Goal: Information Seeking & Learning: Understand process/instructions

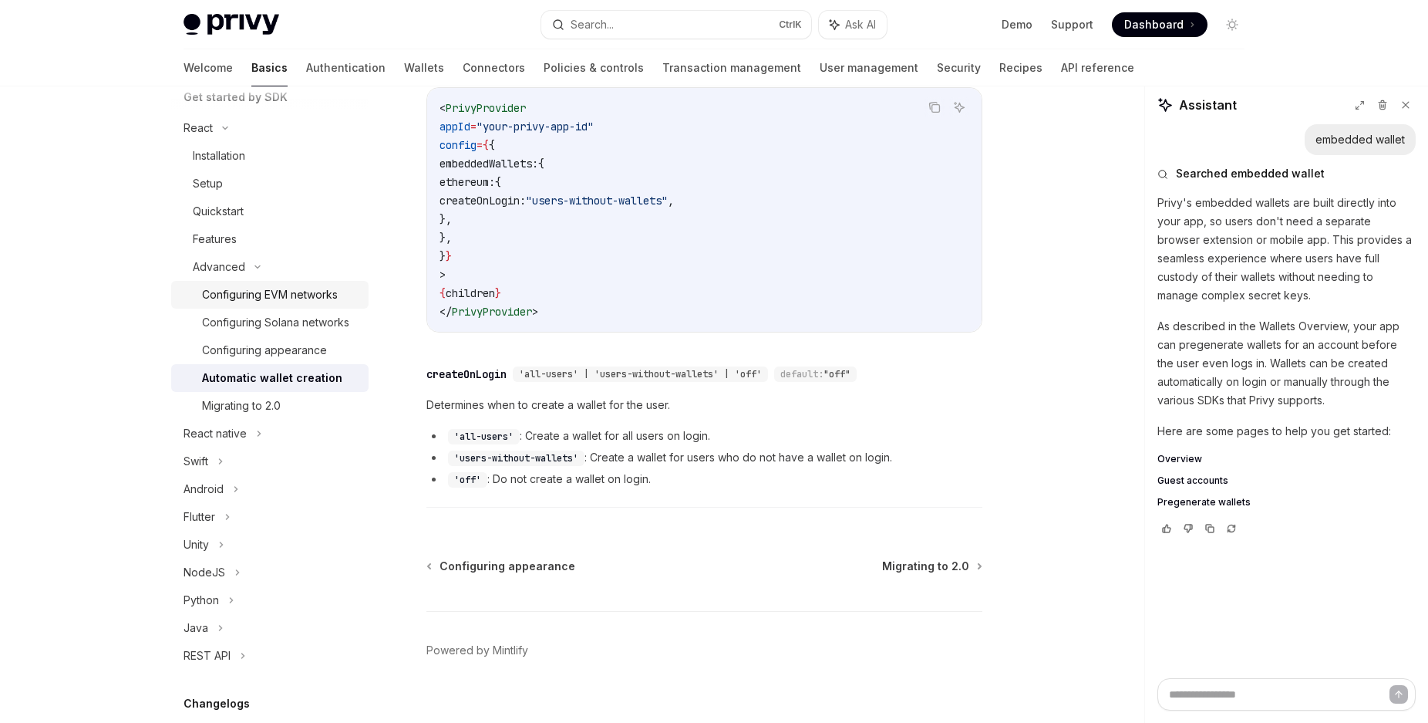
scroll to position [370, 0]
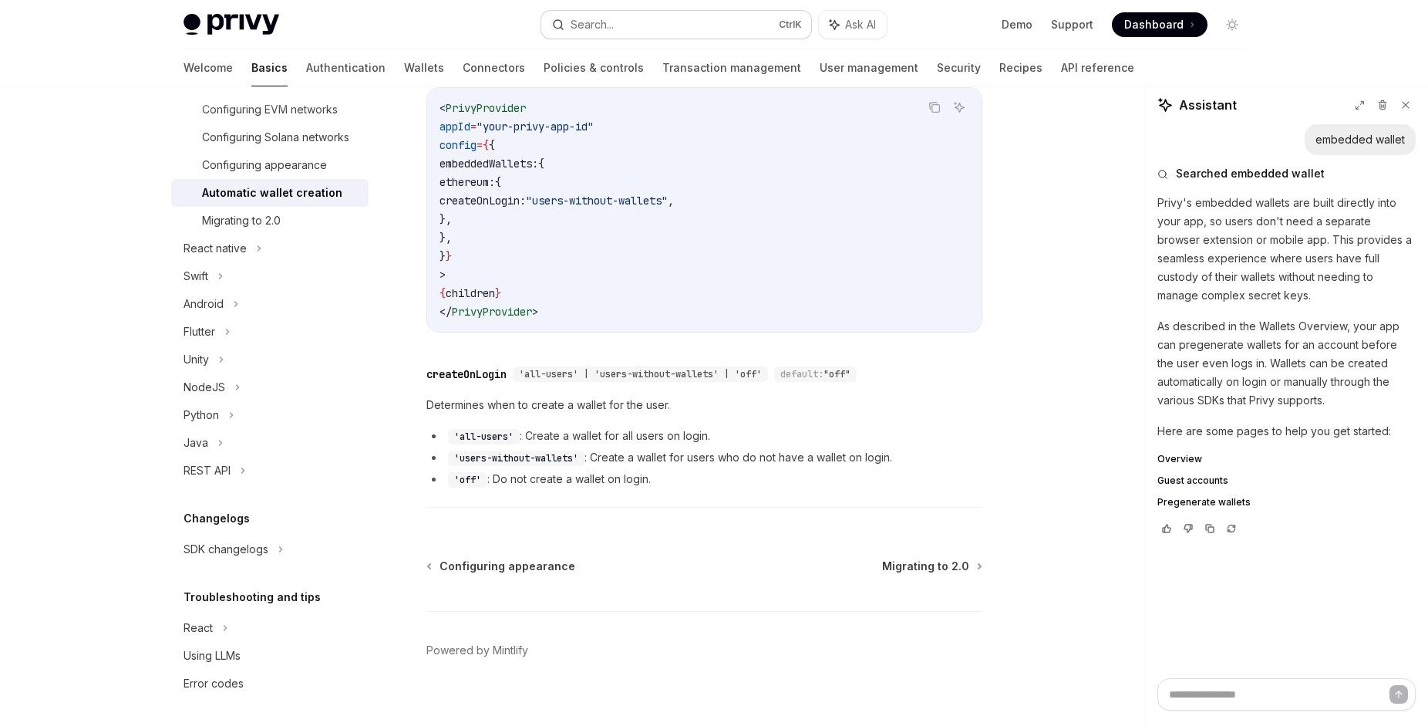
click at [744, 22] on button "Search... Ctrl K" at bounding box center [676, 25] width 270 height 28
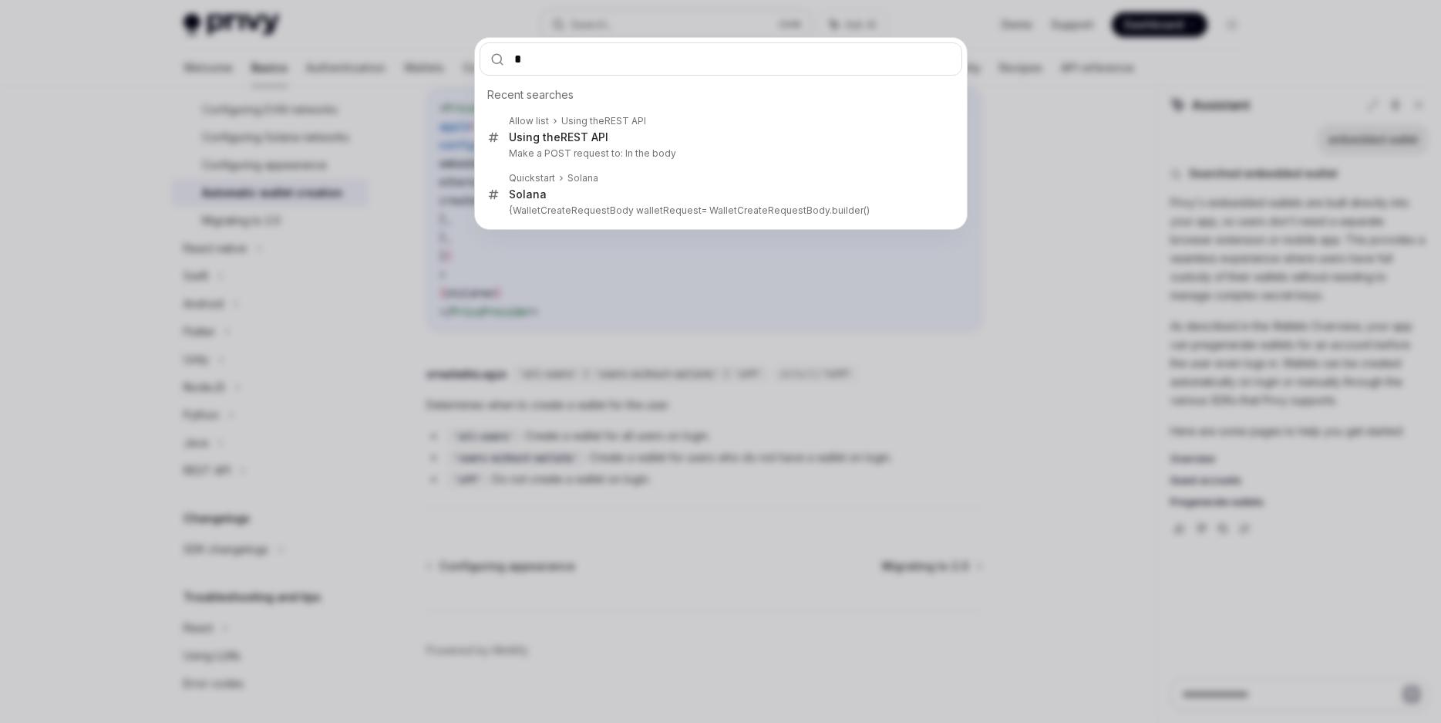
type input "**"
type textarea "*"
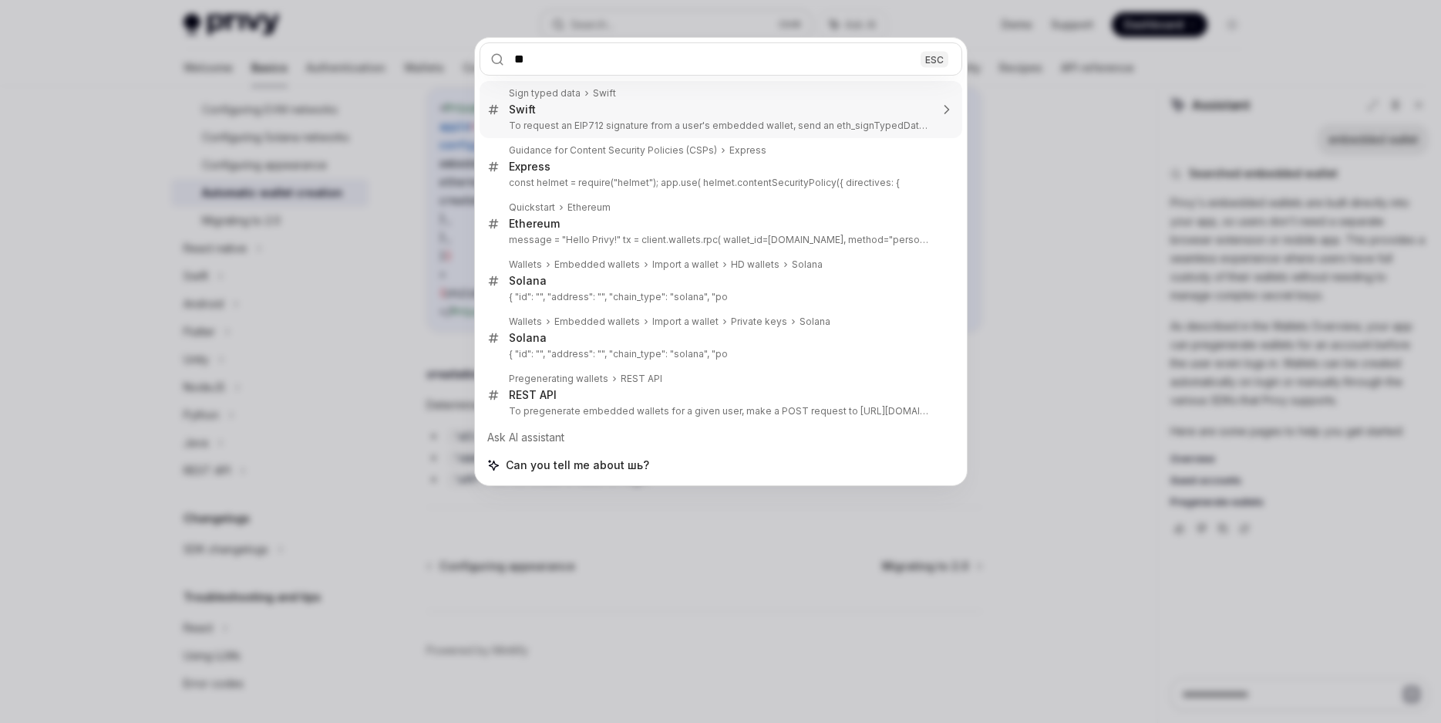
type input "*"
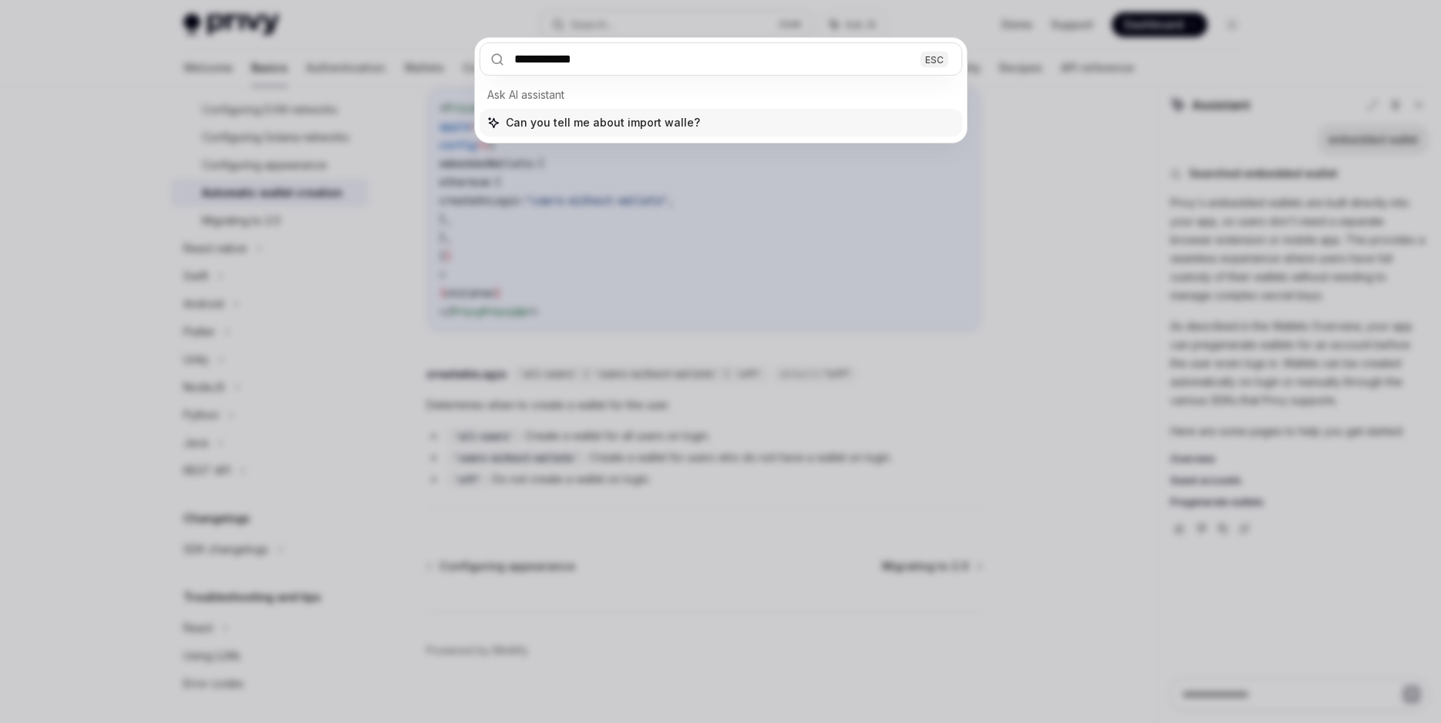
type input "**********"
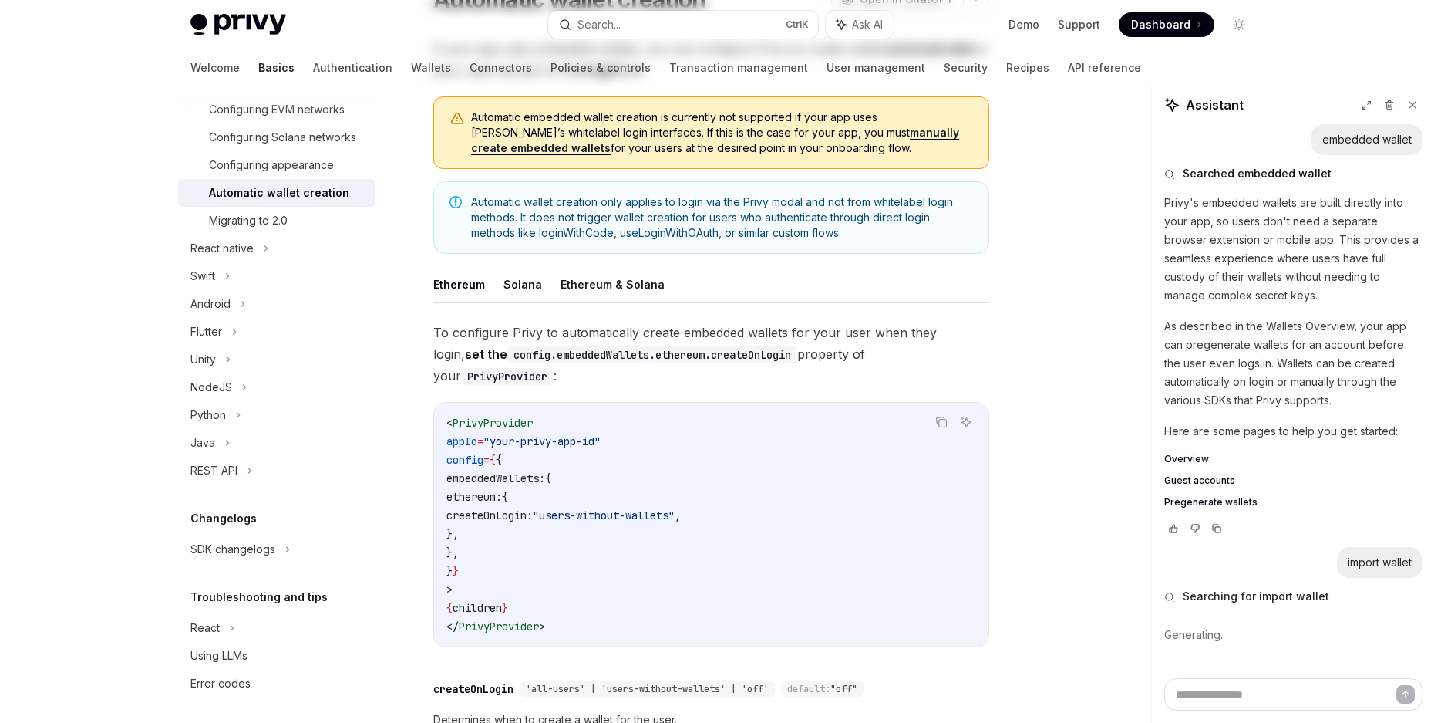
scroll to position [0, 0]
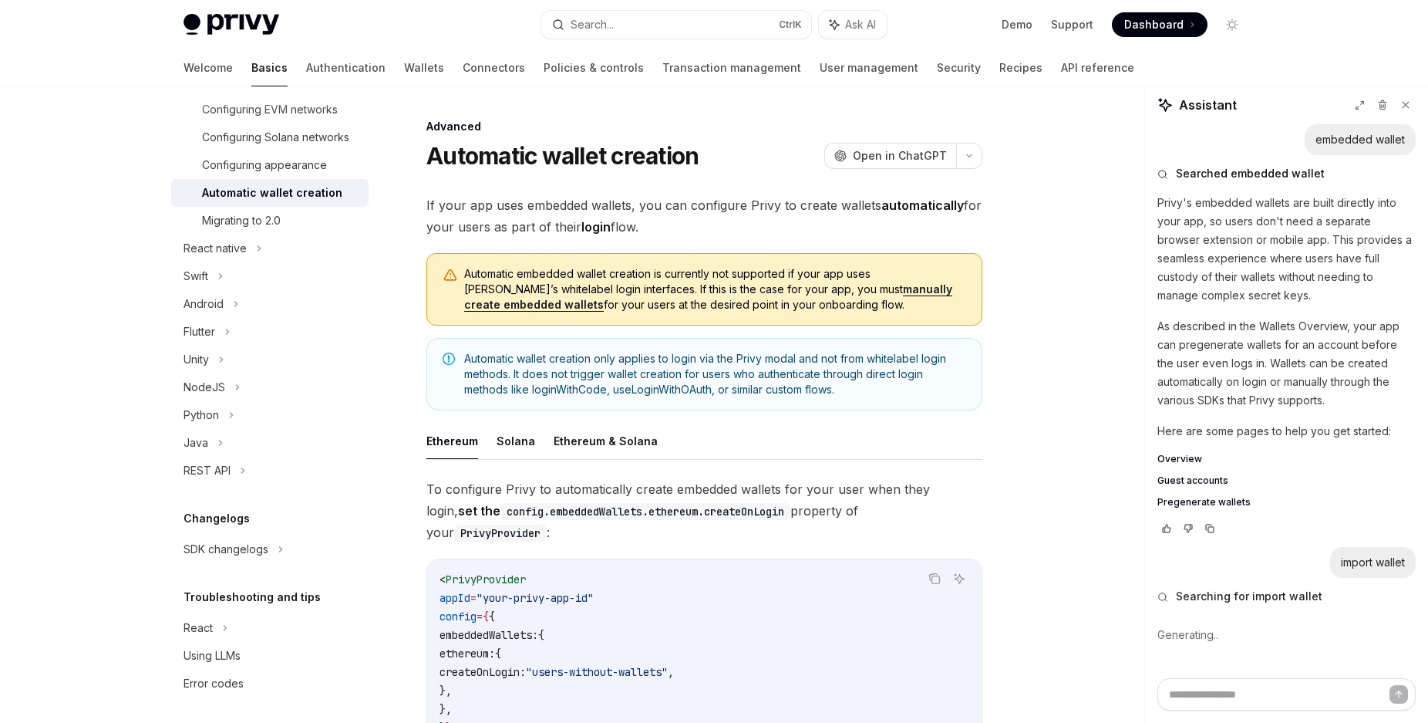
type textarea "*"
click at [715, 20] on button "Search... Ctrl K" at bounding box center [676, 25] width 270 height 28
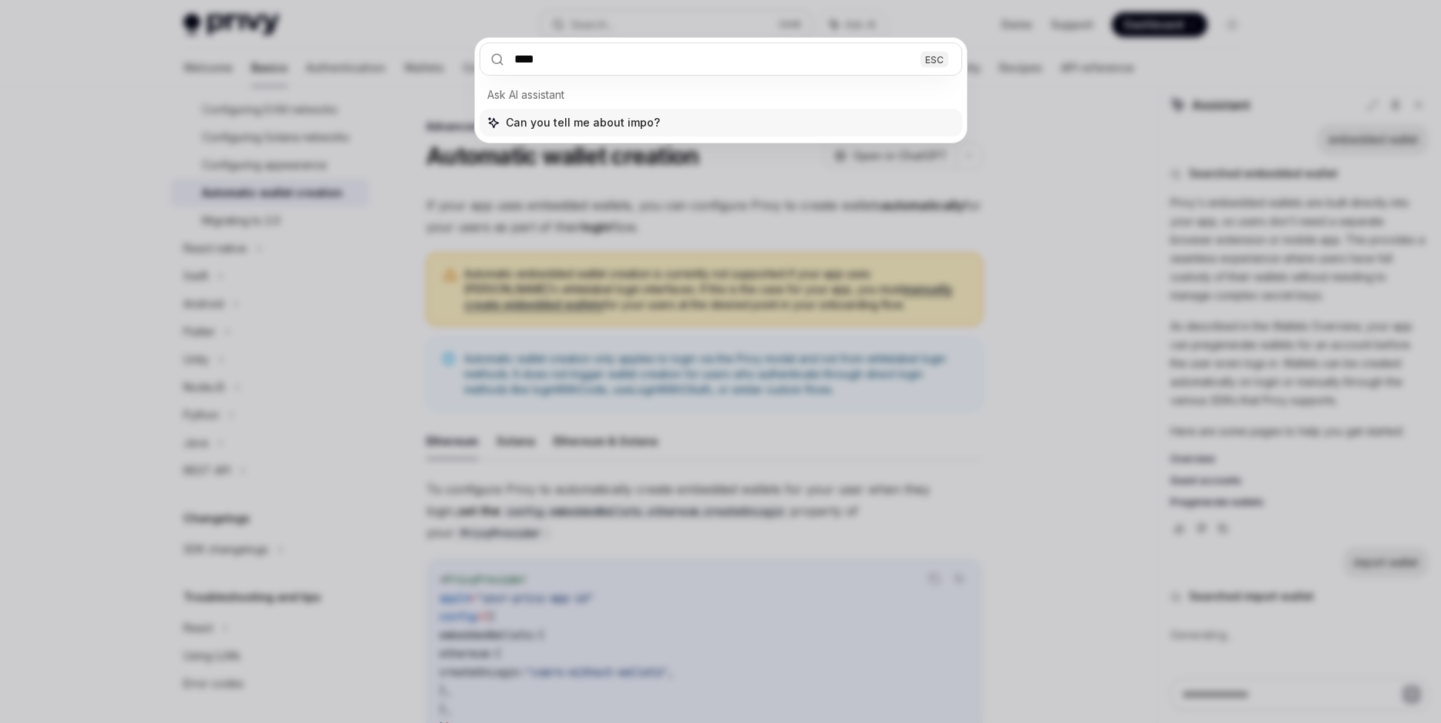
type input "*****"
type textarea "*"
type input "******"
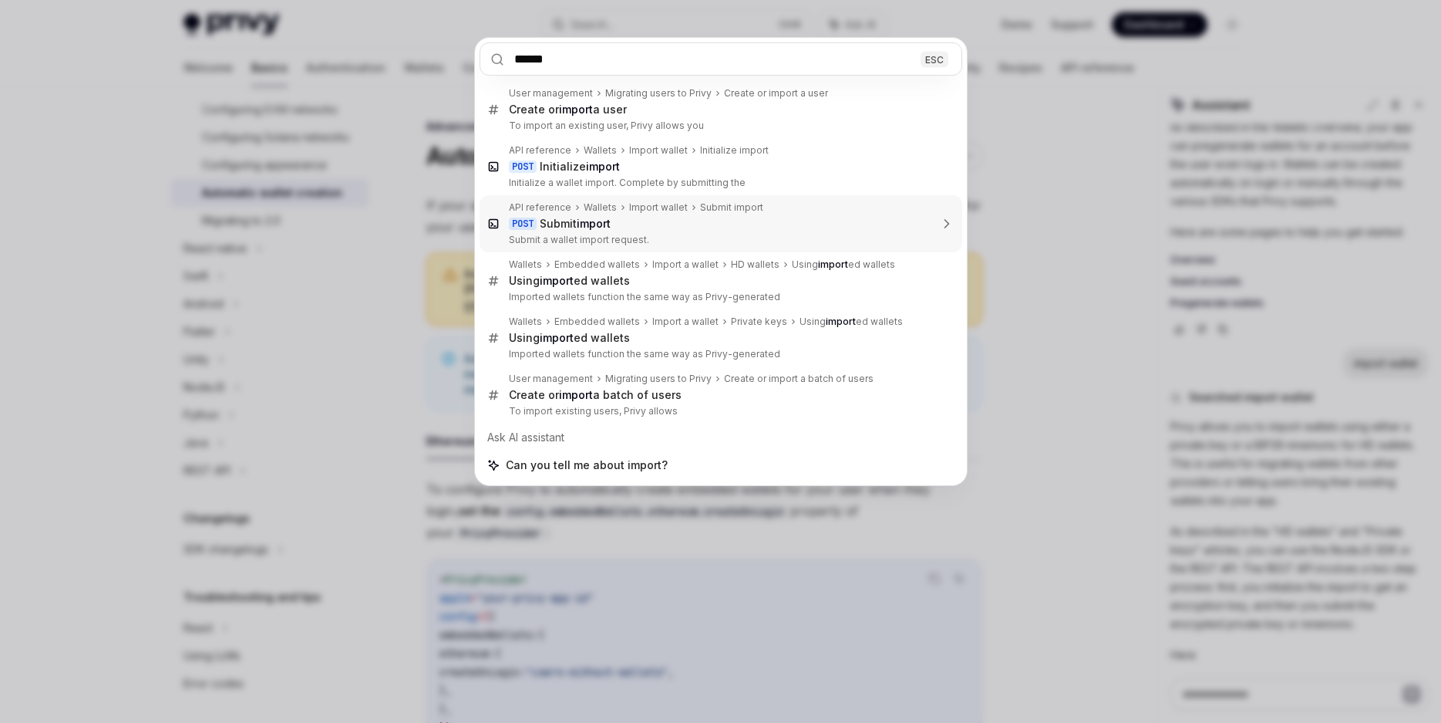
scroll to position [230, 0]
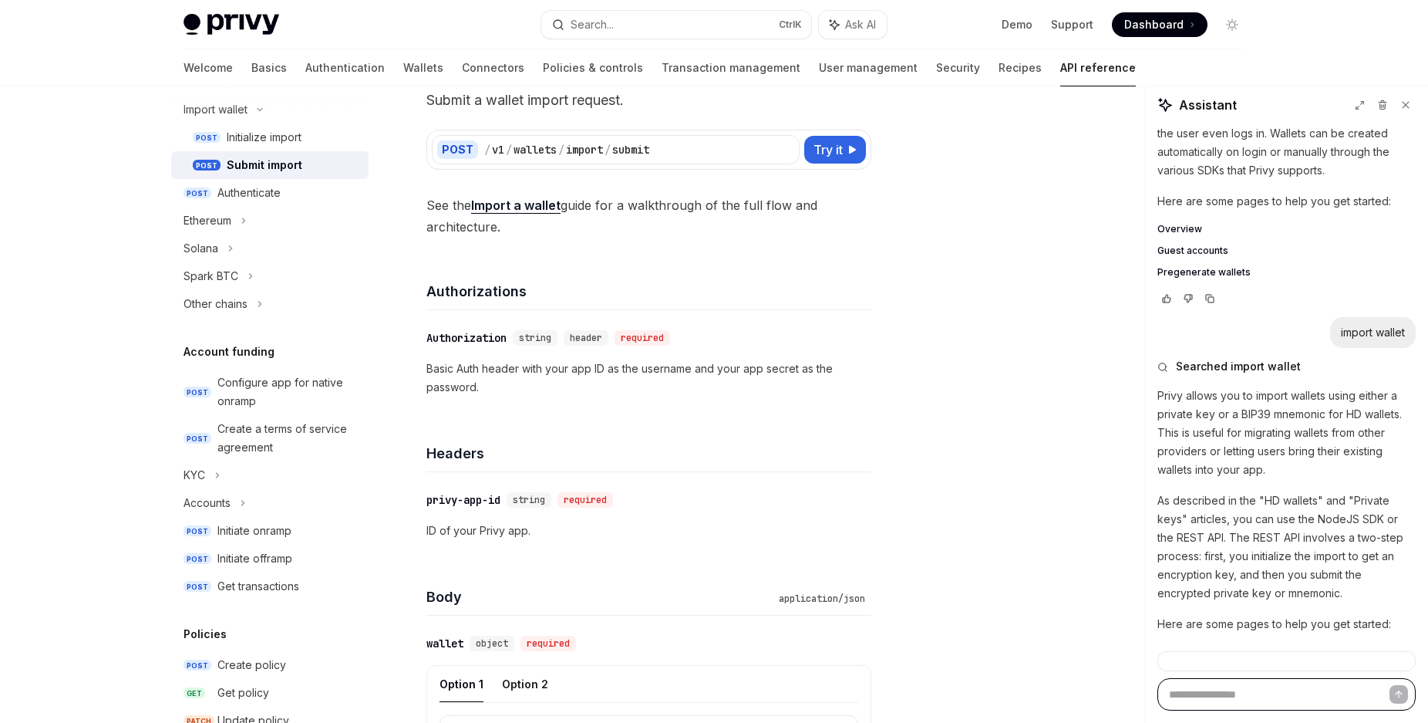
scroll to position [242, 0]
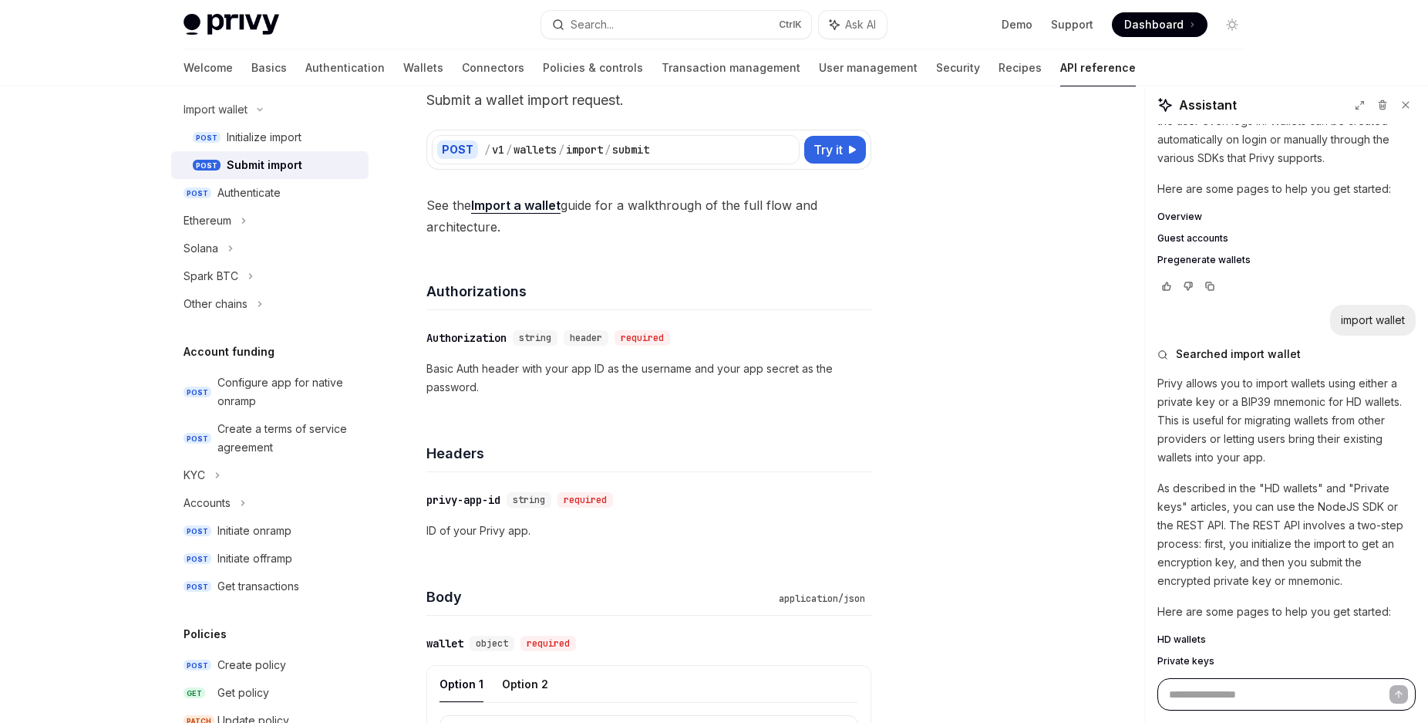
type textarea "*"
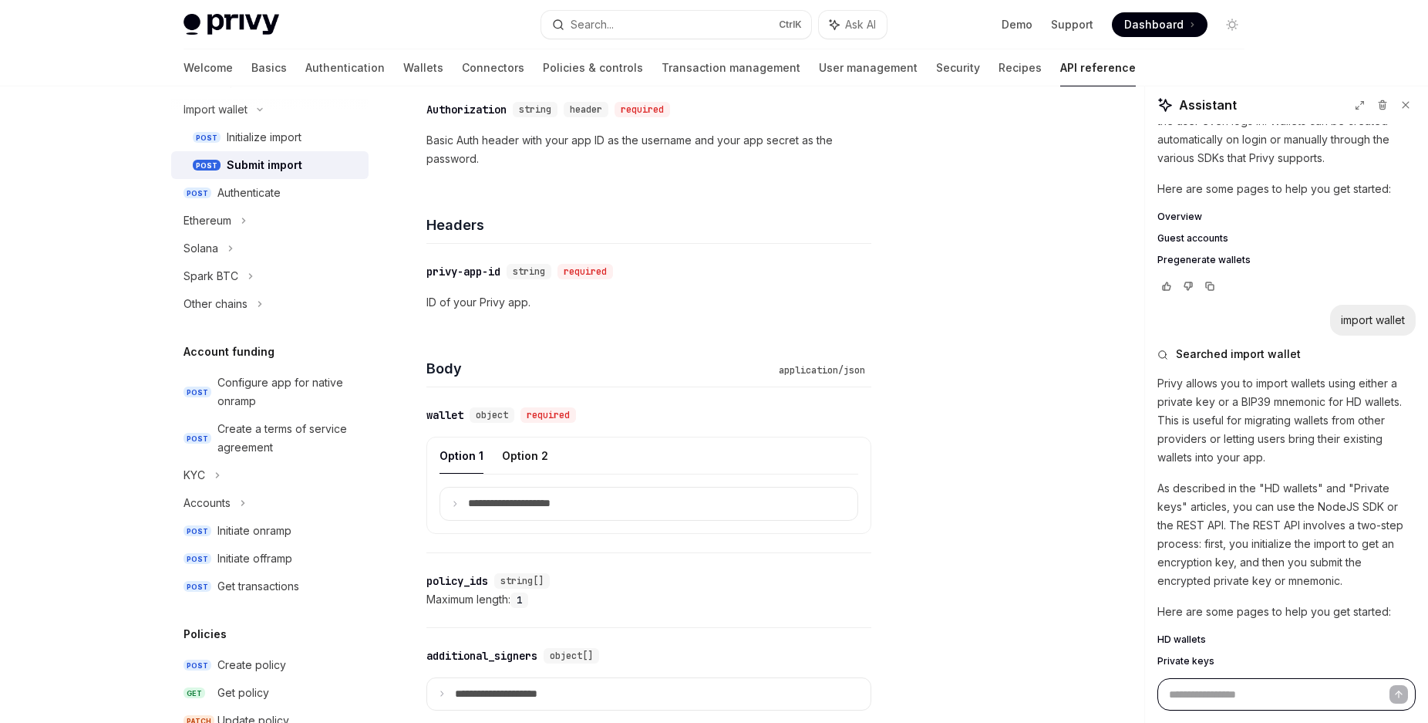
scroll to position [393, 0]
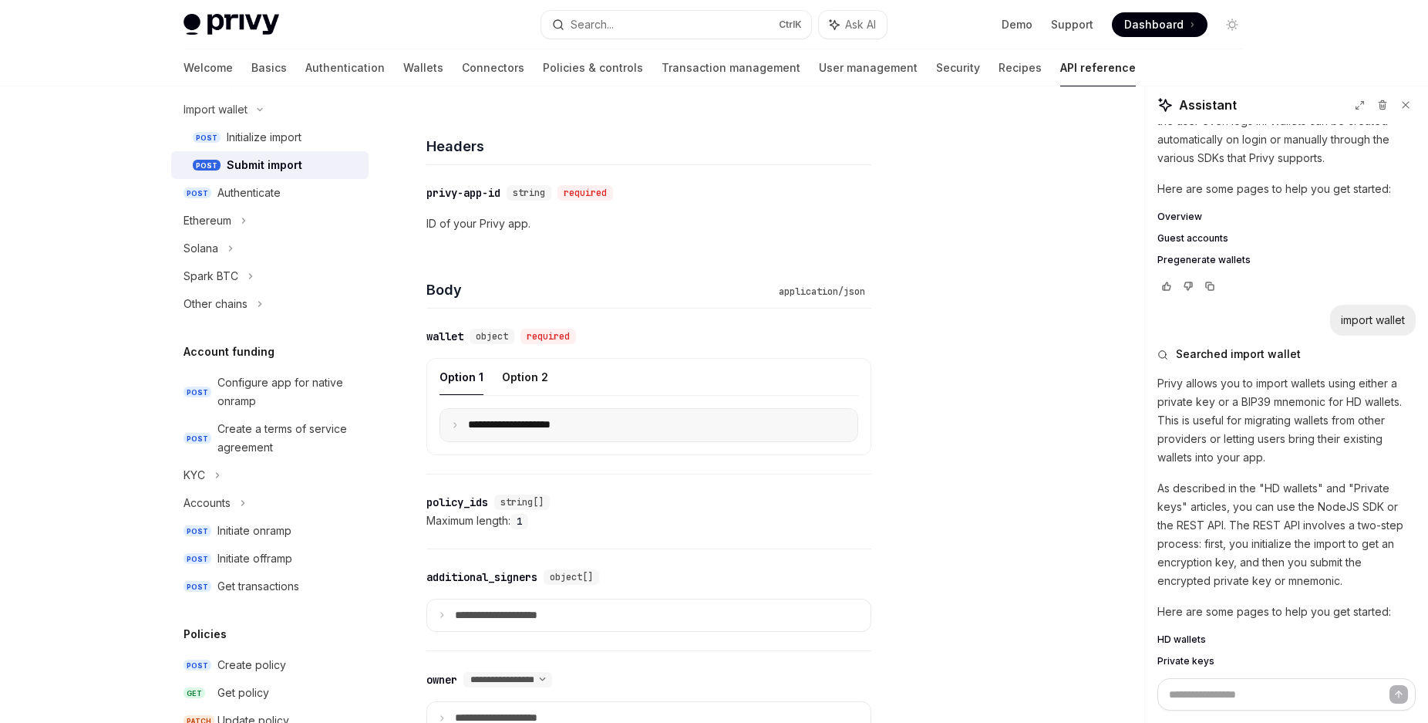
click at [448, 420] on summary "**********" at bounding box center [648, 425] width 417 height 32
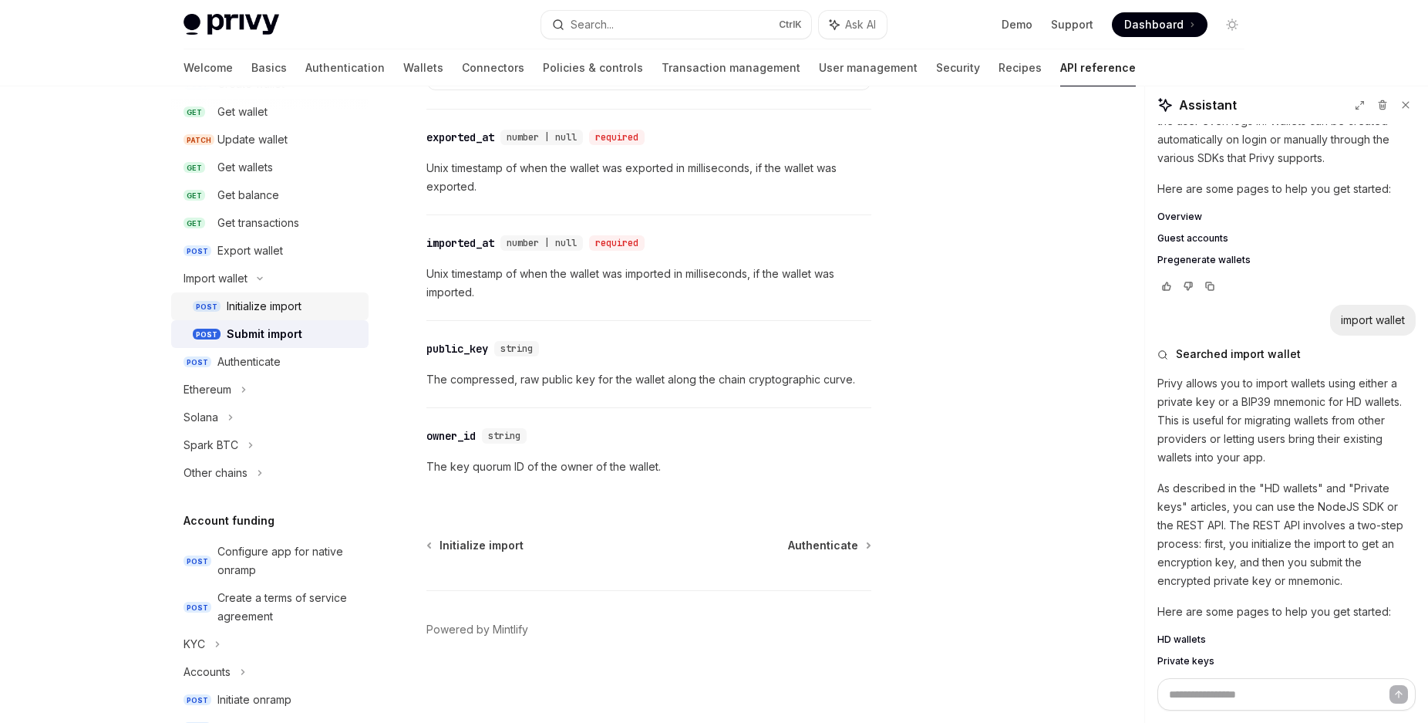
scroll to position [0, 0]
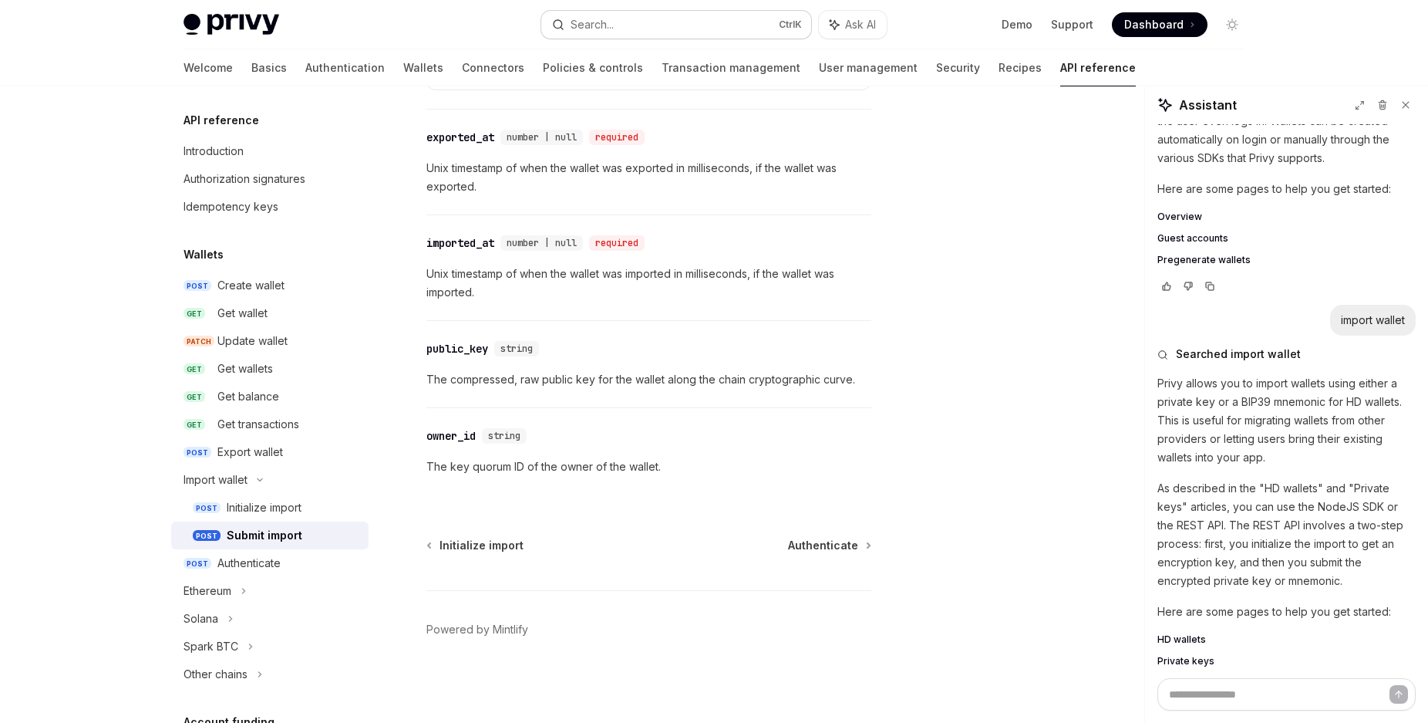
click at [672, 25] on button "Search... Ctrl K" at bounding box center [676, 25] width 270 height 28
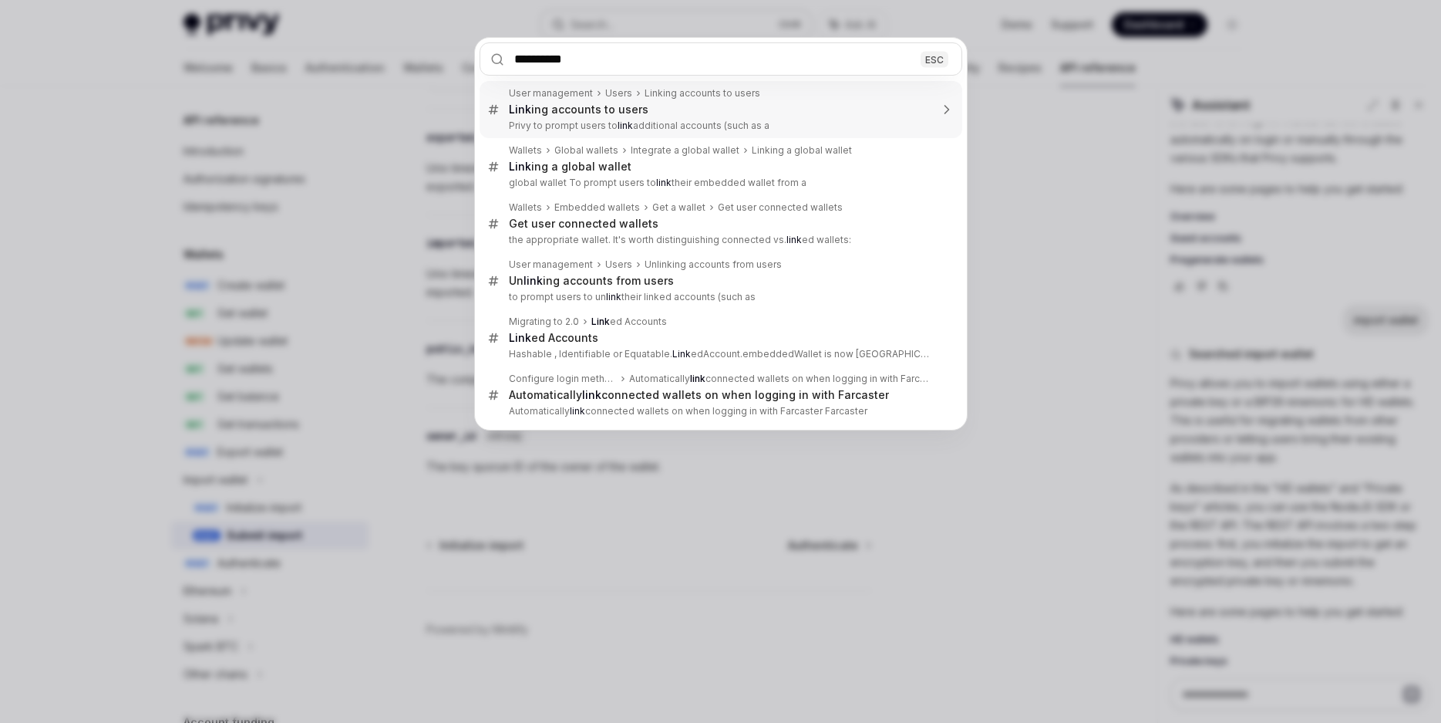
type input "**********"
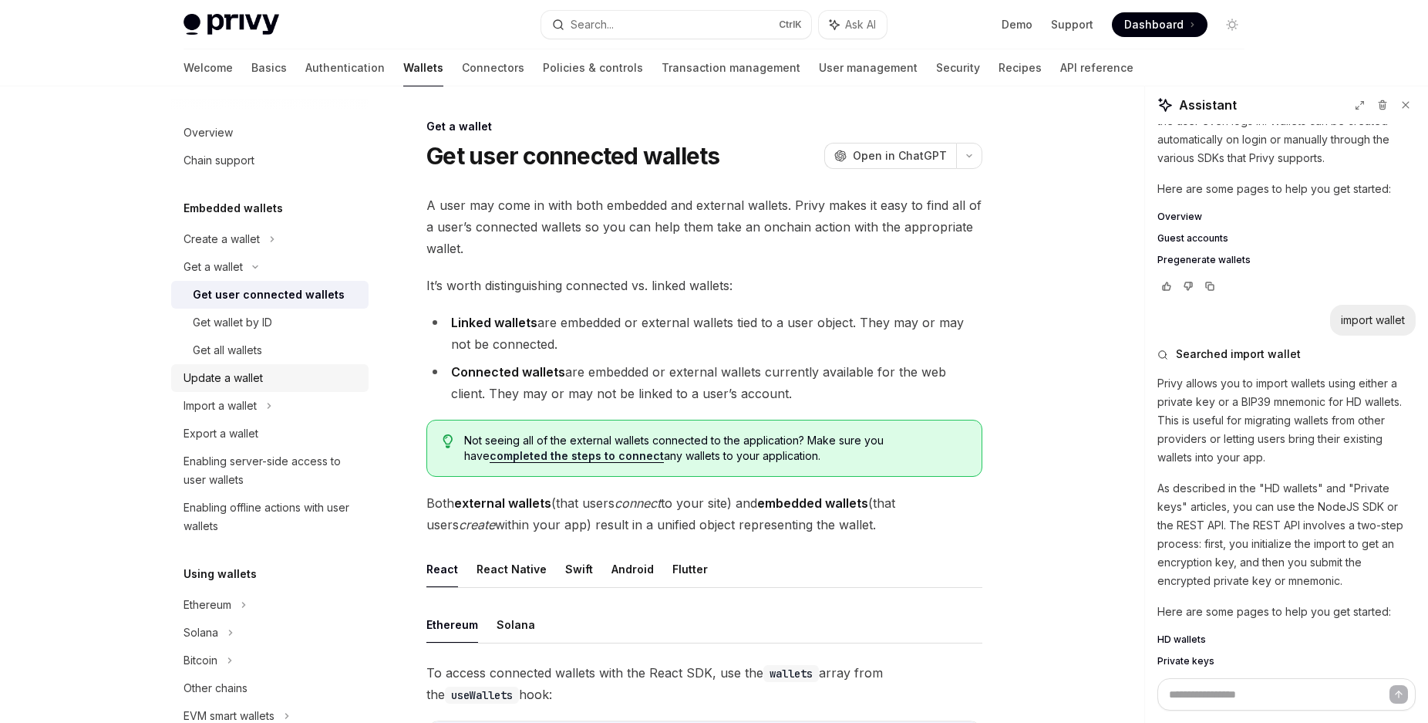
click at [262, 377] on div "Update a wallet" at bounding box center [223, 378] width 79 height 19
type textarea "*"
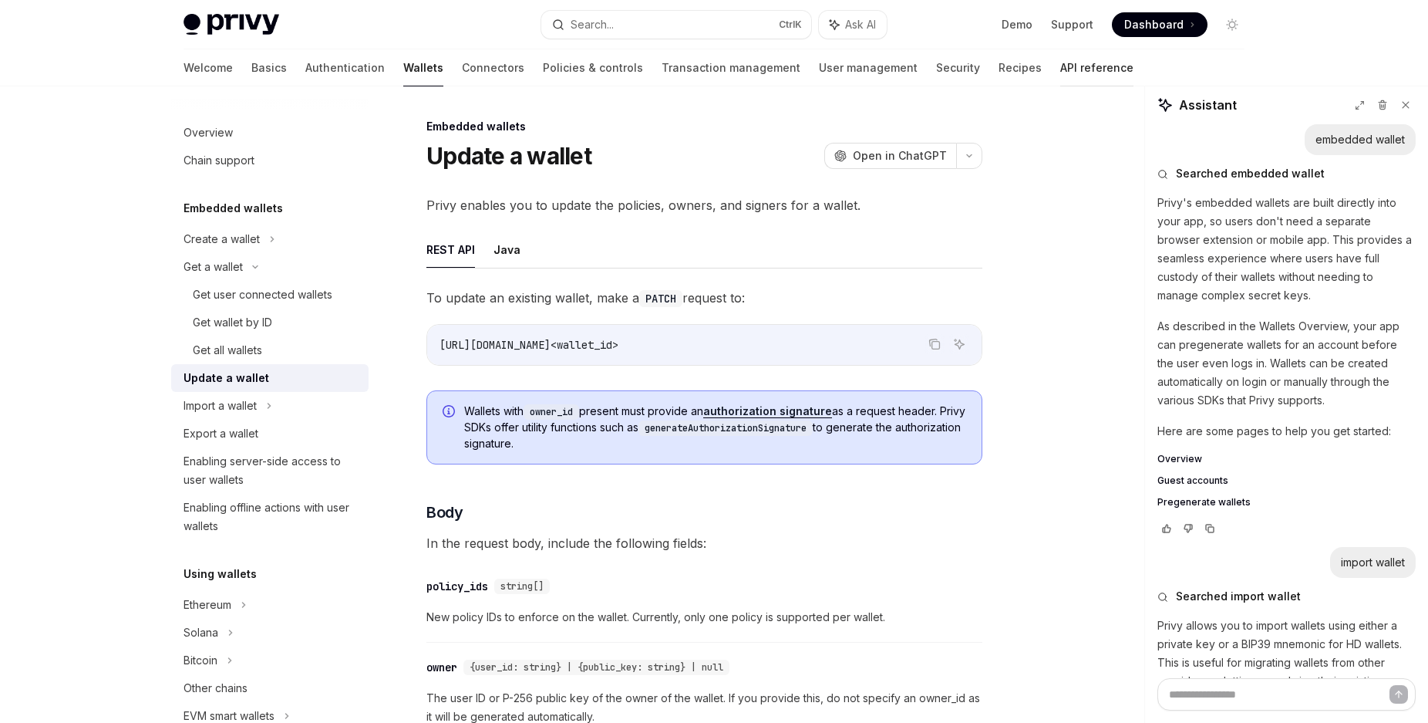
click at [1060, 71] on link "API reference" at bounding box center [1096, 67] width 73 height 37
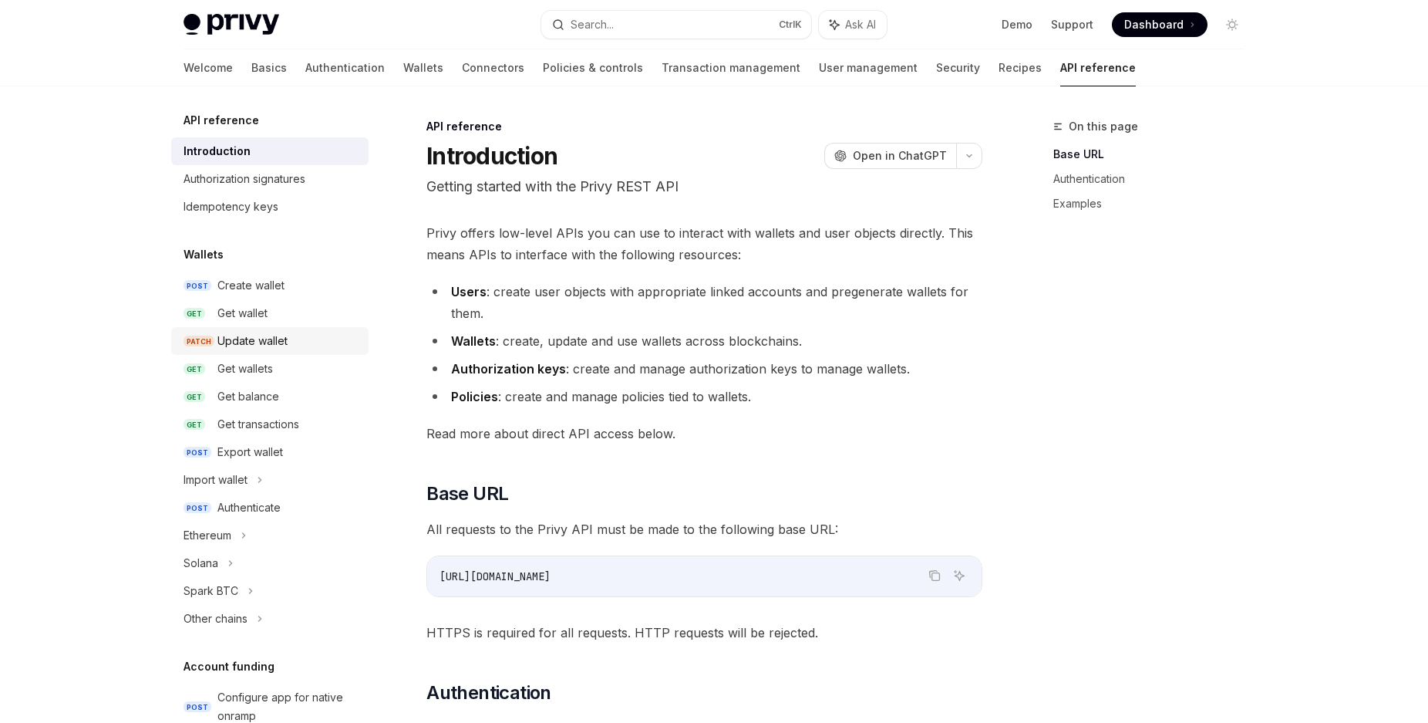
click at [290, 345] on div "Update wallet" at bounding box center [288, 341] width 142 height 19
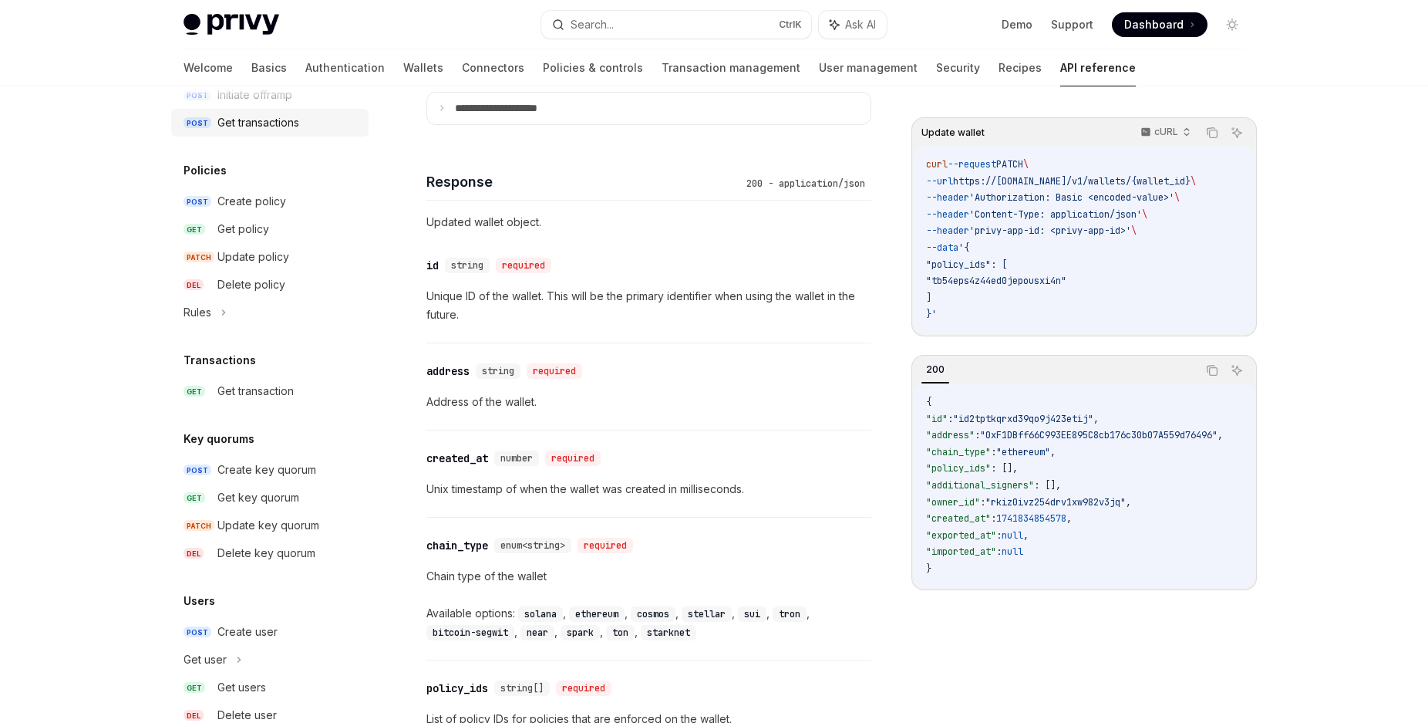
scroll to position [871, 0]
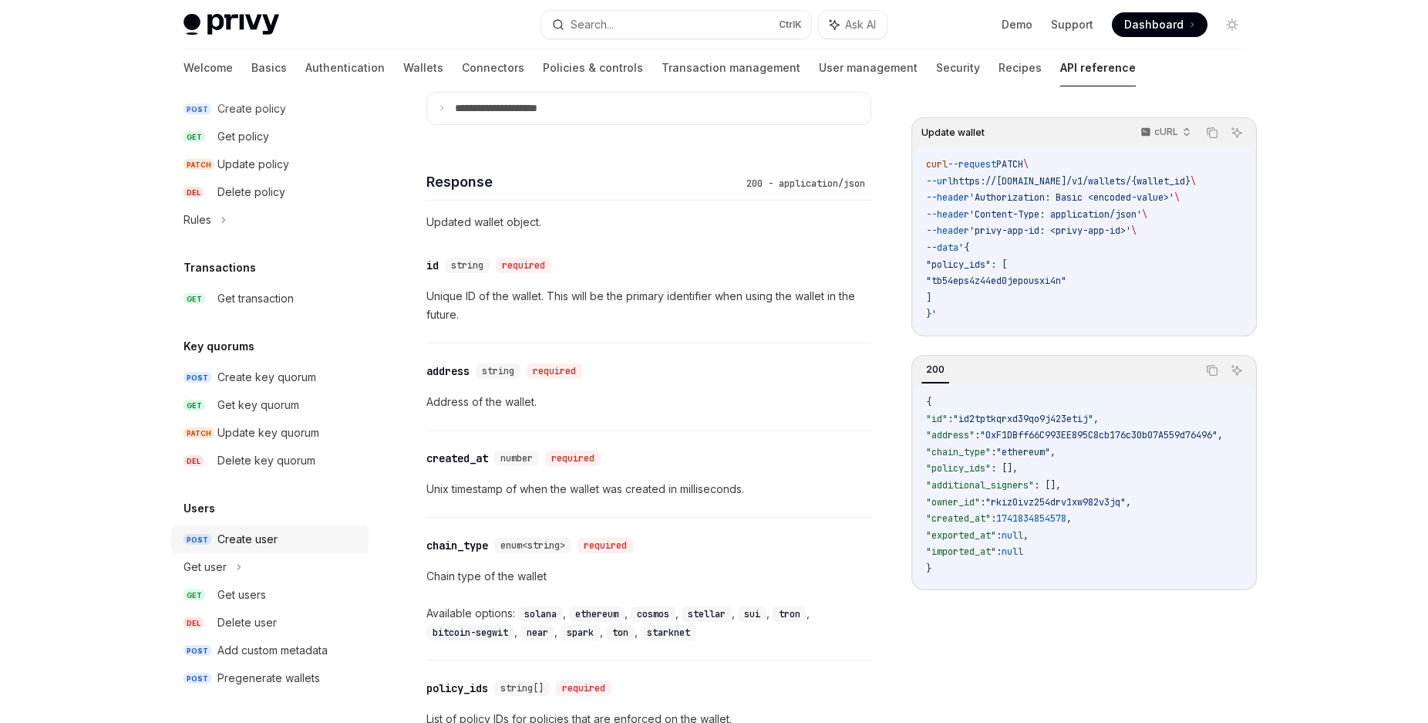
click at [249, 544] on div "Create user" at bounding box center [247, 539] width 60 height 19
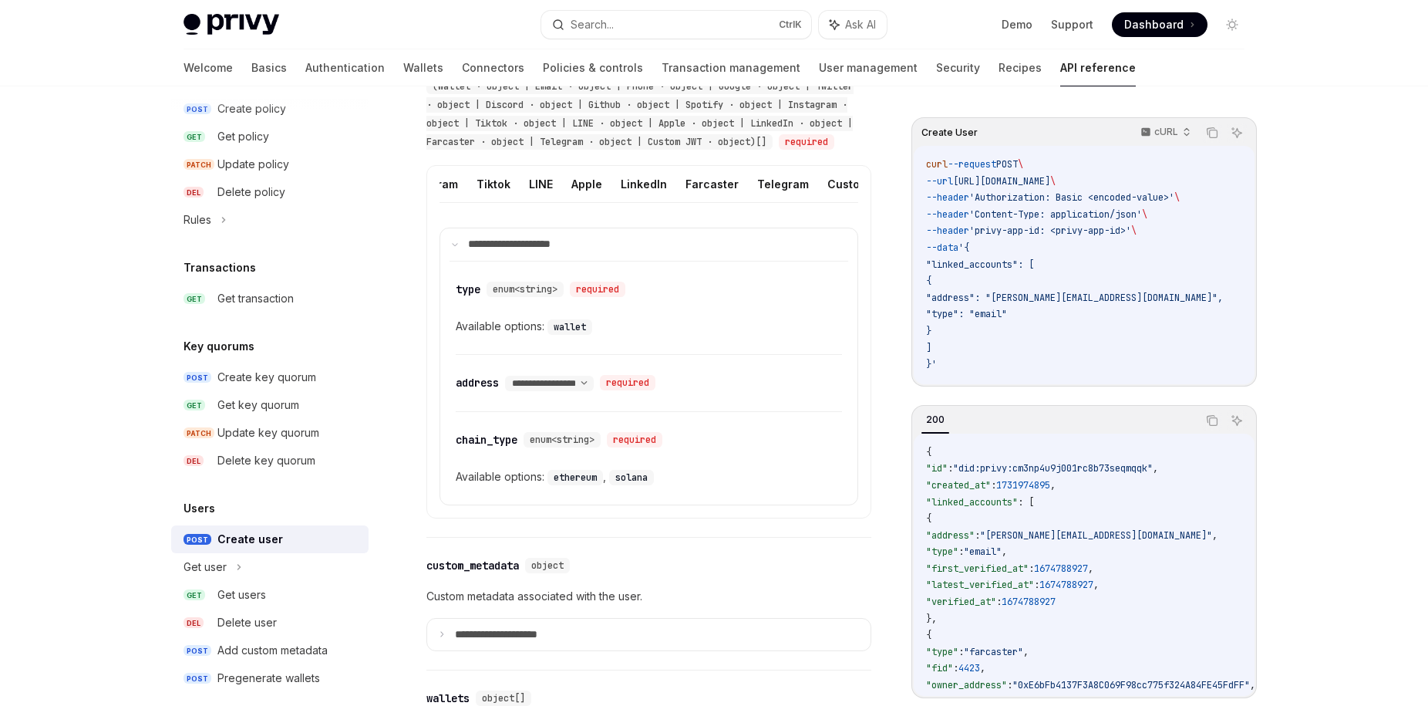
scroll to position [0, 485]
click at [767, 197] on button "Telegram" at bounding box center [776, 184] width 52 height 36
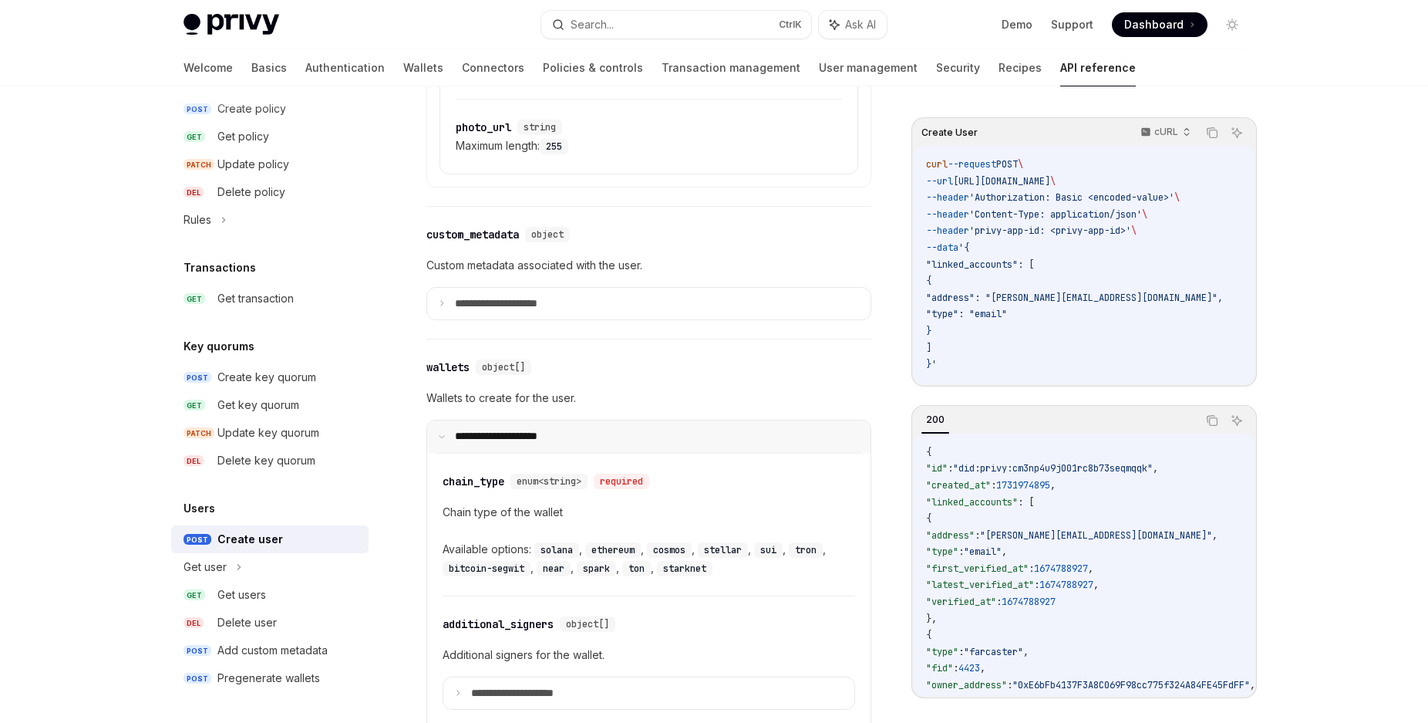
scroll to position [1262, 0]
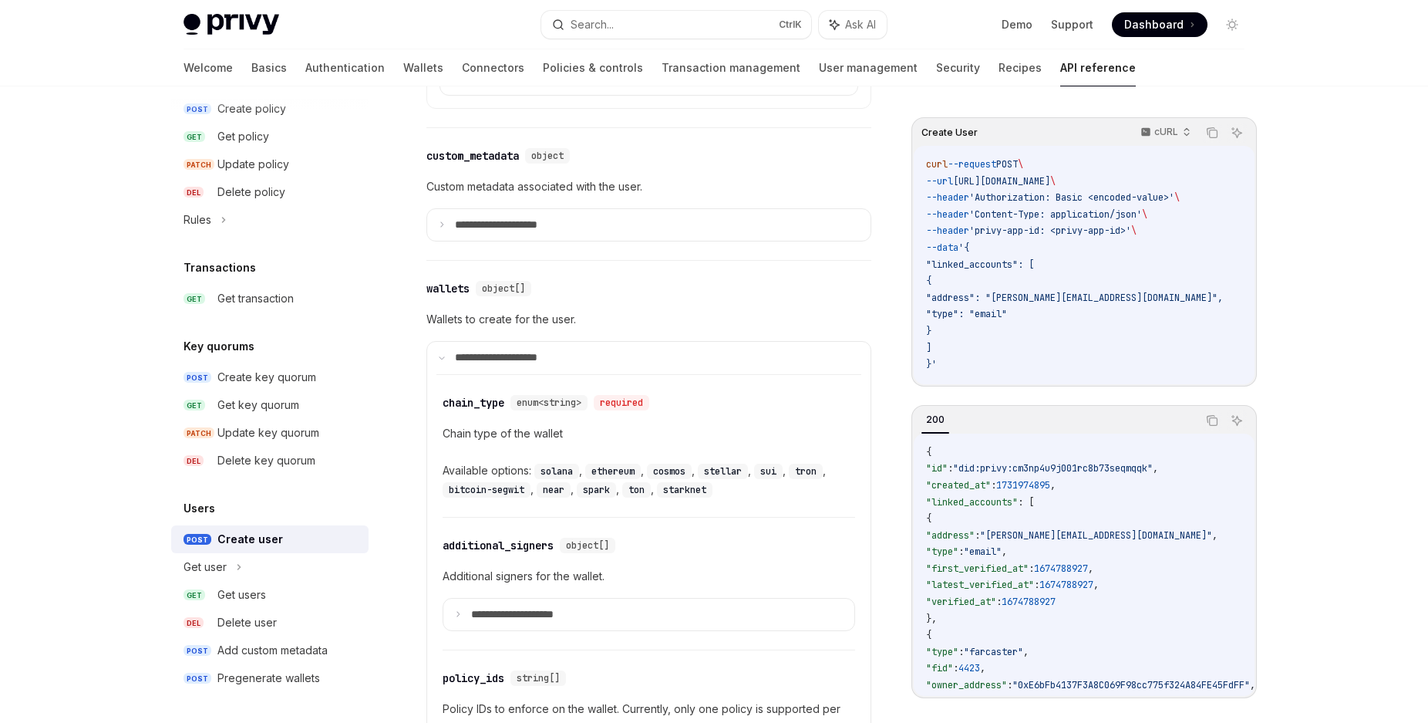
click at [480, 329] on p "Wallets to create for the user." at bounding box center [648, 319] width 445 height 19
click at [479, 329] on p "Wallets to create for the user." at bounding box center [648, 319] width 445 height 19
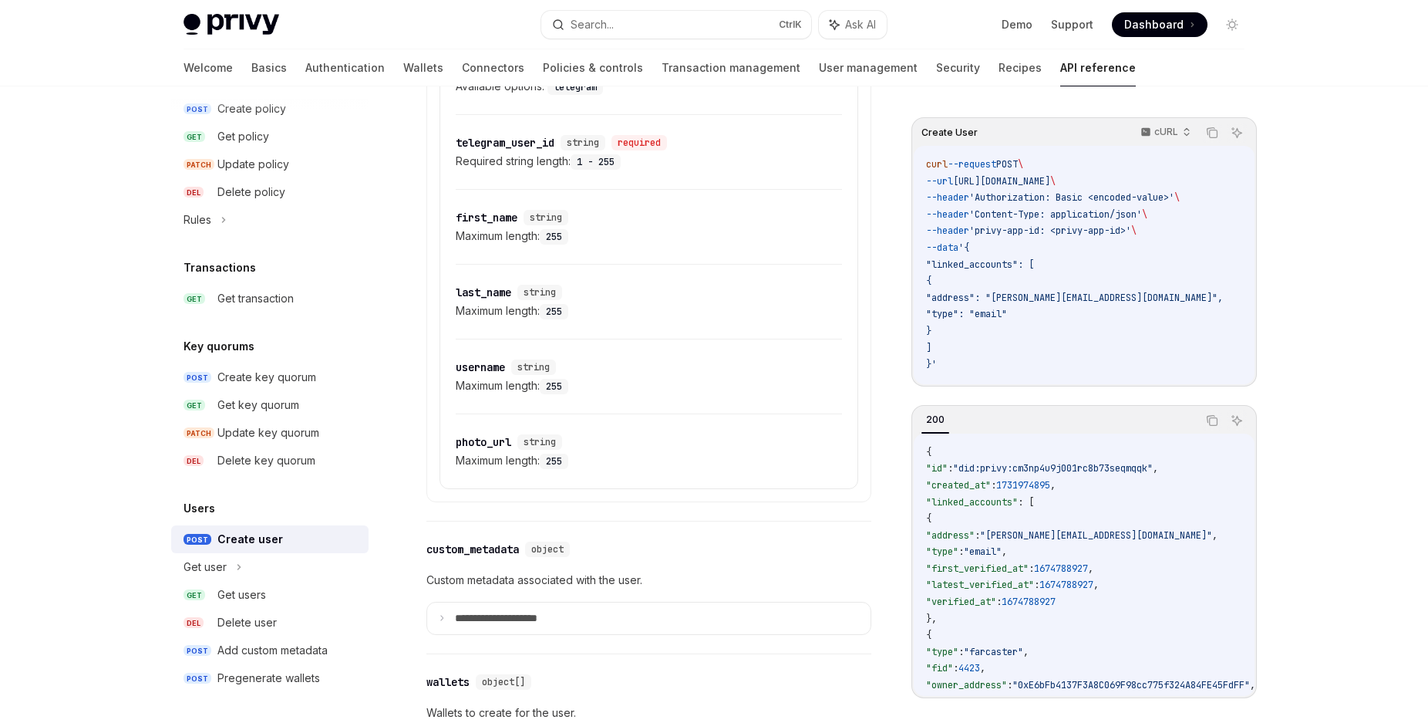
scroll to position [554, 0]
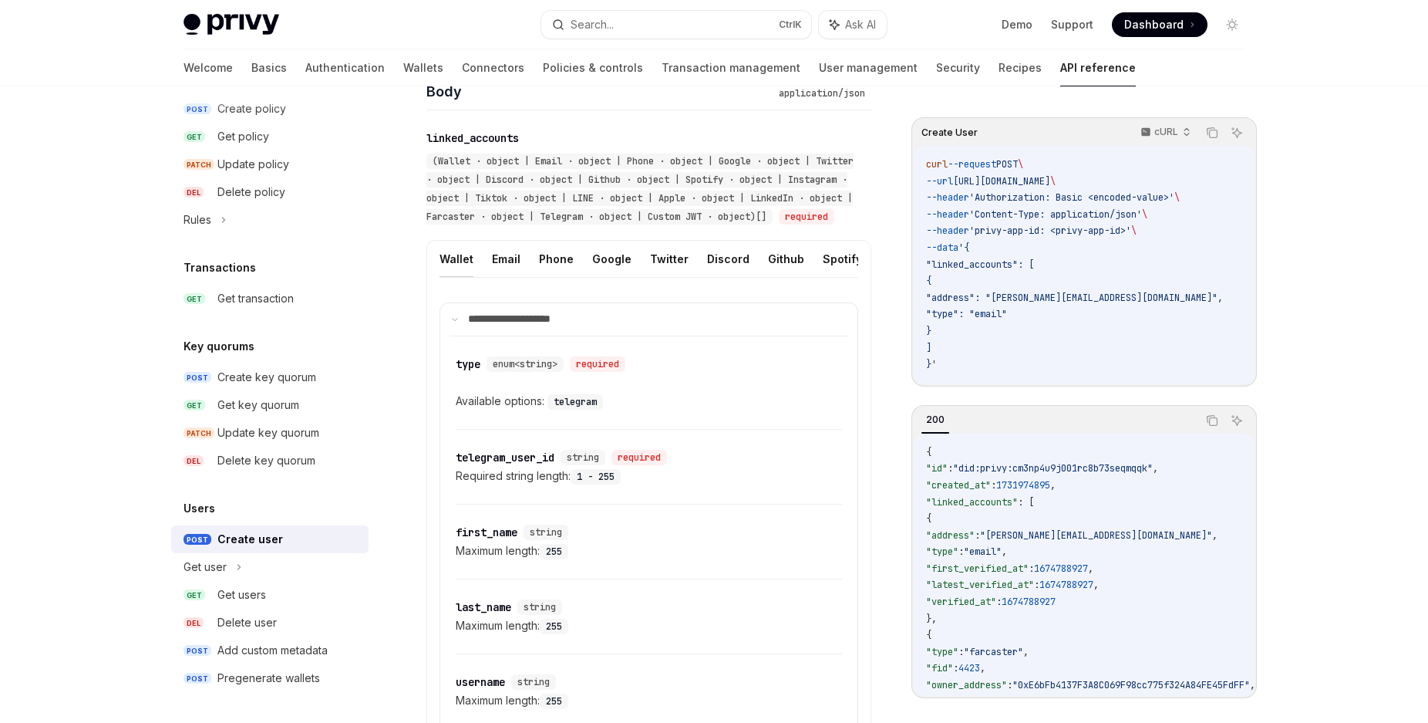
click at [468, 269] on button "Wallet" at bounding box center [457, 259] width 34 height 36
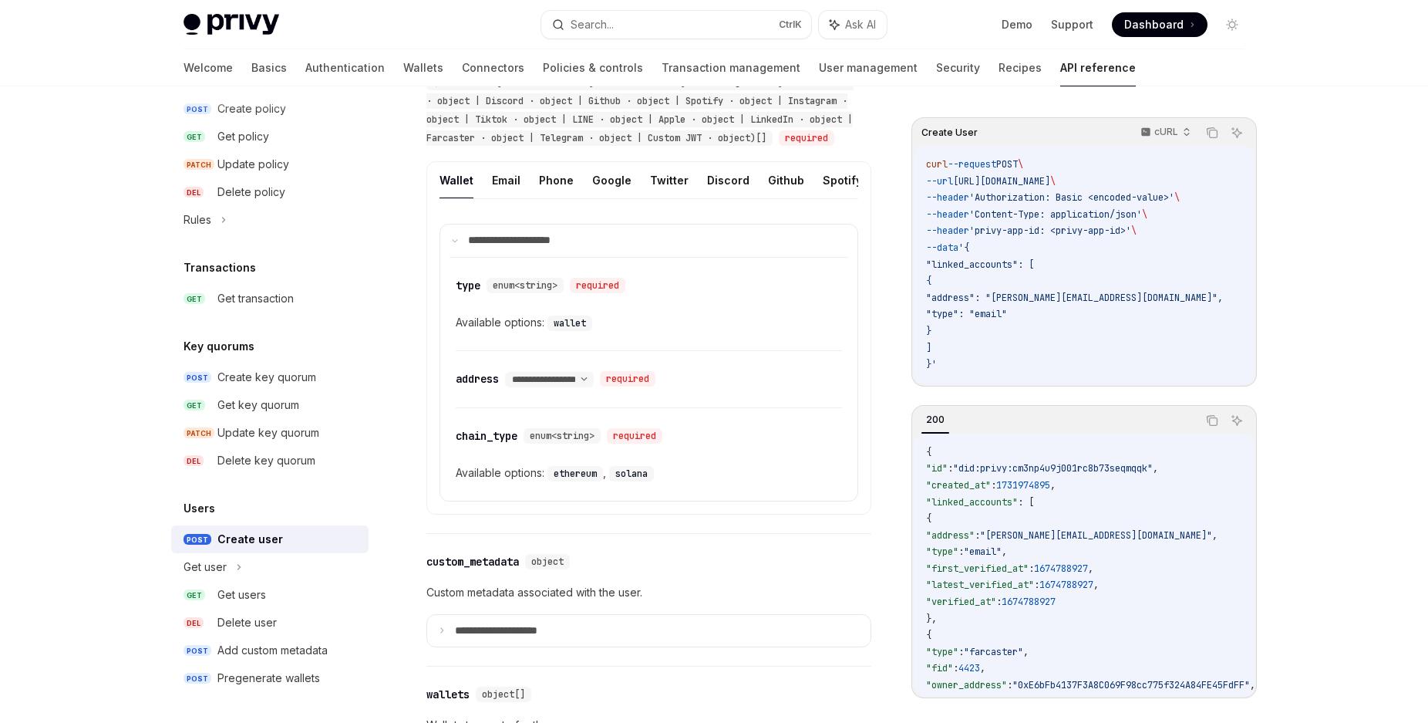
scroll to position [476, 0]
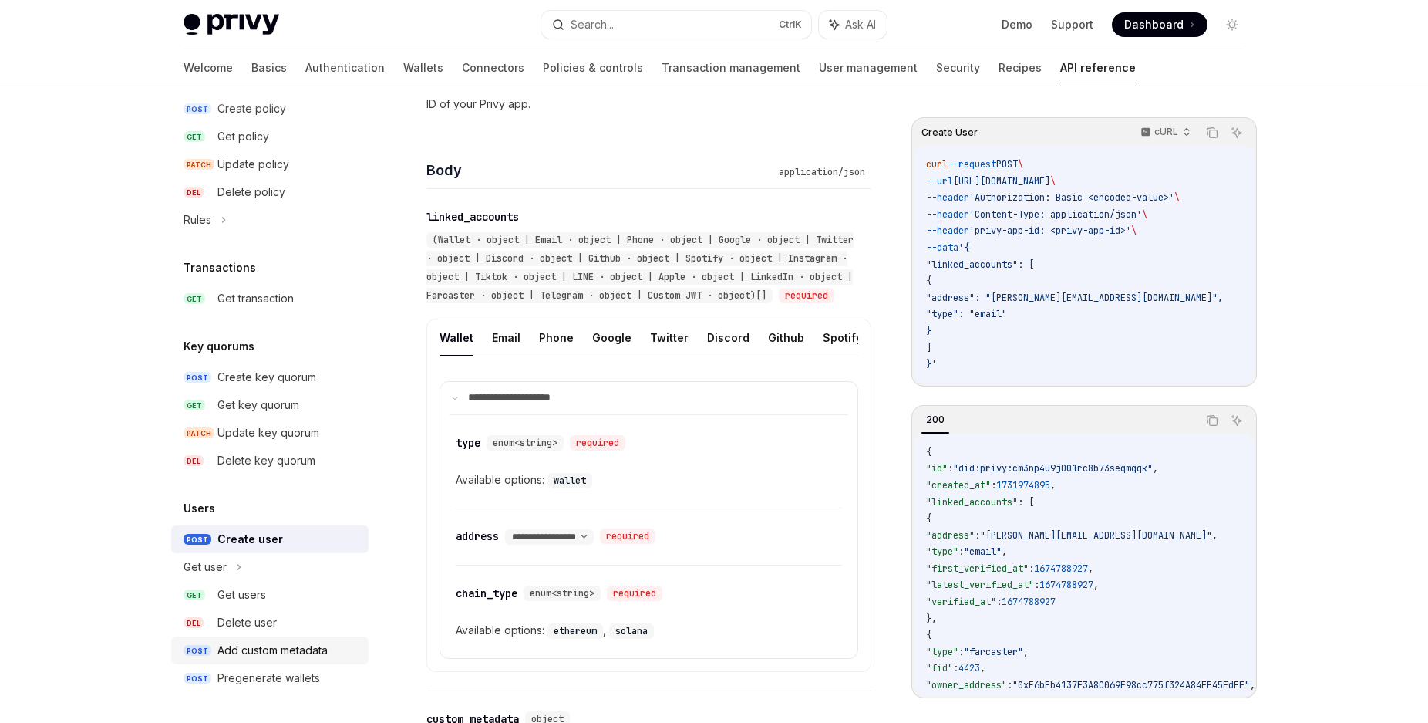
click at [299, 650] on div "Add custom metadata" at bounding box center [272, 650] width 110 height 19
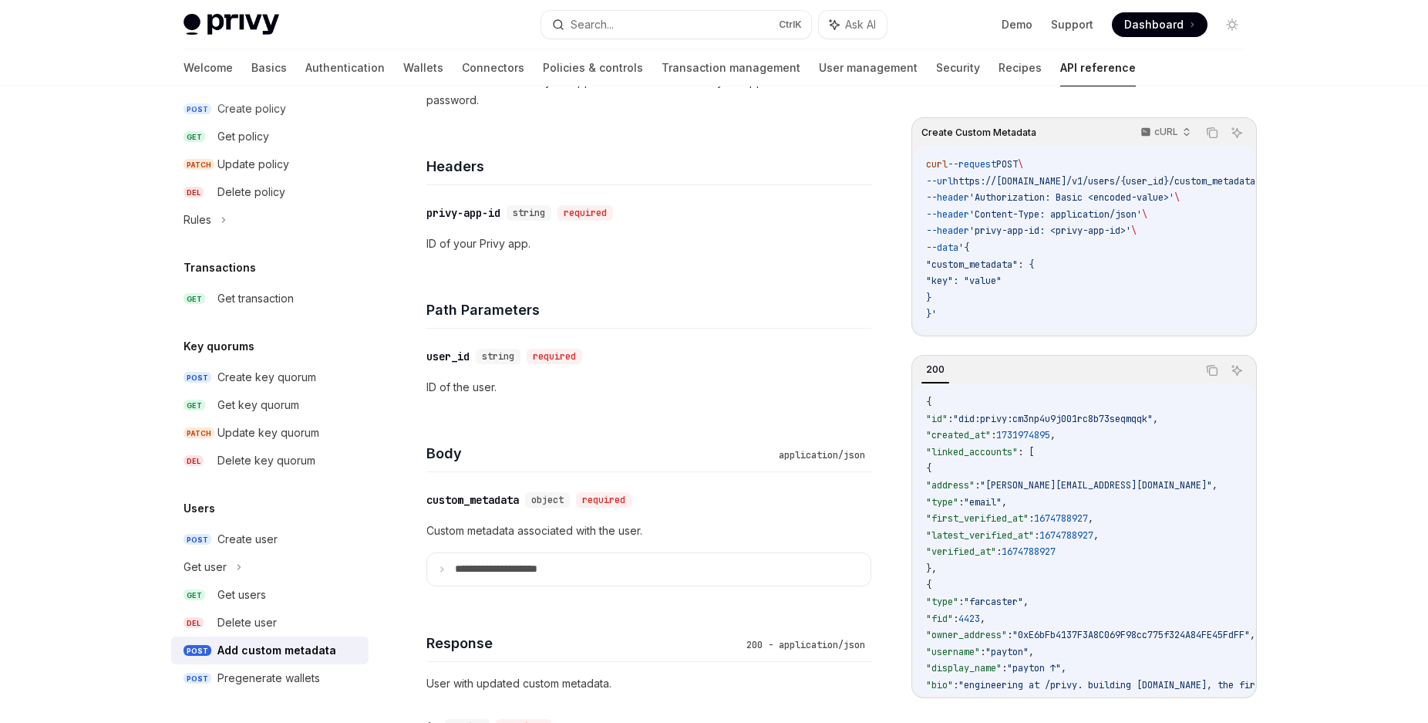
scroll to position [393, 0]
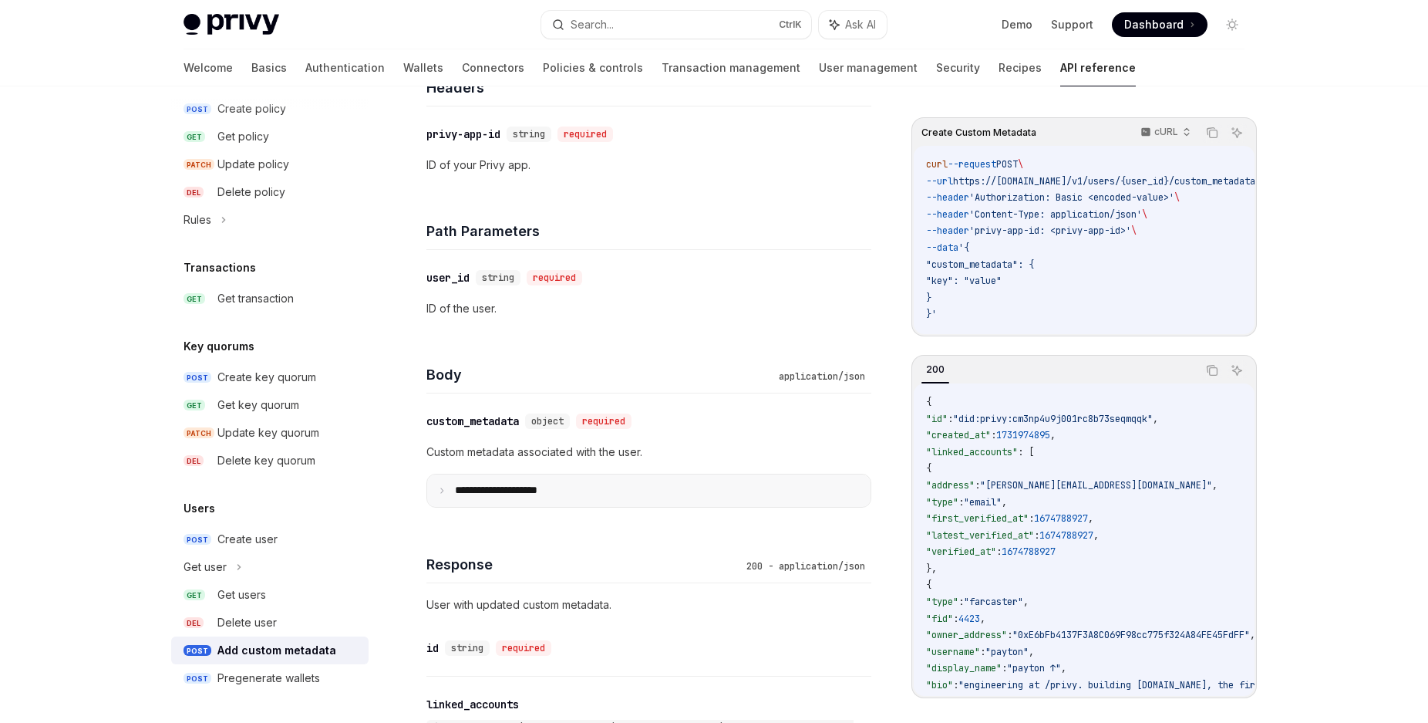
click at [442, 484] on summary "**********" at bounding box center [648, 490] width 443 height 32
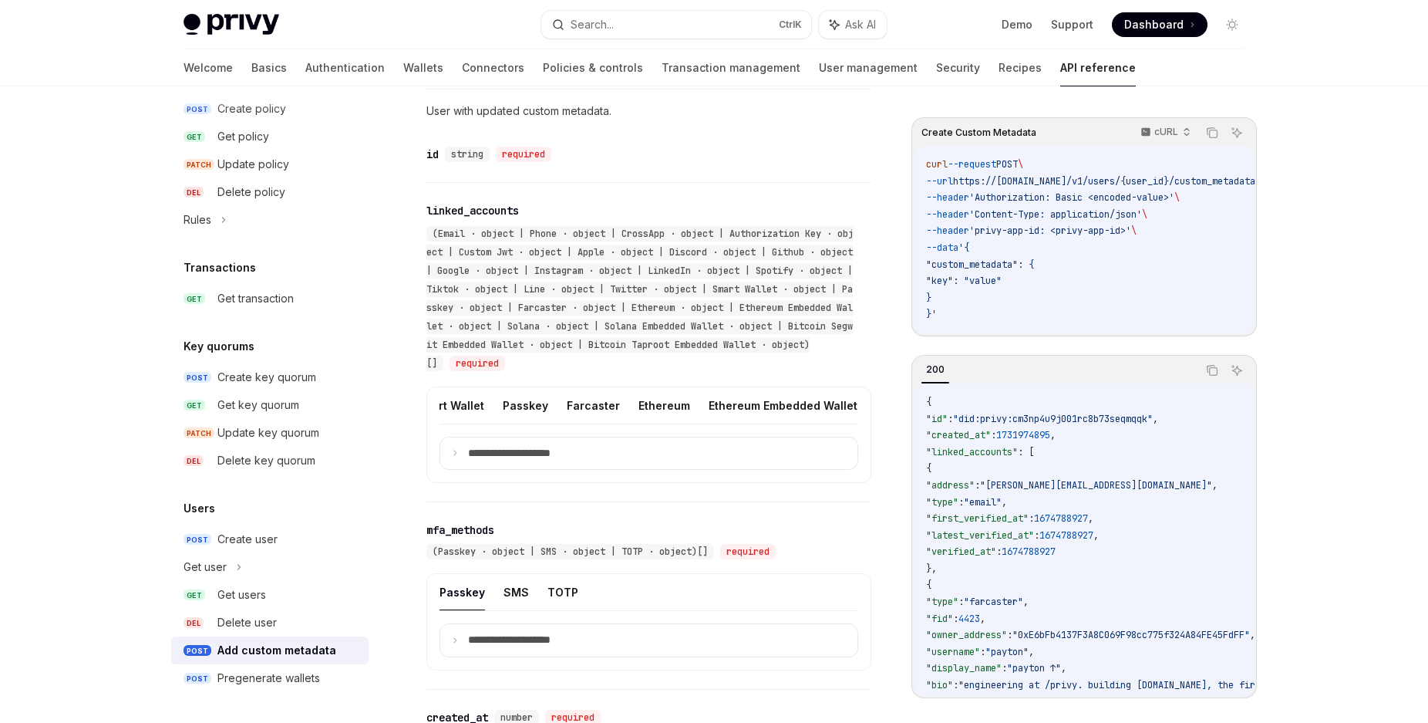
scroll to position [0, 958]
click at [645, 398] on button "Ethereum" at bounding box center [671, 405] width 52 height 36
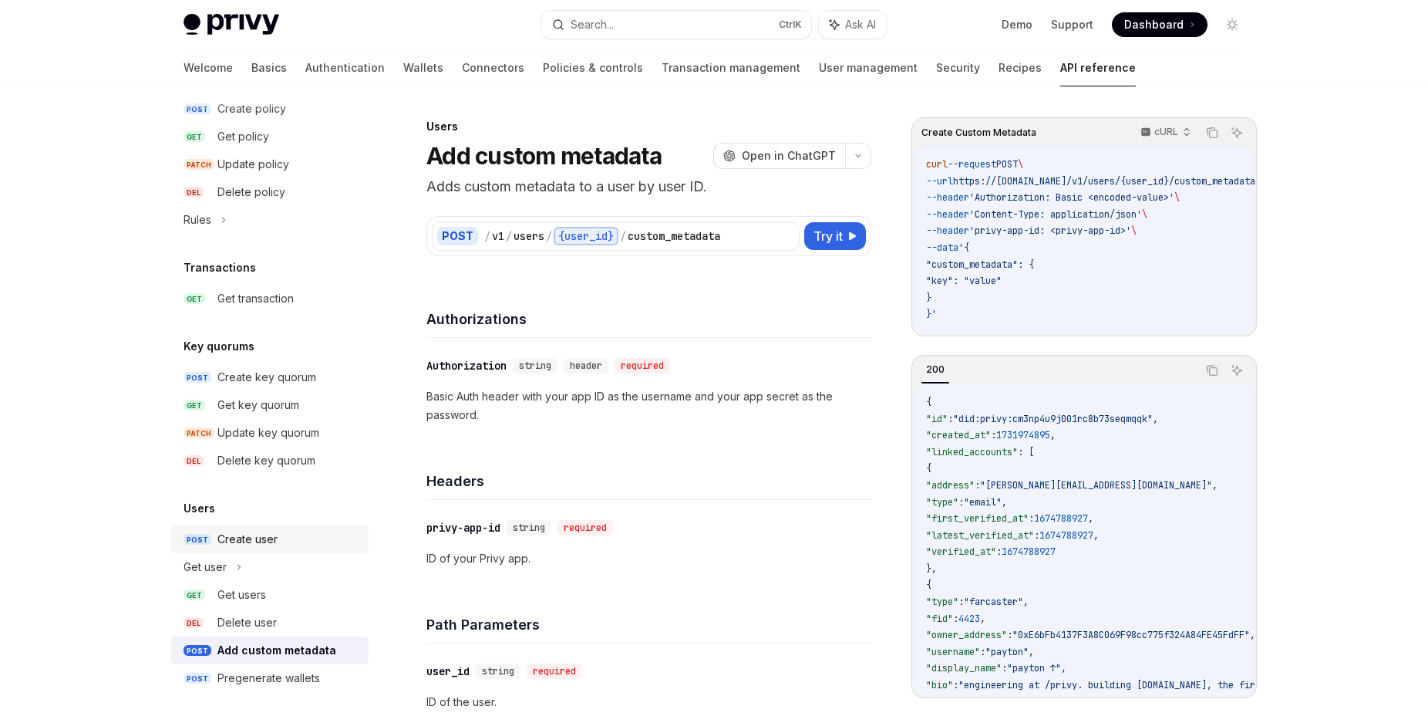
click at [306, 541] on div "Create user" at bounding box center [288, 539] width 142 height 19
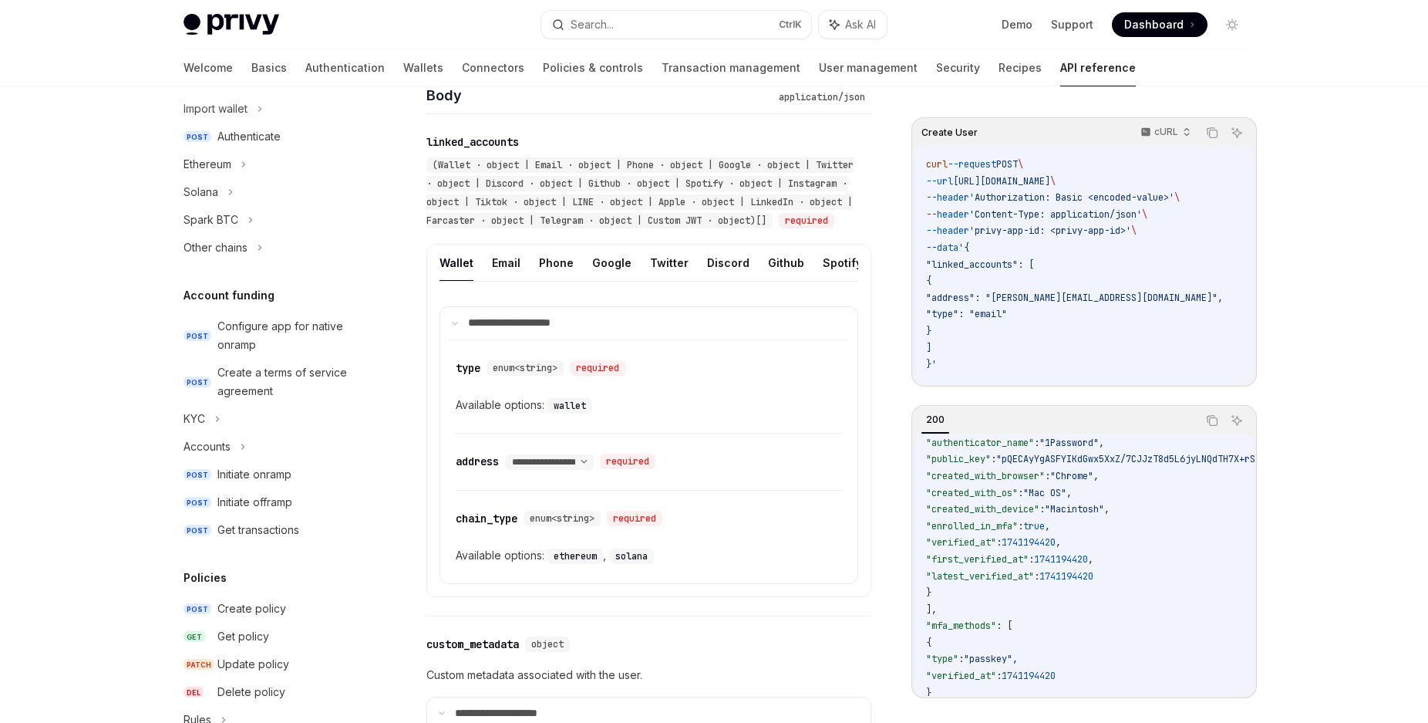
scroll to position [366, 0]
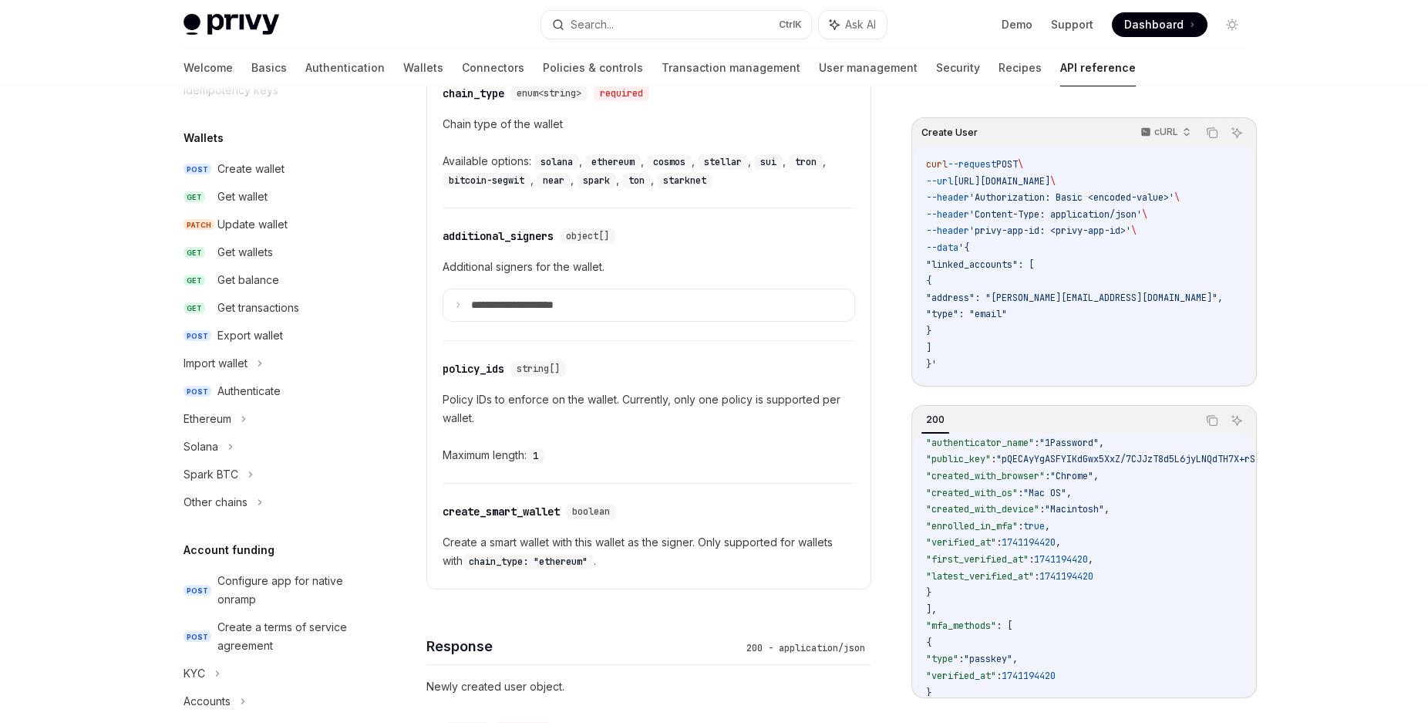
scroll to position [114, 0]
click at [241, 422] on div "Ethereum" at bounding box center [269, 421] width 197 height 28
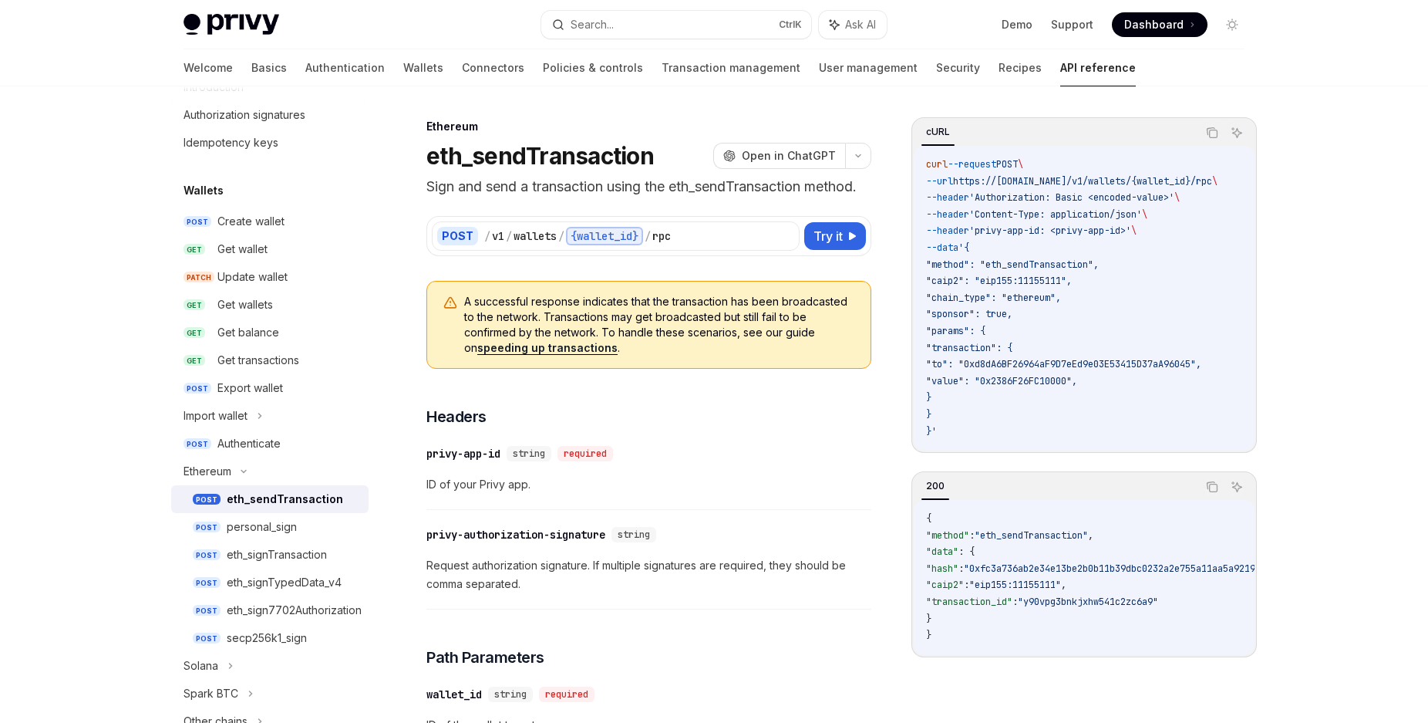
scroll to position [58, 0]
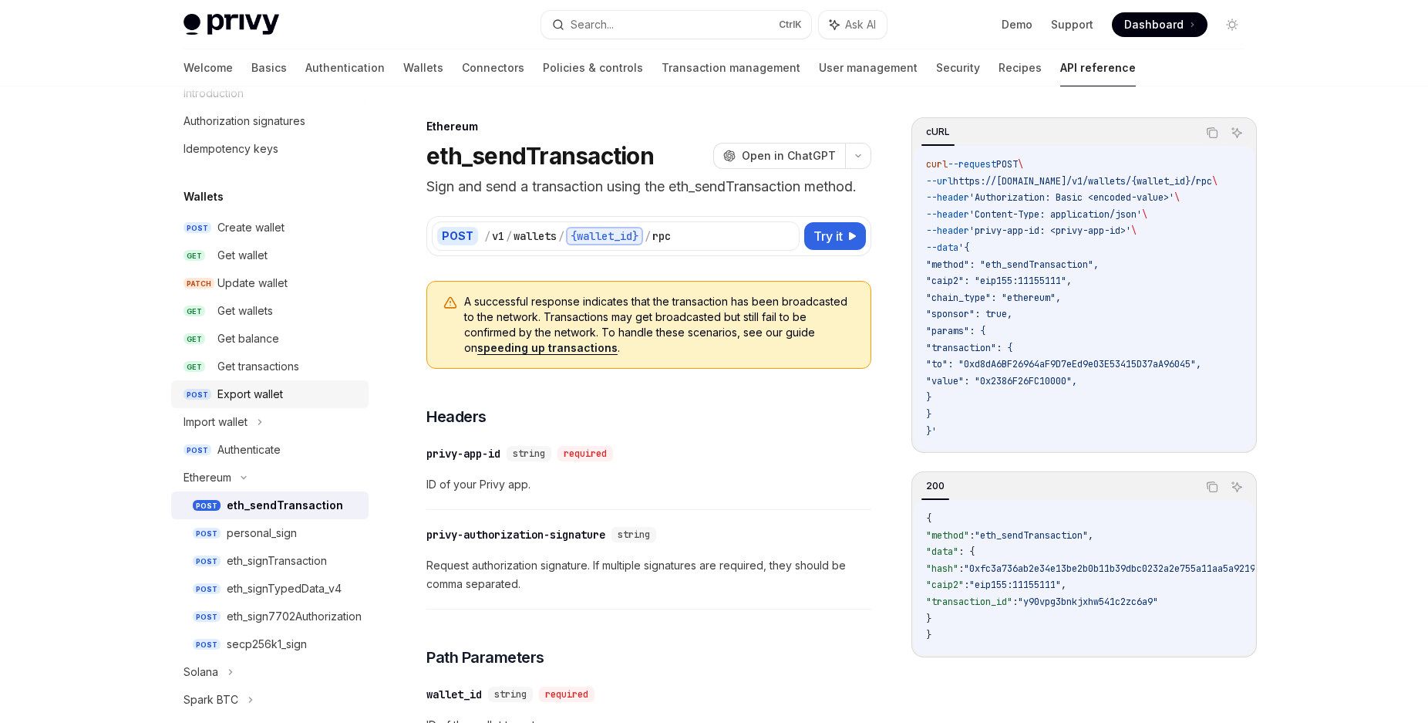
click at [267, 385] on link "POST Export wallet" at bounding box center [269, 394] width 197 height 28
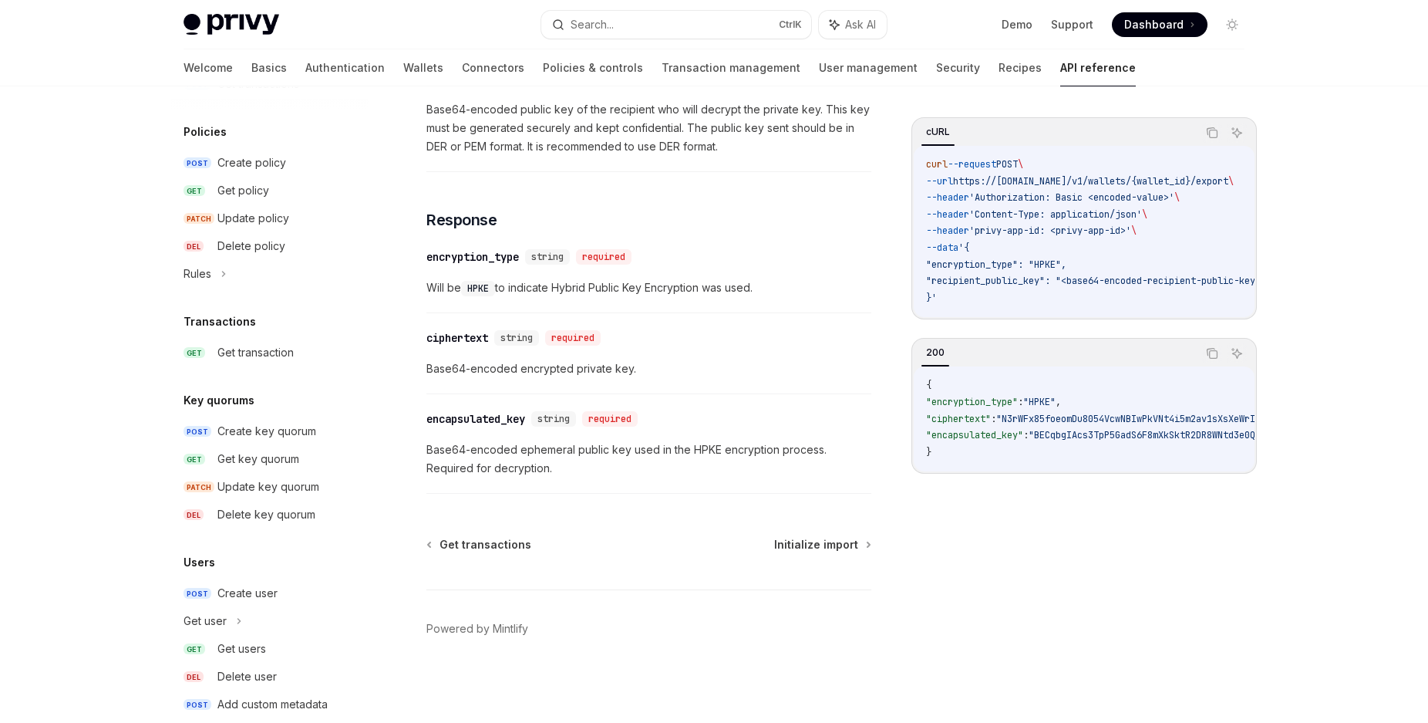
scroll to position [1037, 0]
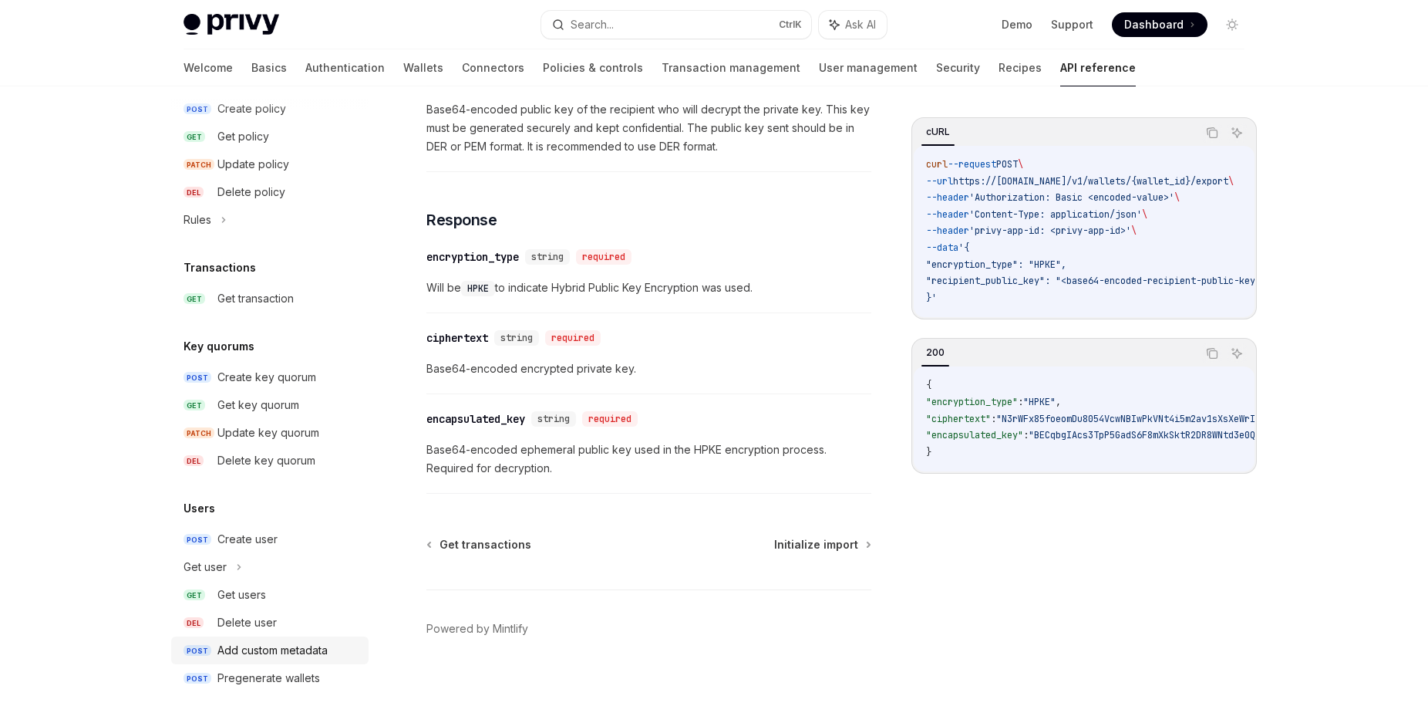
click at [326, 653] on div "Add custom metadata" at bounding box center [272, 650] width 110 height 19
type textarea "*"
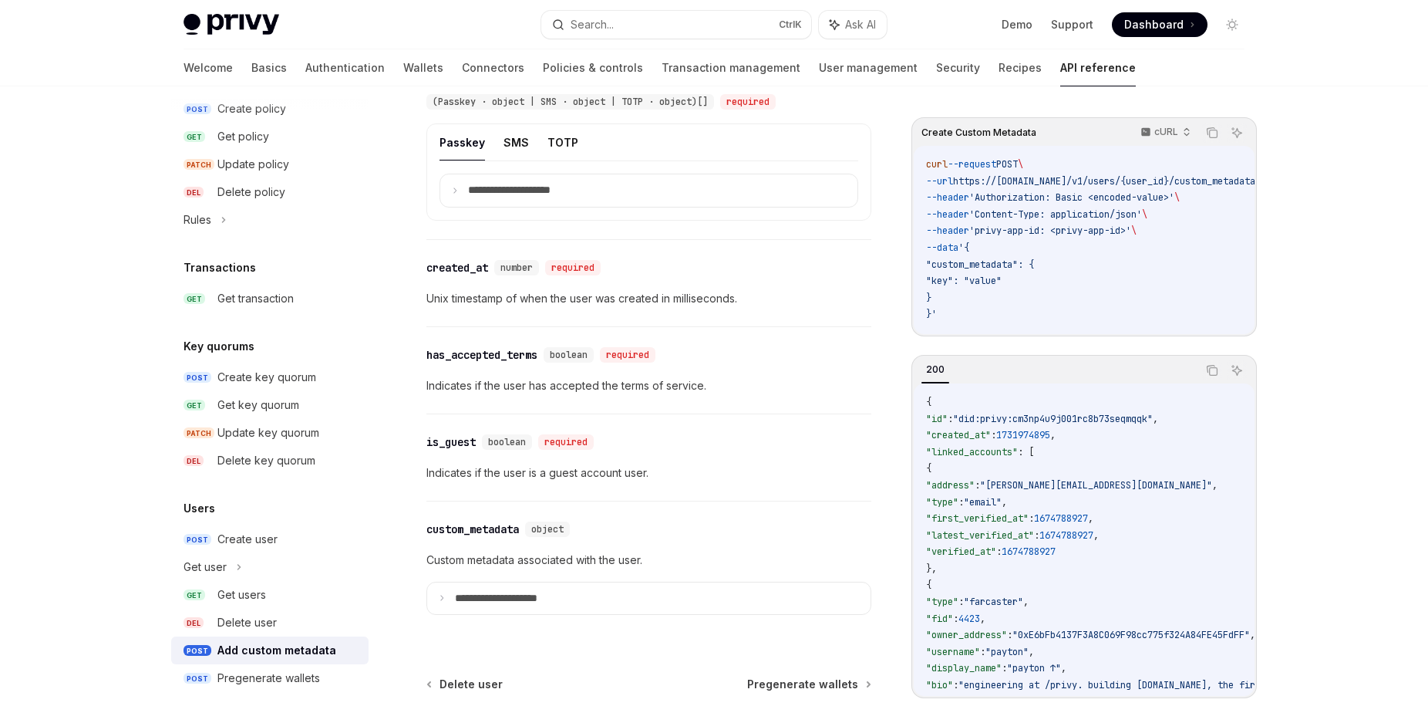
scroll to position [1416, 0]
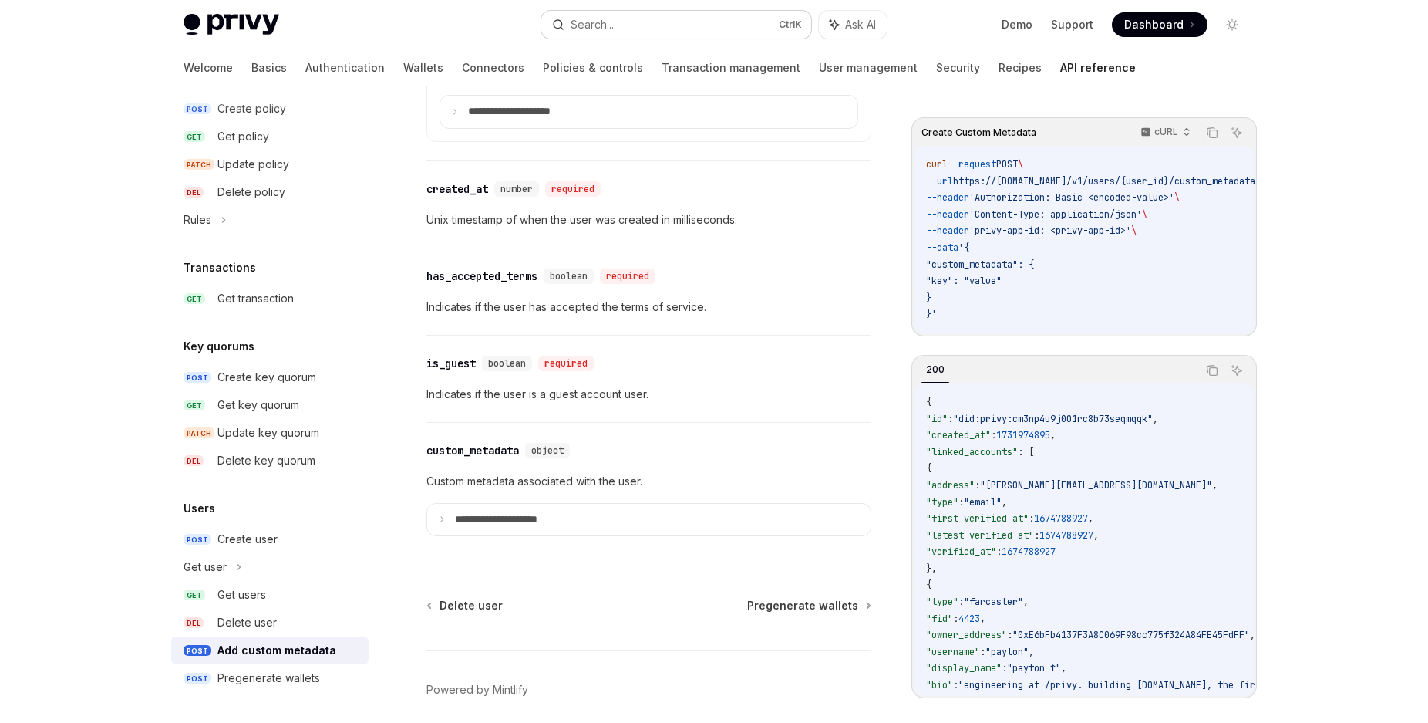
click at [691, 24] on button "Search... Ctrl K" at bounding box center [676, 25] width 270 height 28
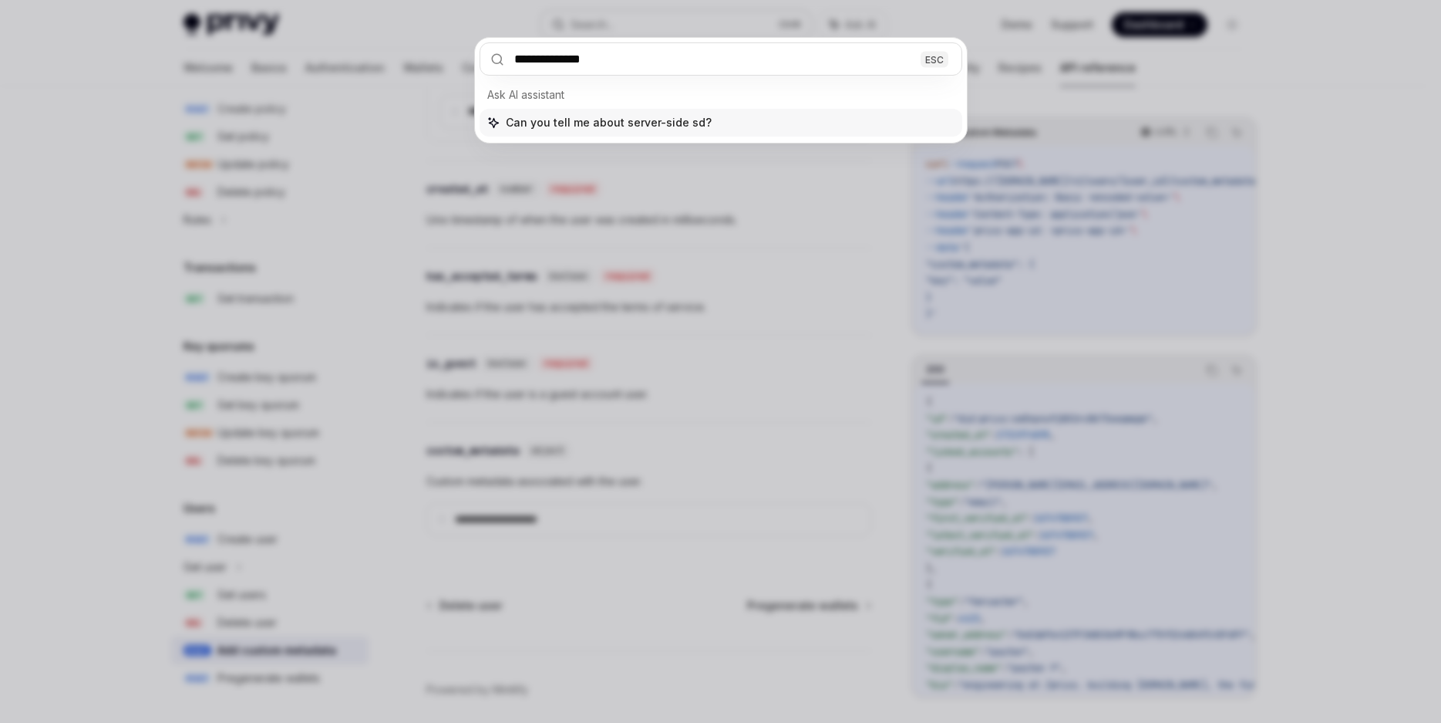
type input "**********"
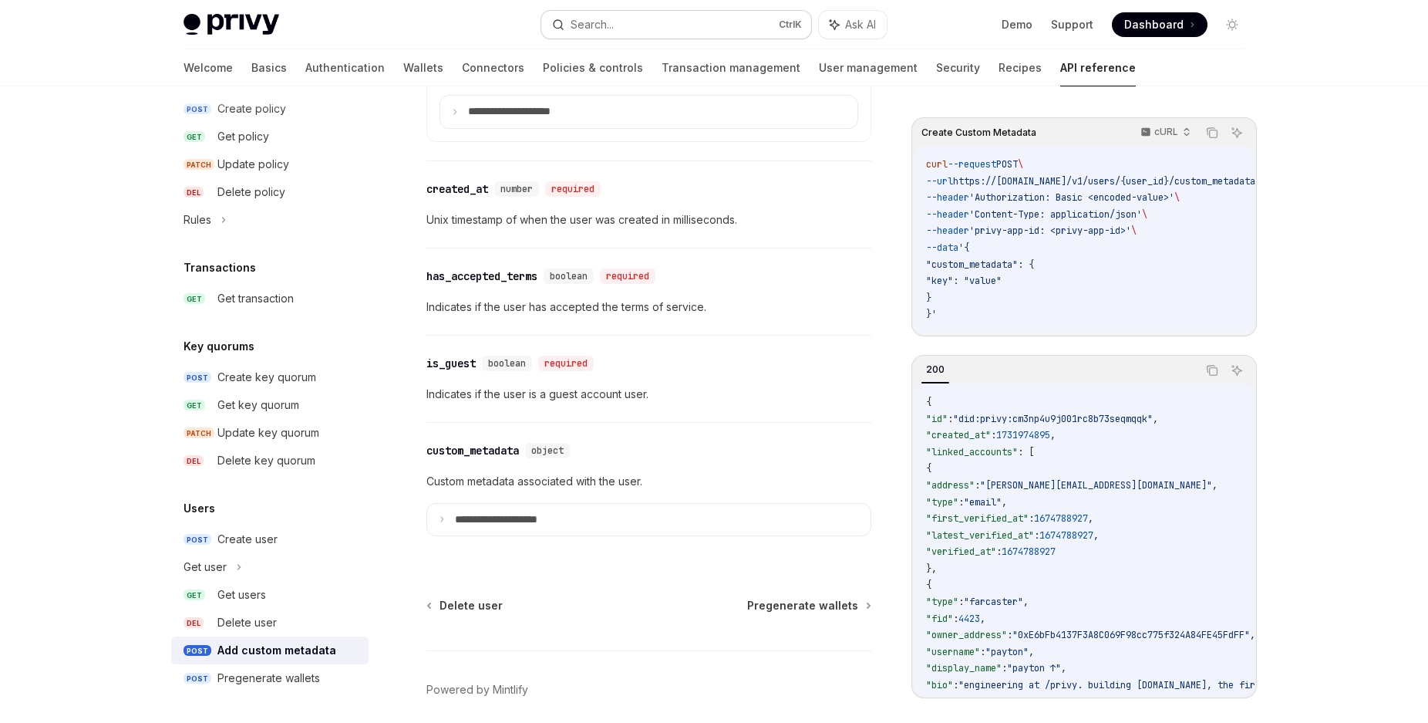
type textarea "*"
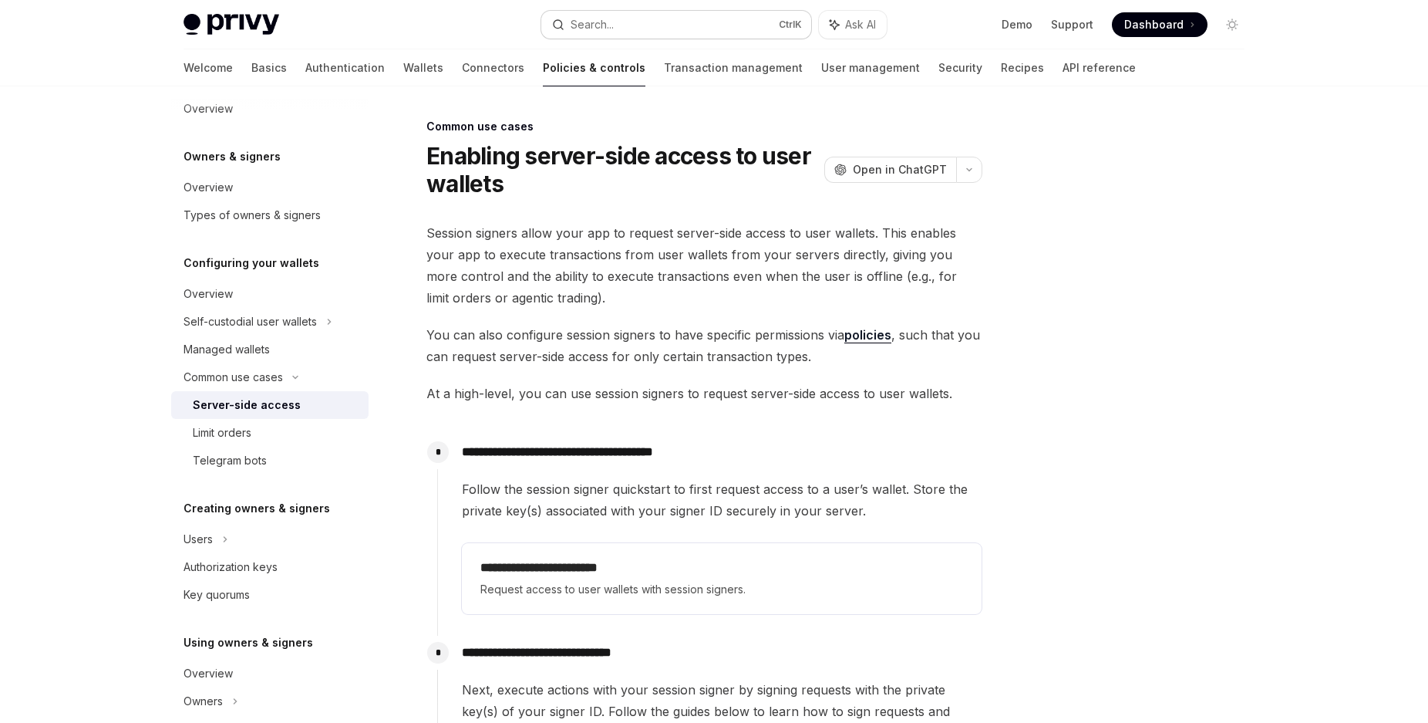
click at [577, 23] on div "Search..." at bounding box center [592, 24] width 43 height 19
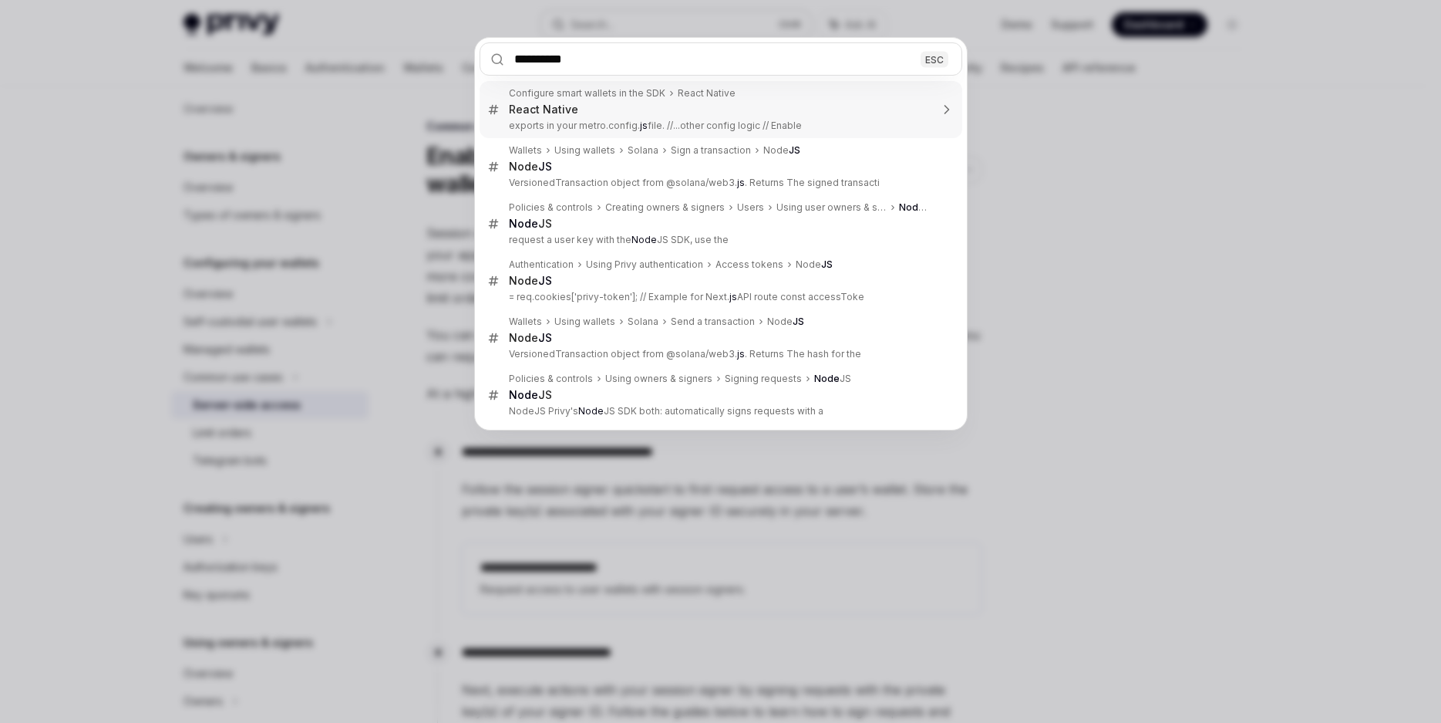
type input "**********"
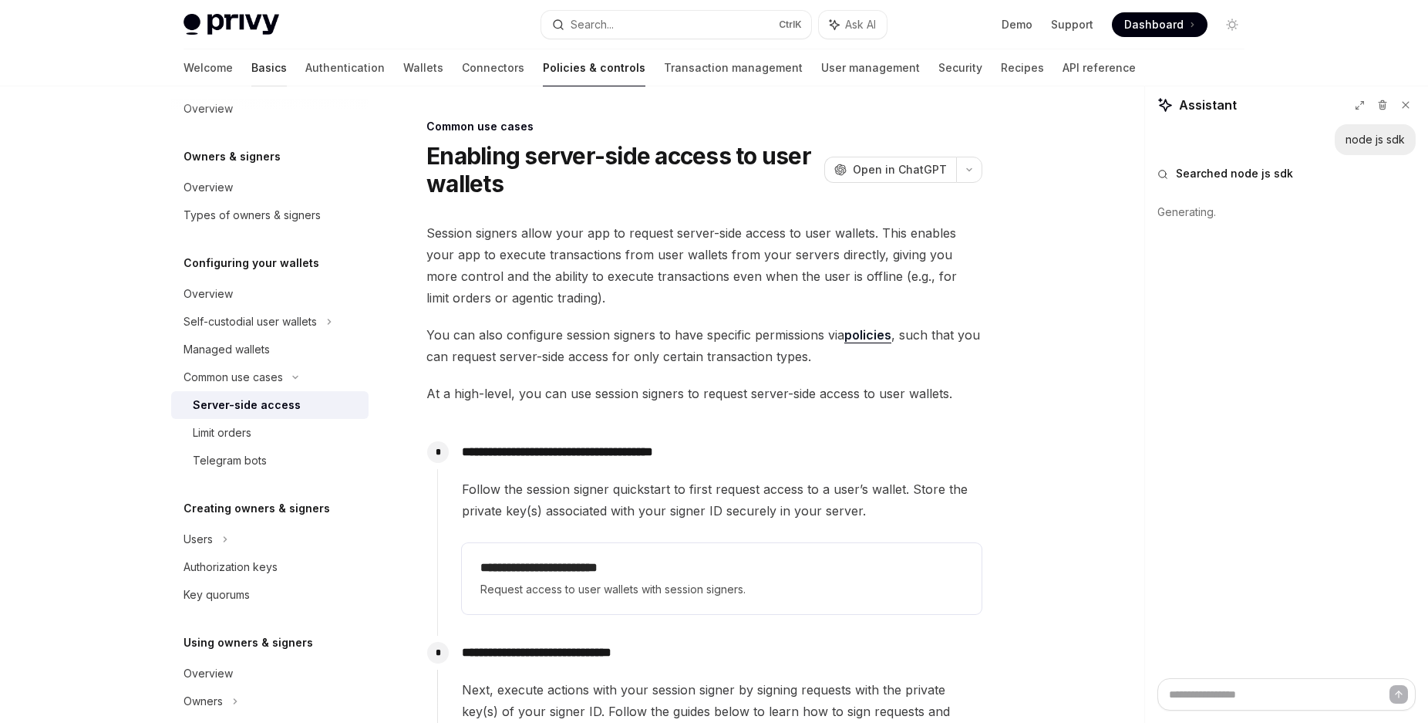
click at [251, 69] on link "Basics" at bounding box center [268, 67] width 35 height 37
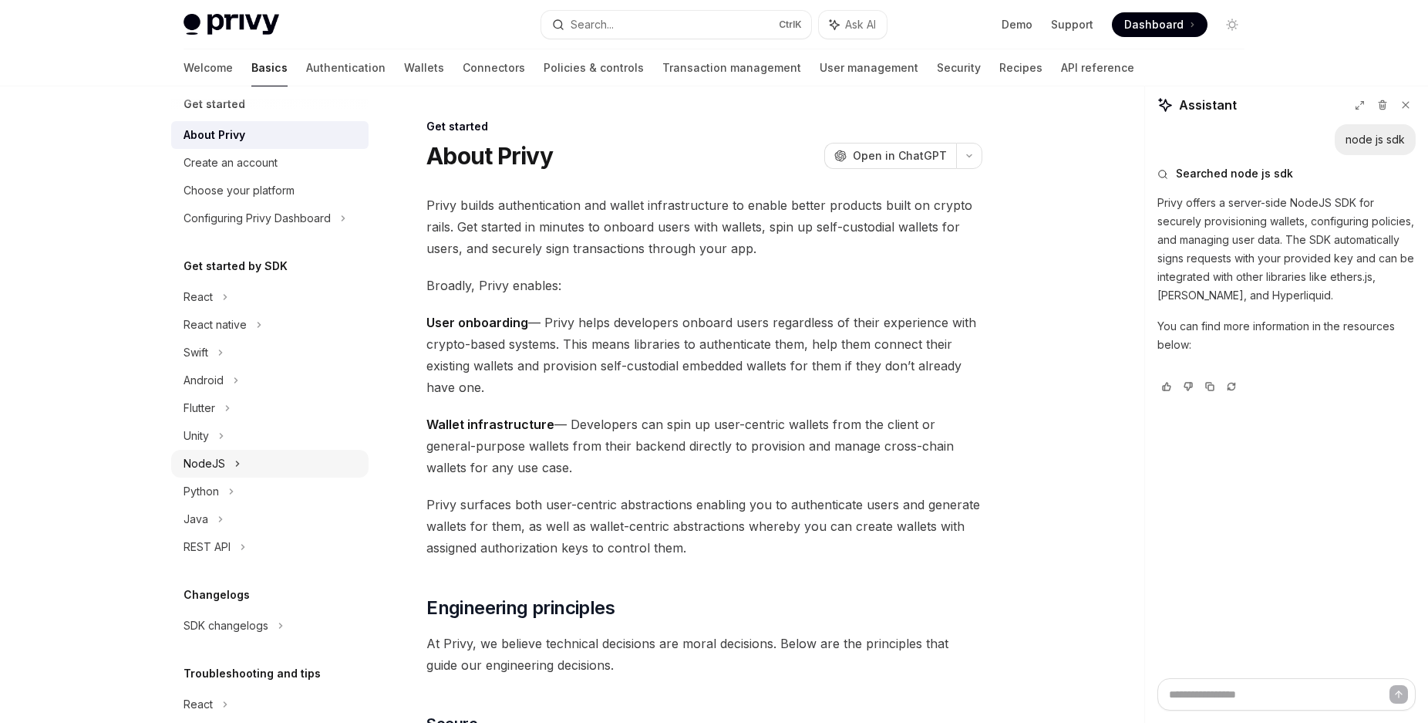
click at [212, 465] on div "NodeJS" at bounding box center [205, 463] width 42 height 19
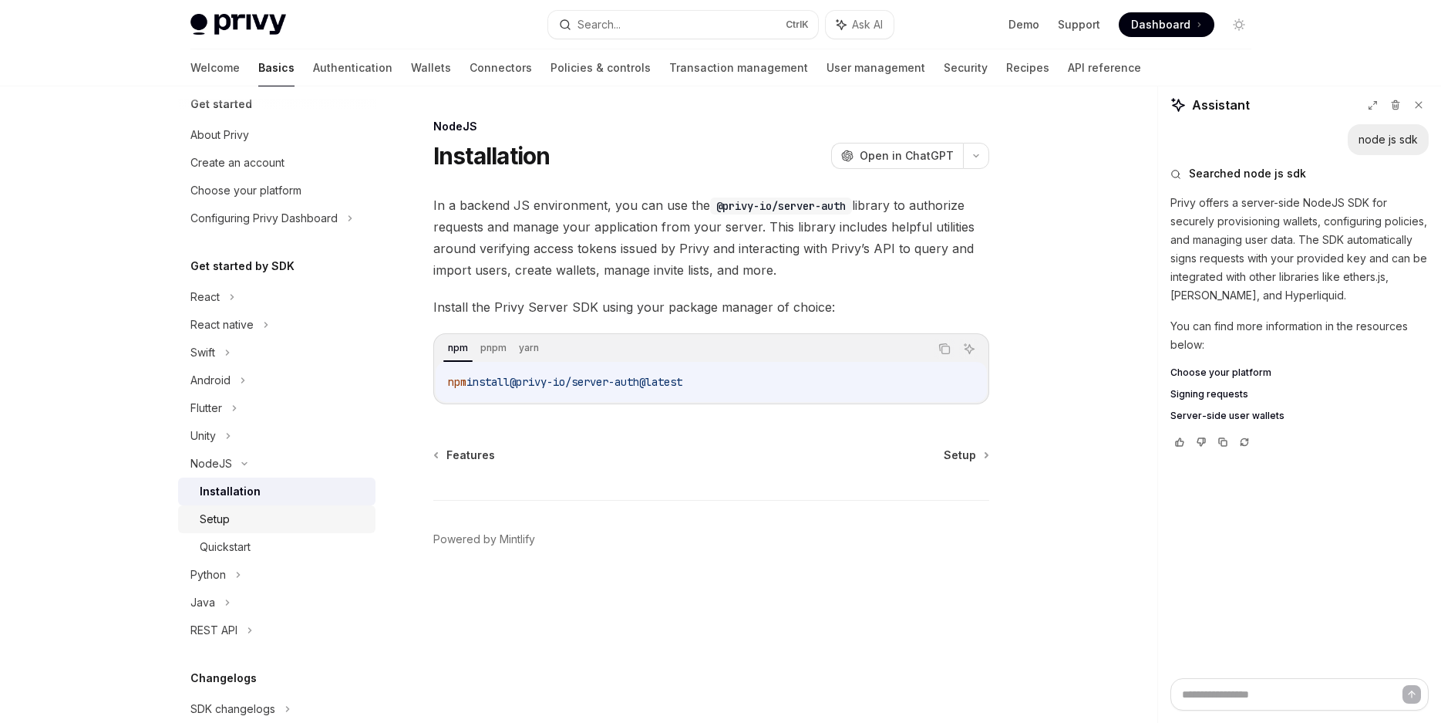
click at [265, 525] on div "Setup" at bounding box center [283, 519] width 167 height 19
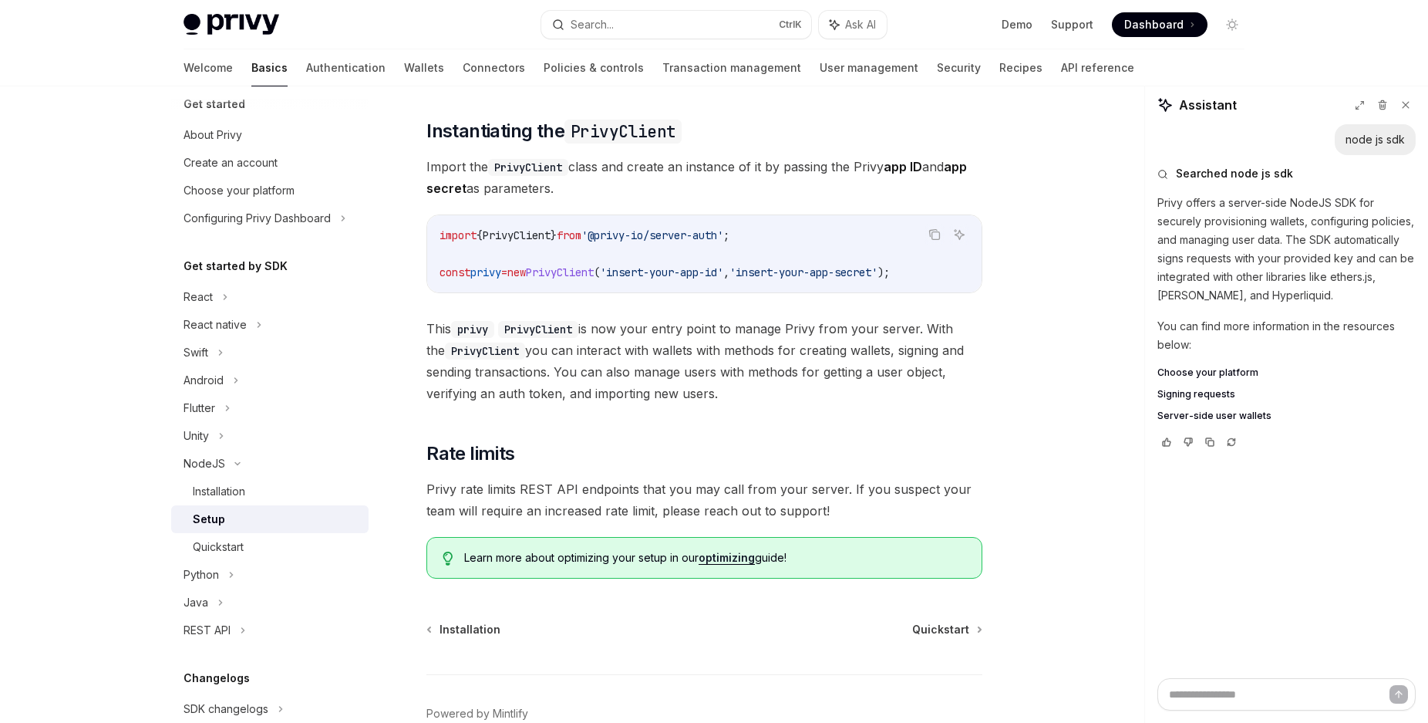
scroll to position [321, 0]
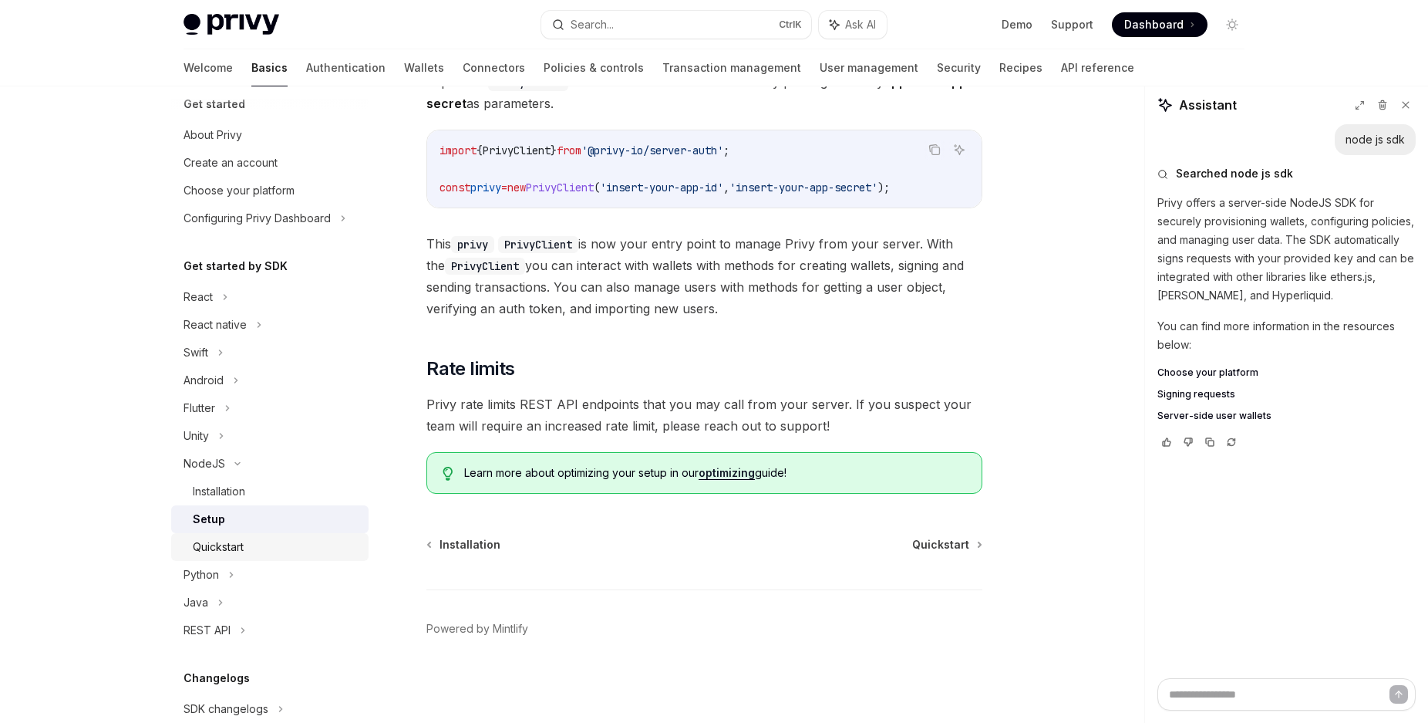
click at [311, 548] on div "Quickstart" at bounding box center [276, 547] width 167 height 19
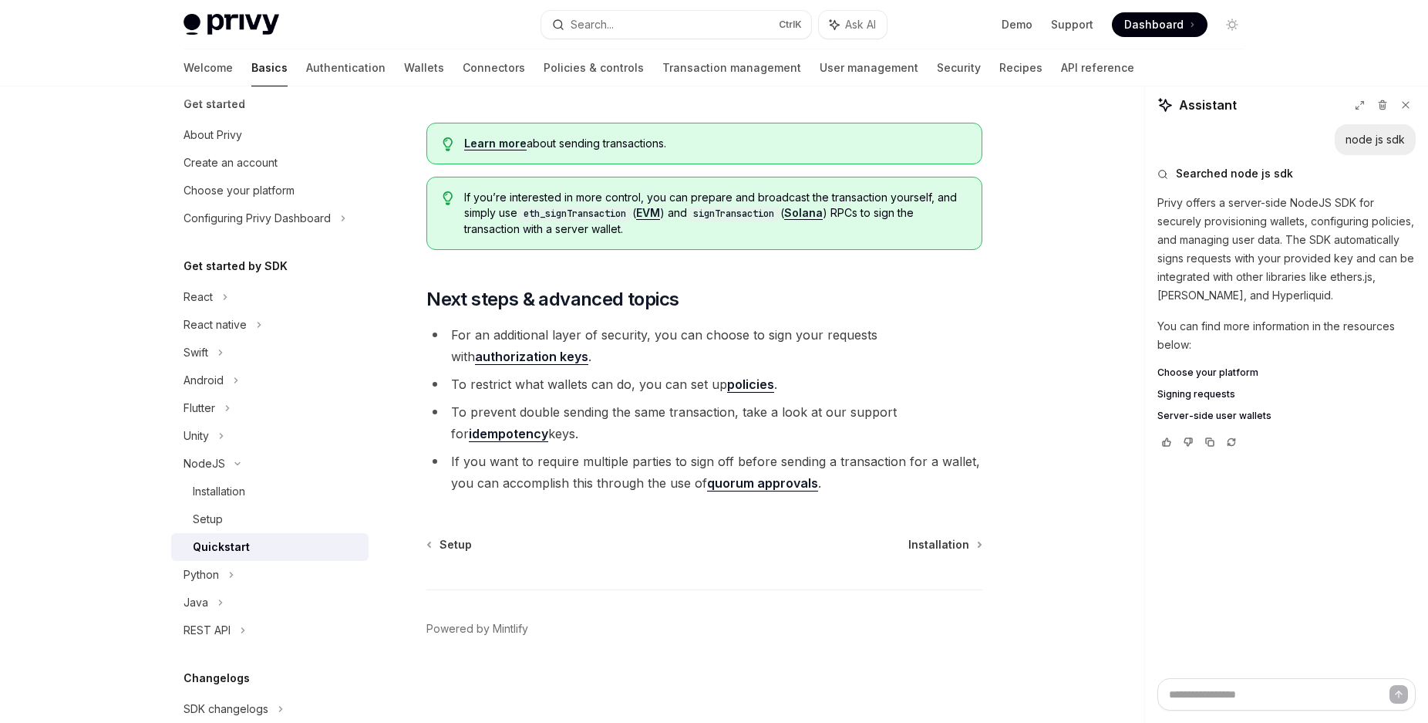
scroll to position [181, 0]
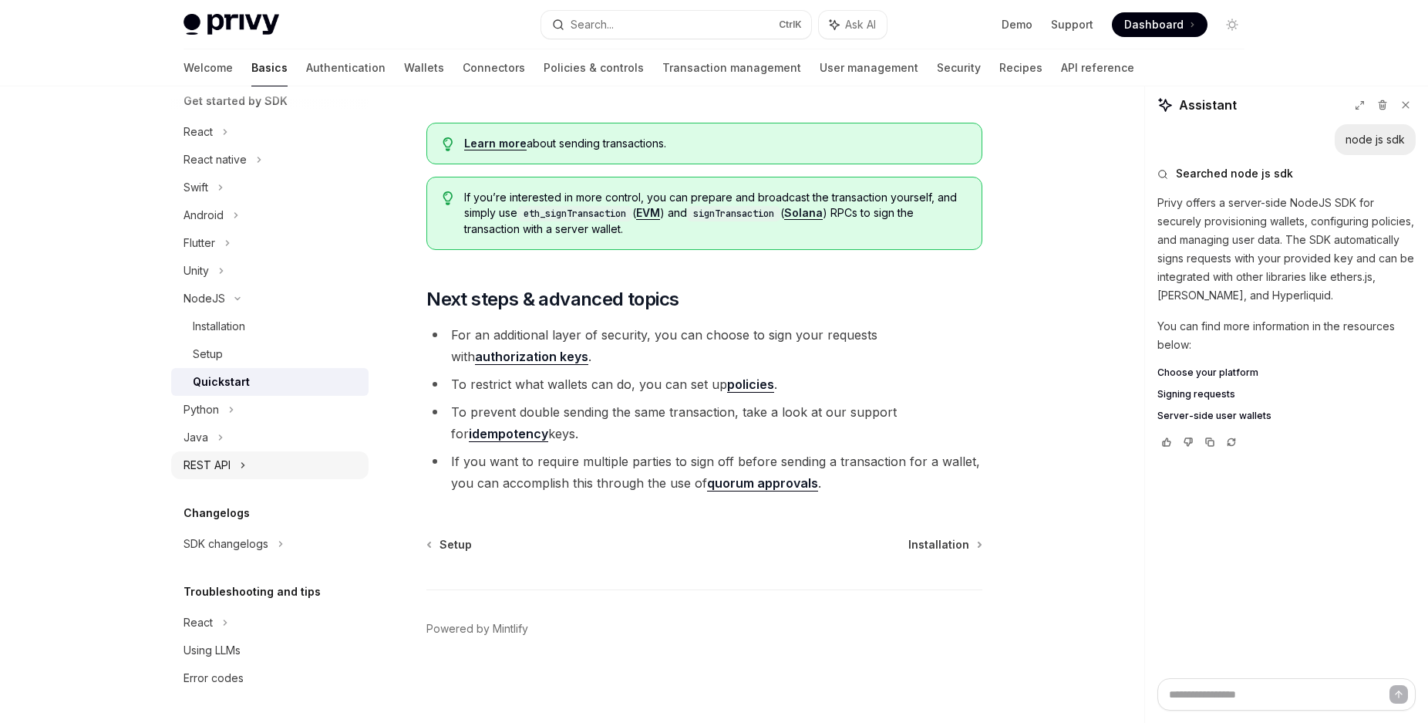
click at [242, 471] on icon at bounding box center [243, 465] width 6 height 19
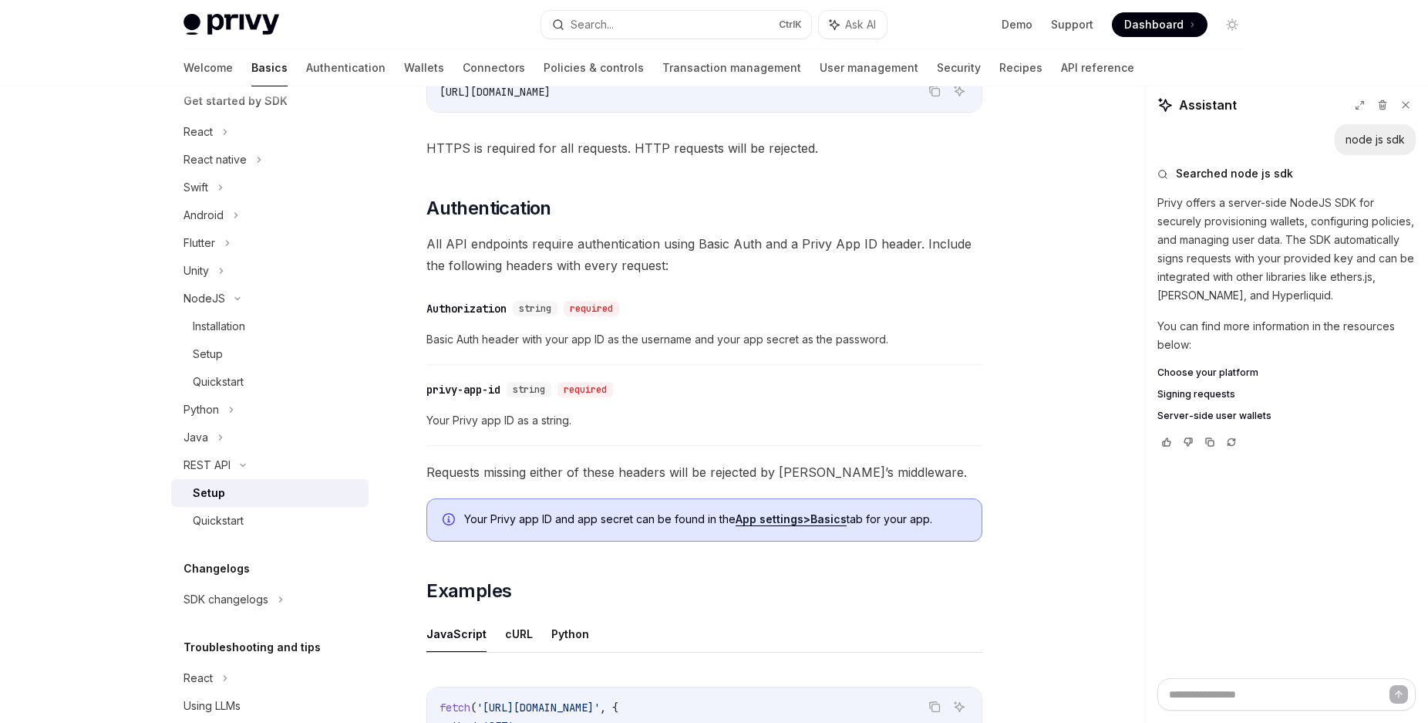
scroll to position [551, 0]
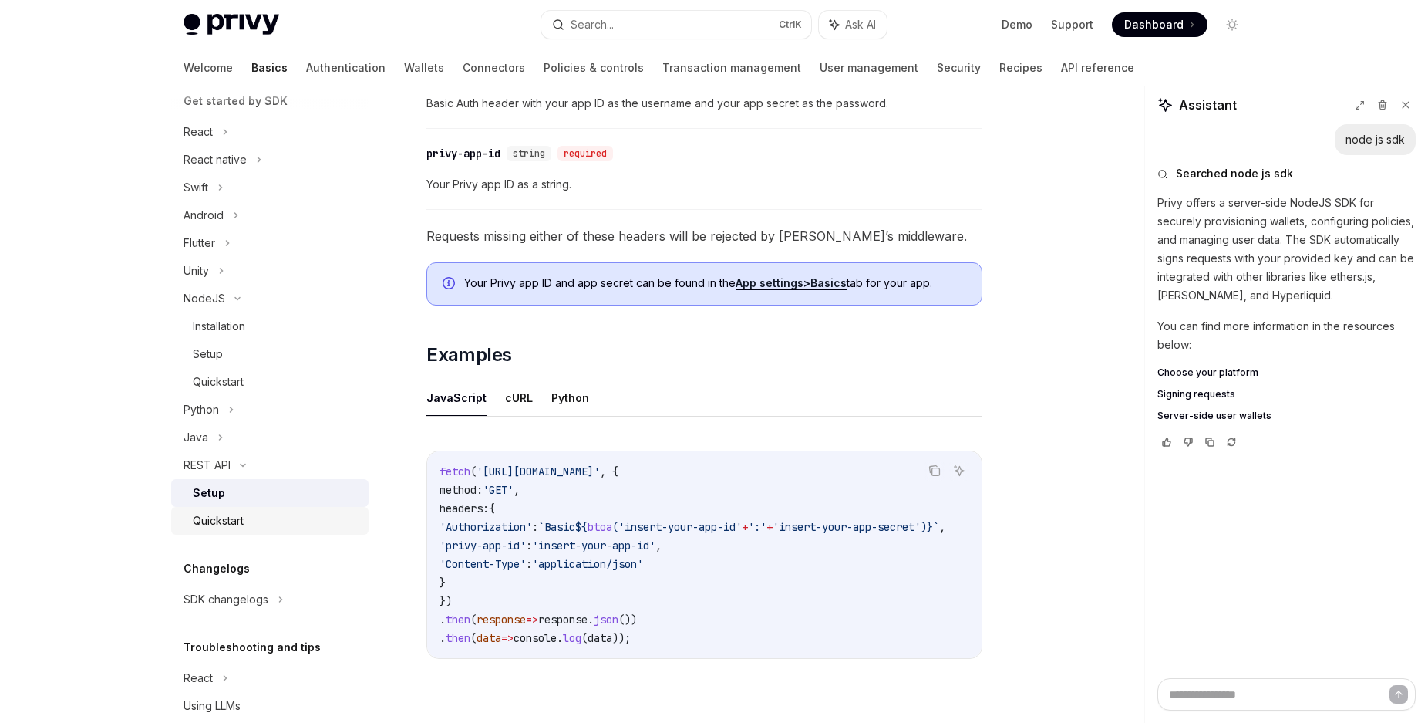
click at [217, 524] on div "Quickstart" at bounding box center [218, 520] width 51 height 19
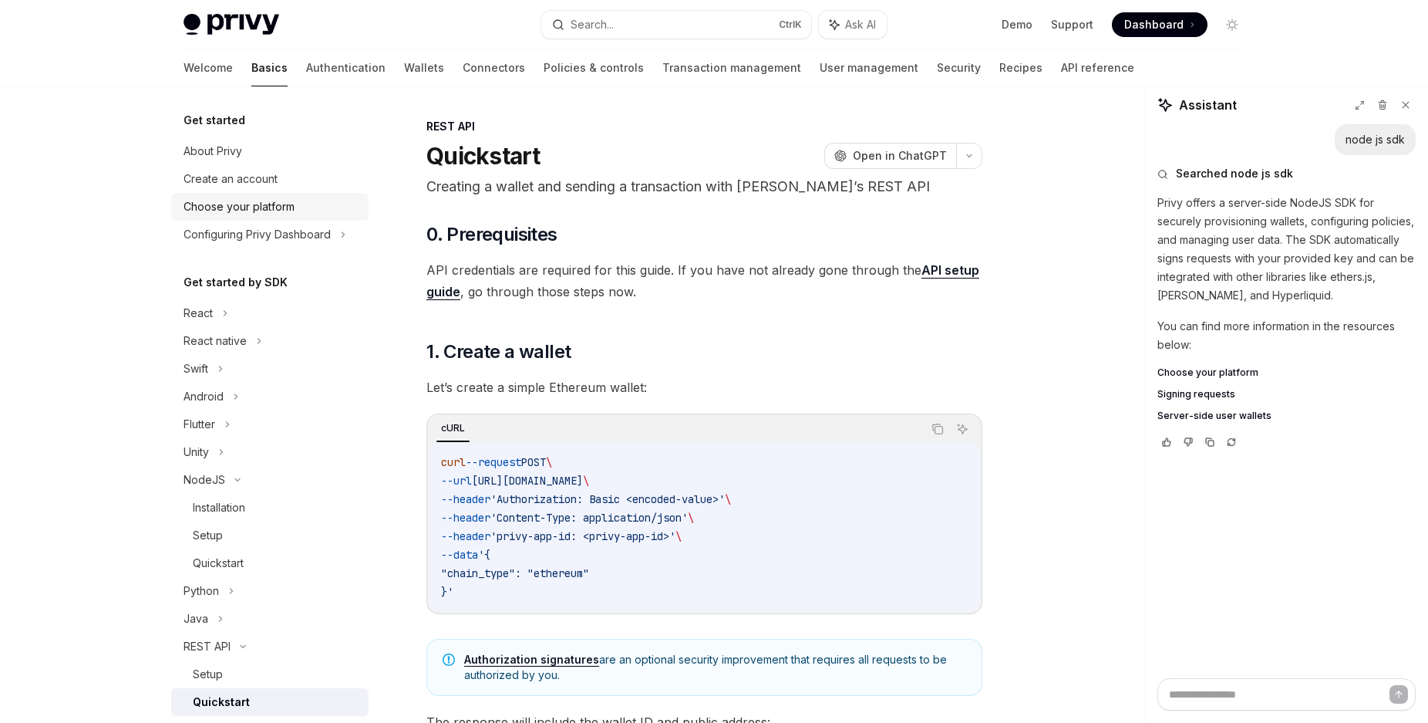
click at [290, 211] on div "Choose your platform" at bounding box center [239, 206] width 111 height 19
type textarea "*"
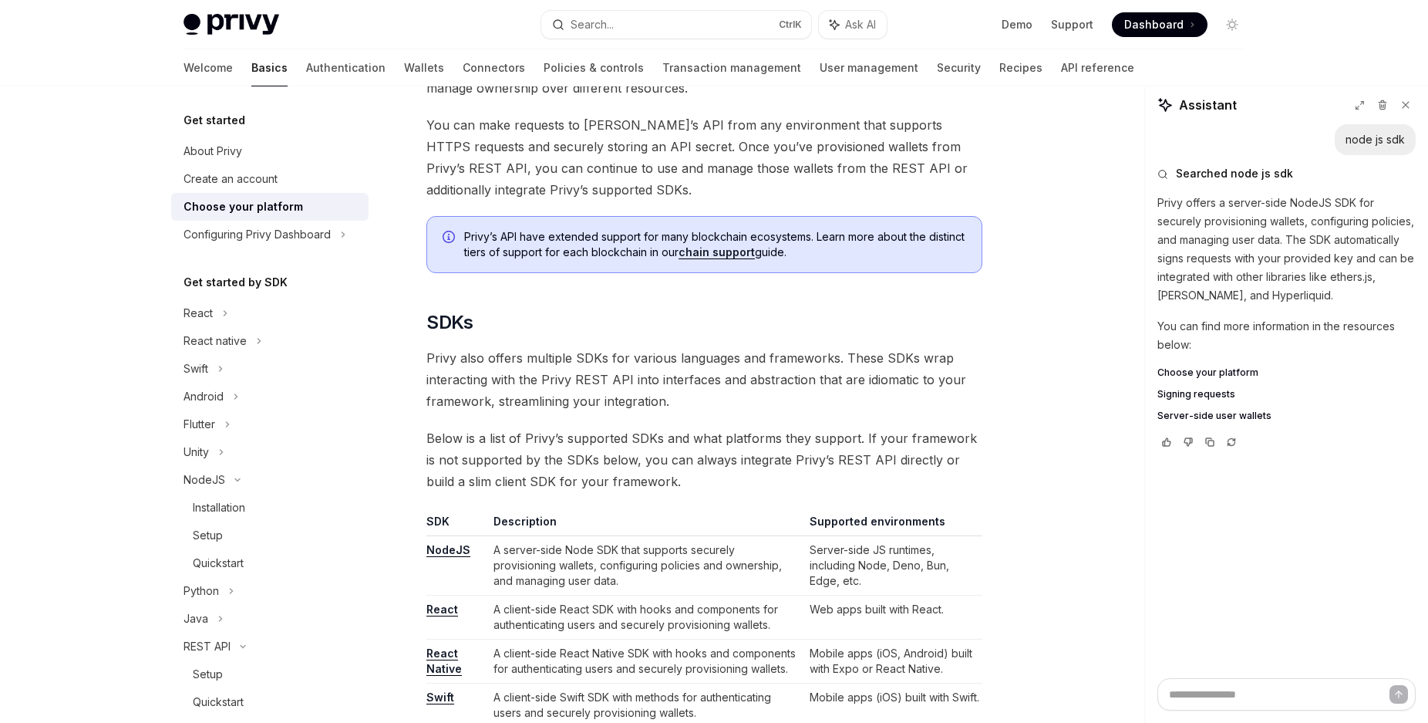
scroll to position [708, 0]
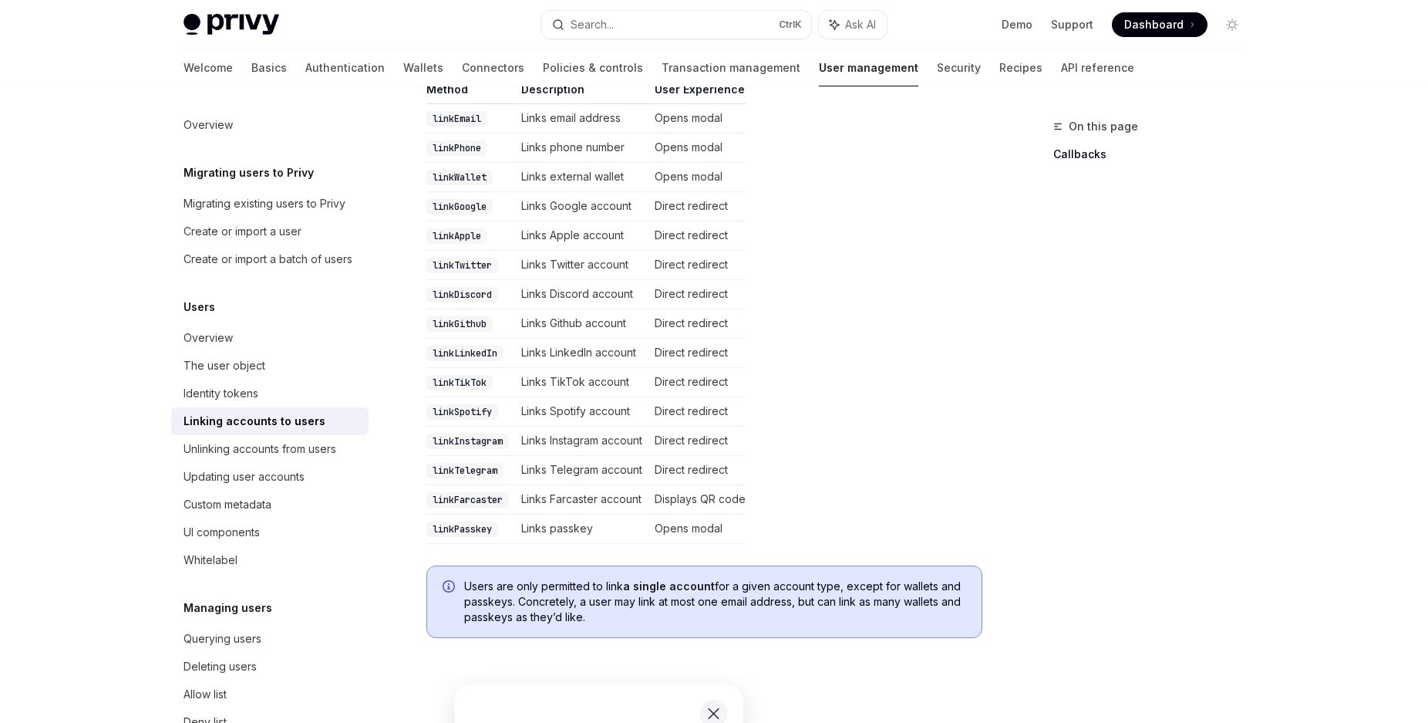
scroll to position [472, 0]
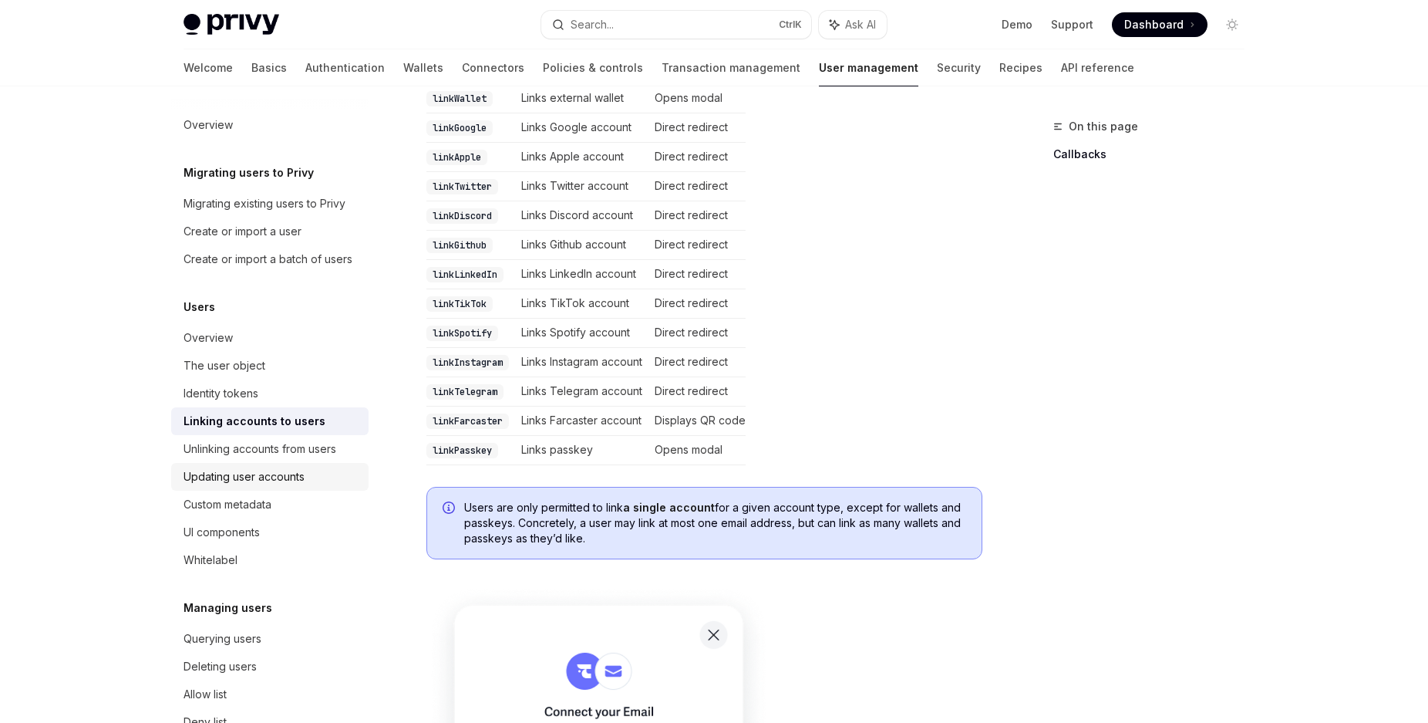
click at [257, 486] on div "Updating user accounts" at bounding box center [244, 476] width 121 height 19
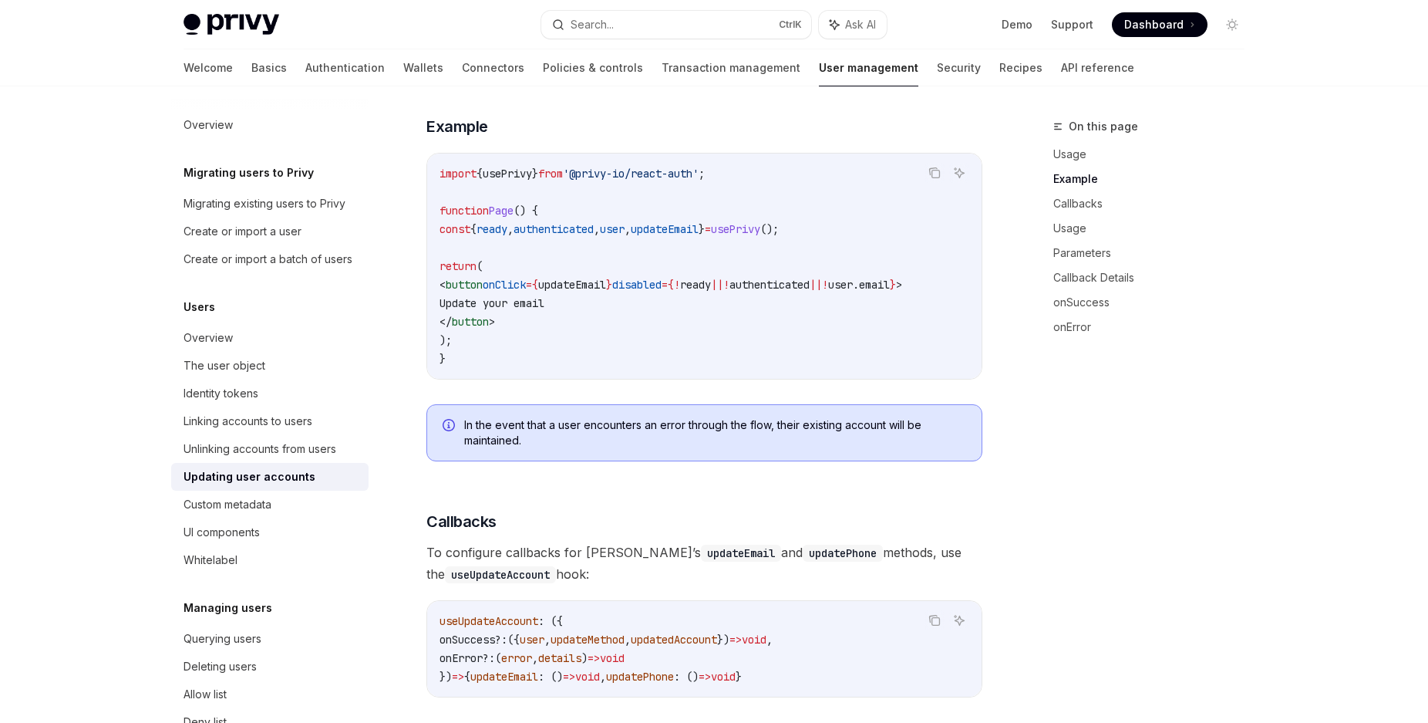
scroll to position [157, 0]
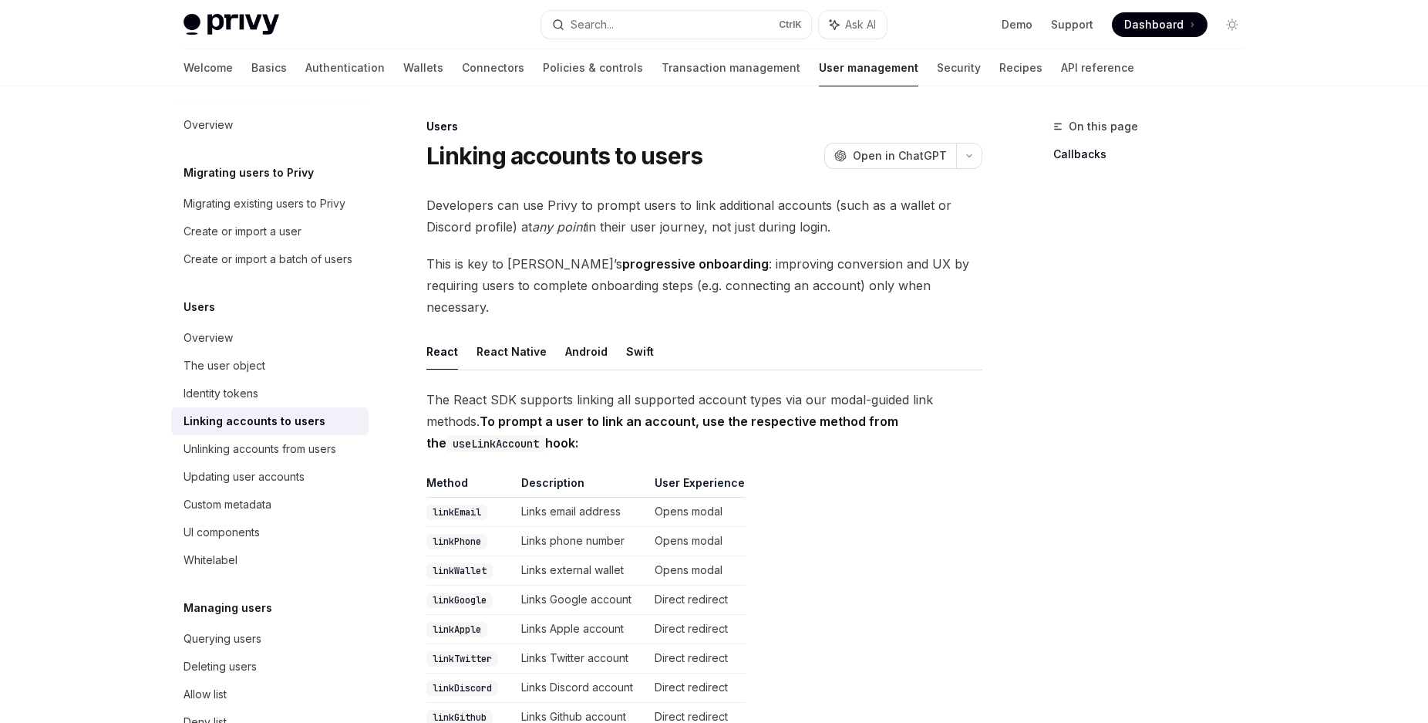
scroll to position [157, 0]
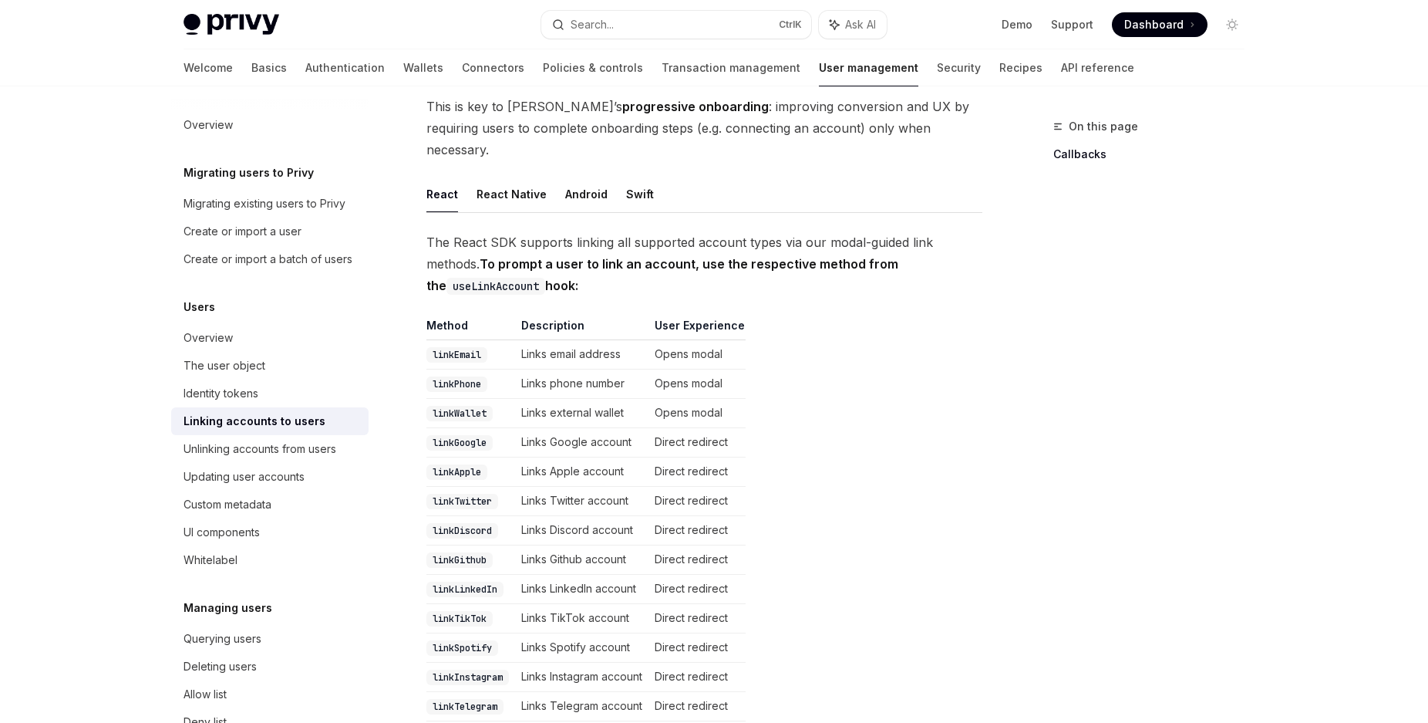
click at [468, 406] on code "linkWallet" at bounding box center [459, 413] width 66 height 15
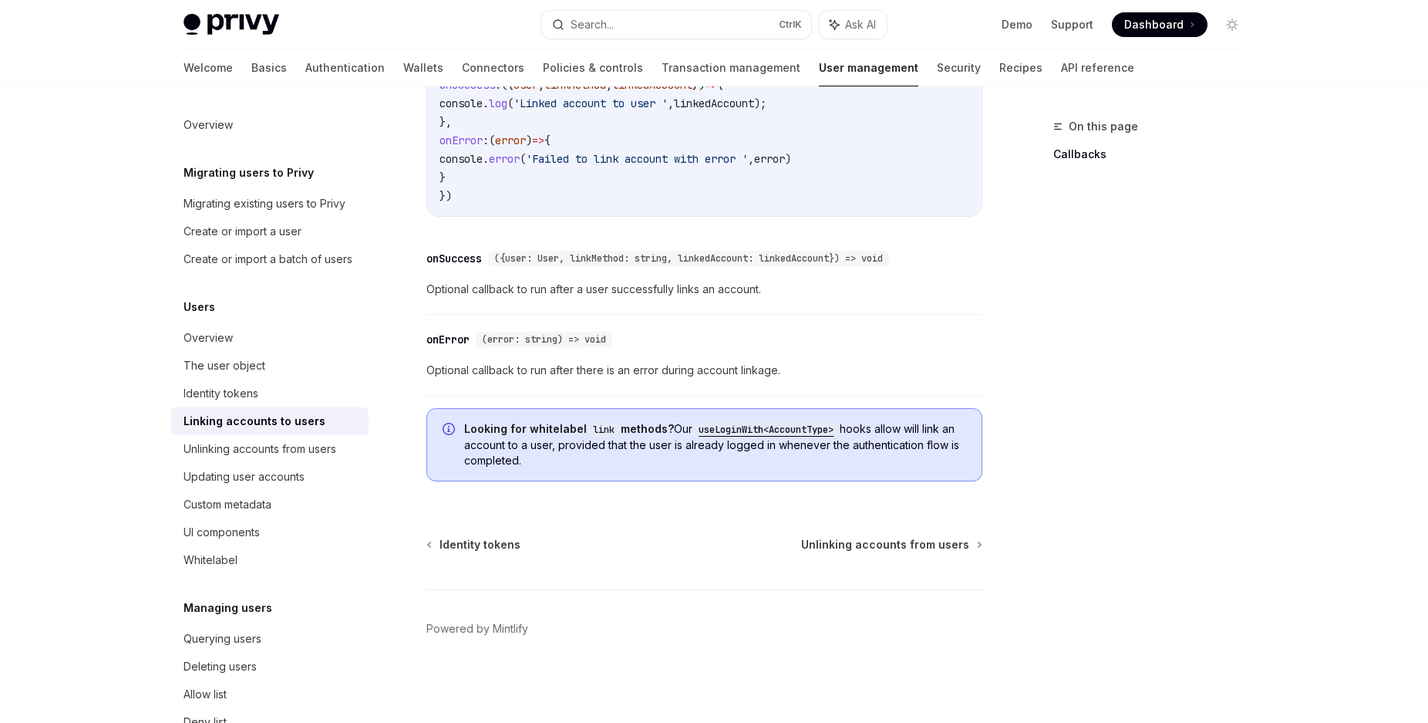
scroll to position [1476, 0]
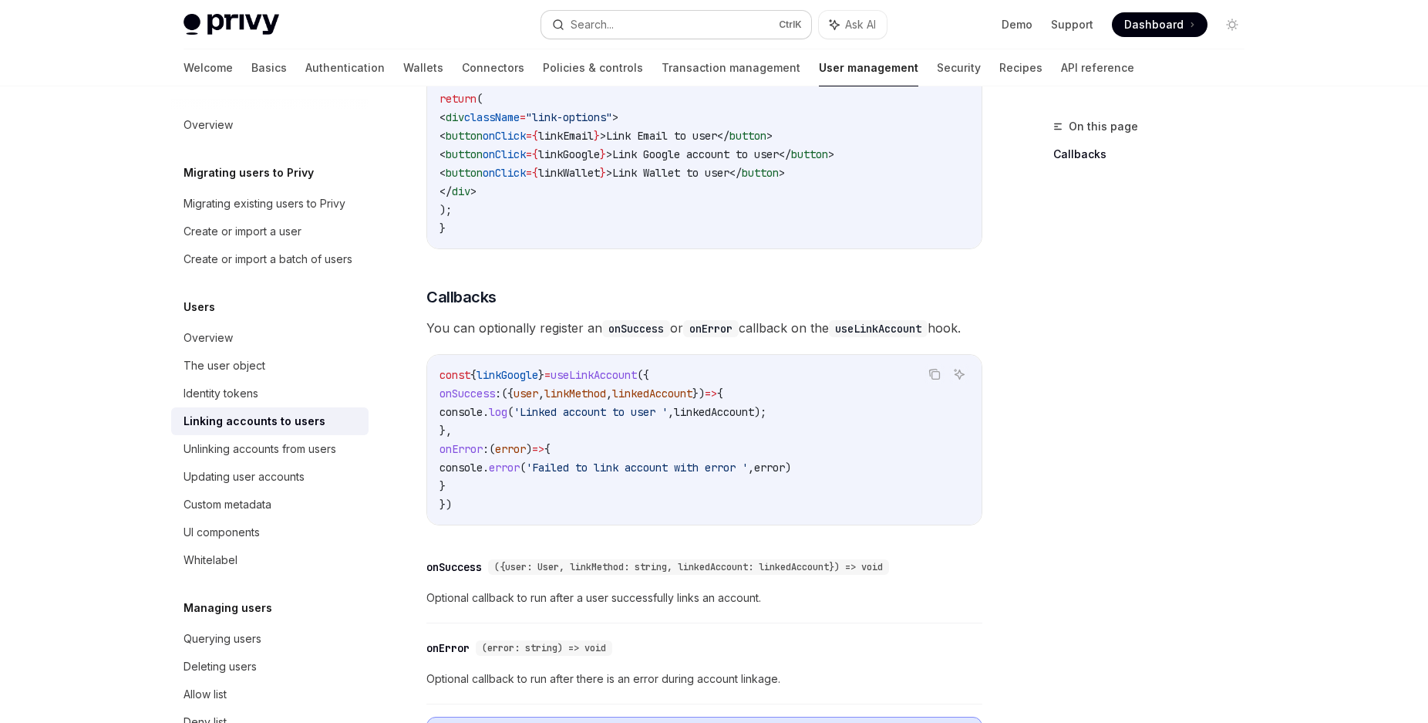
click at [634, 29] on button "Search... Ctrl K" at bounding box center [676, 25] width 270 height 28
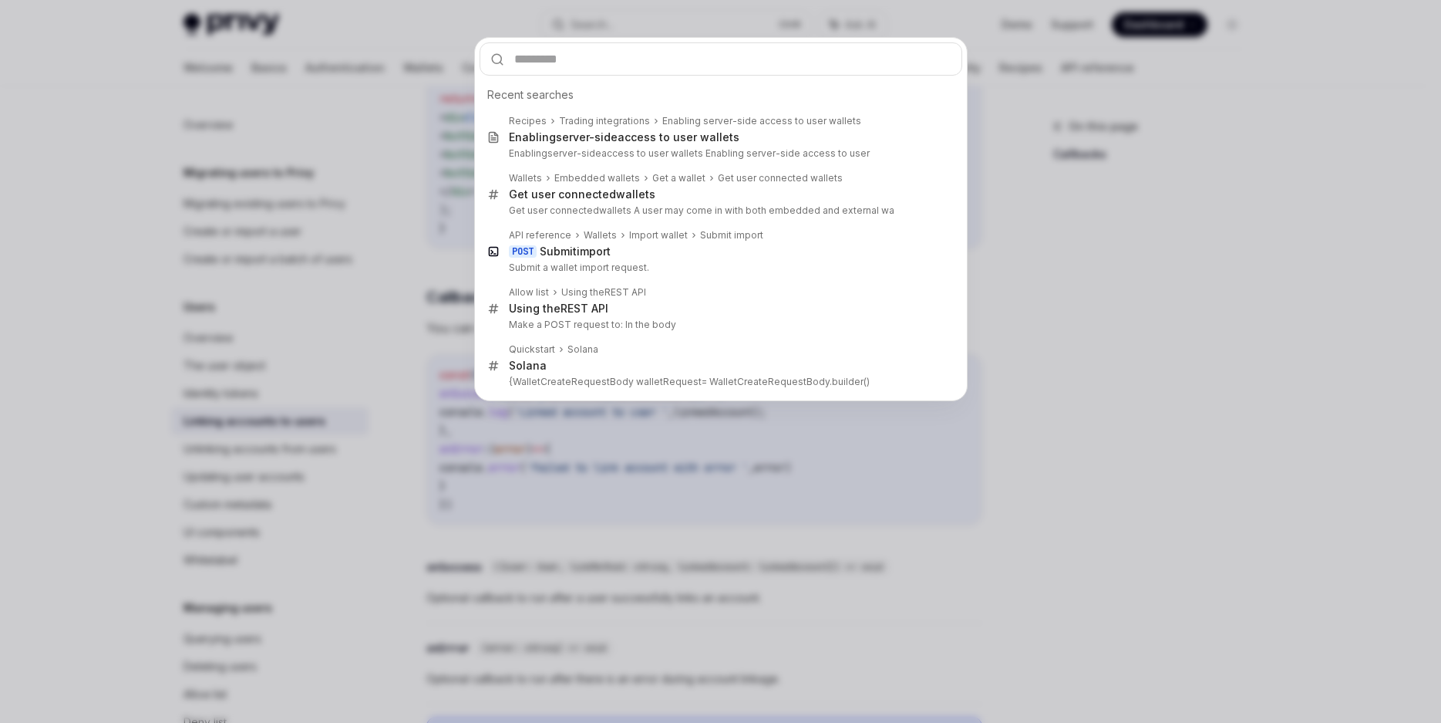
click at [104, 203] on div "Recent searches Recipes Trading integrations Enabling server-side access to use…" at bounding box center [720, 361] width 1441 height 723
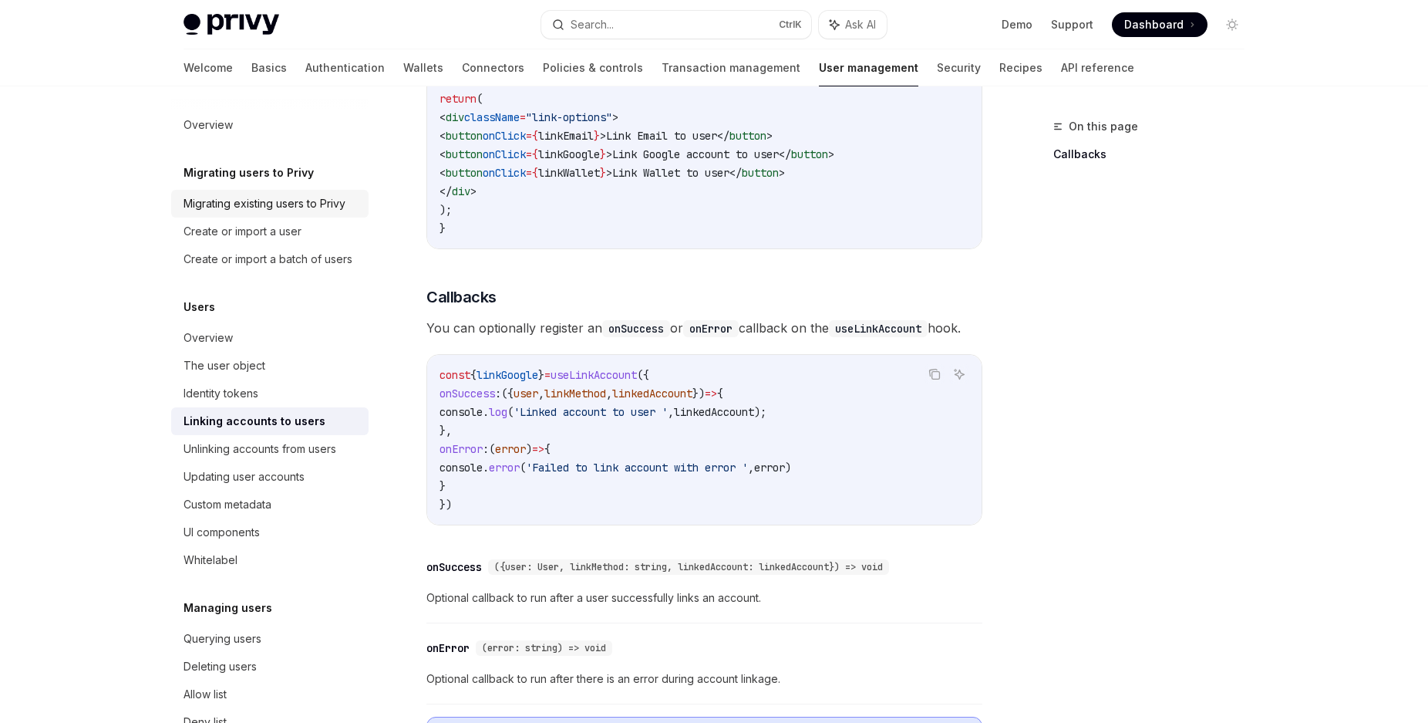
click at [253, 208] on div "Migrating existing users to Privy" at bounding box center [265, 203] width 162 height 19
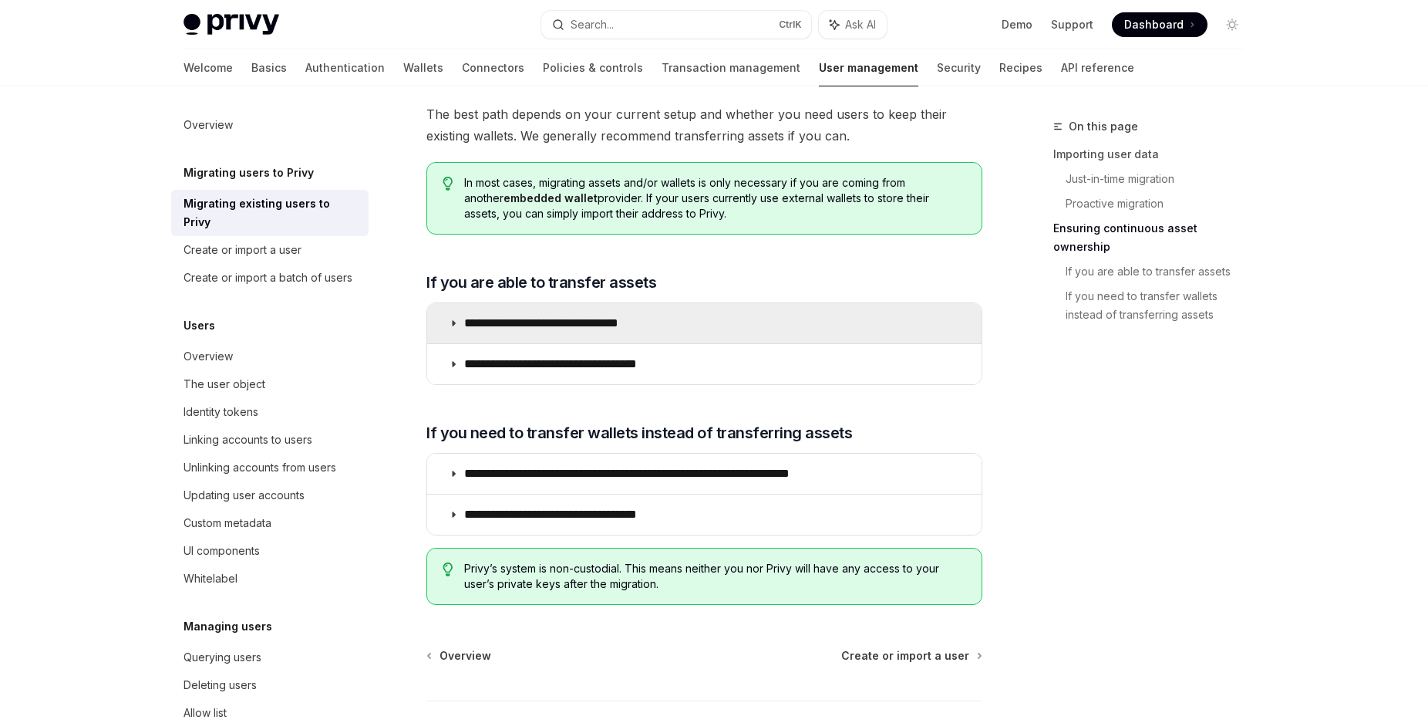
scroll to position [1809, 0]
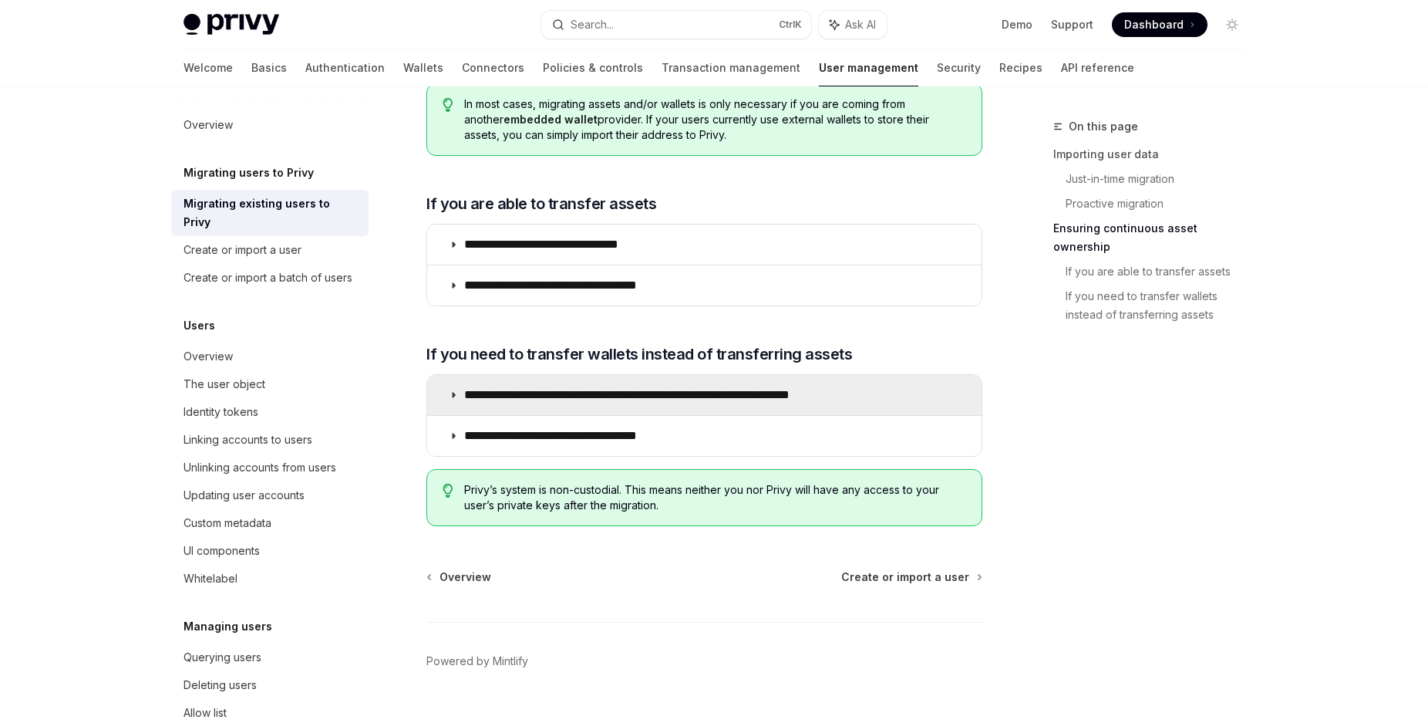
click at [457, 393] on icon at bounding box center [453, 394] width 9 height 9
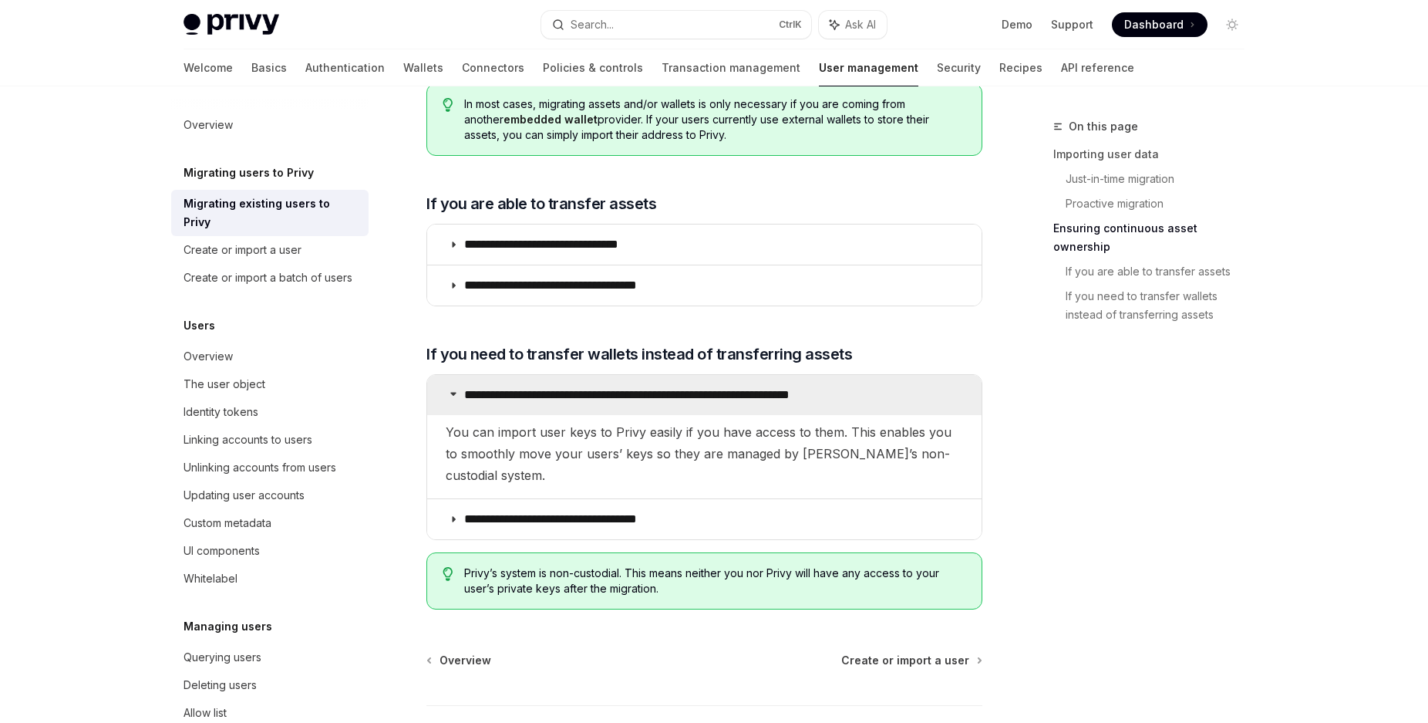
click at [457, 393] on icon at bounding box center [453, 393] width 9 height 9
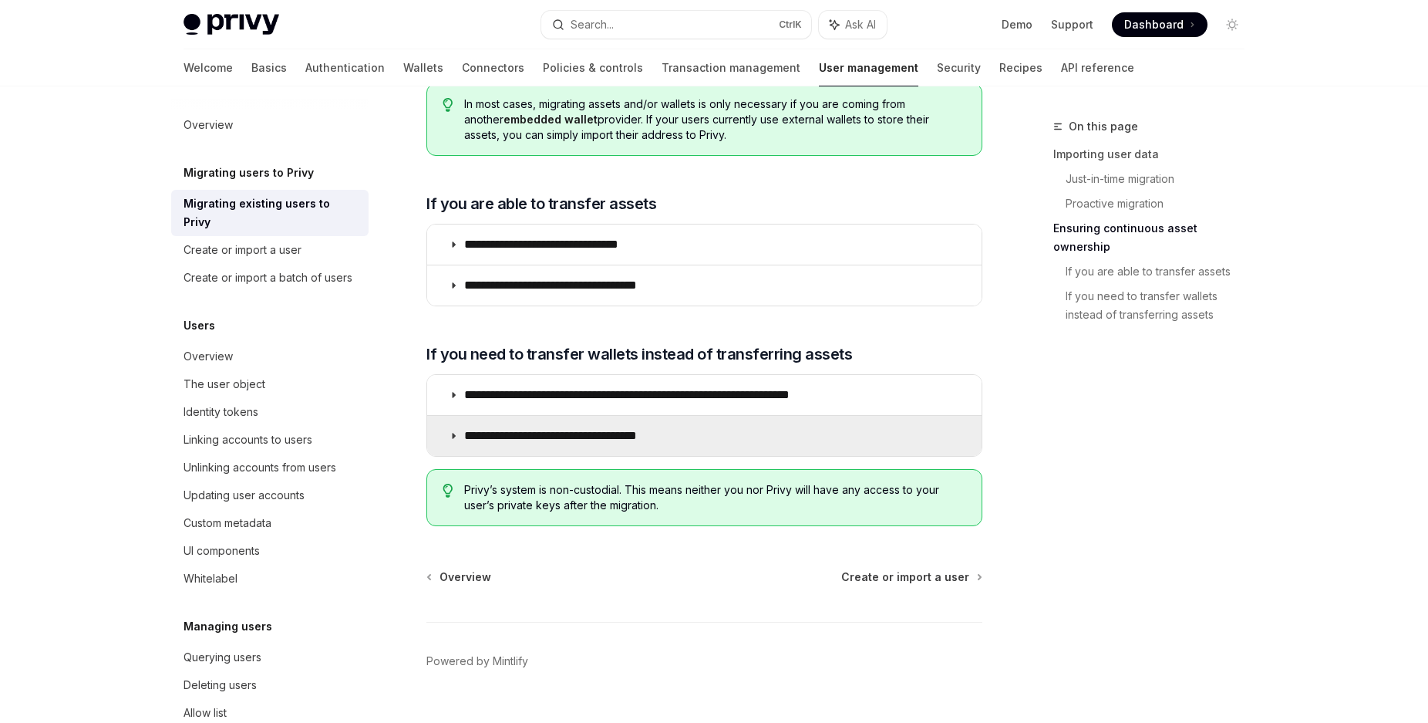
click at [443, 432] on summary "**********" at bounding box center [704, 436] width 554 height 40
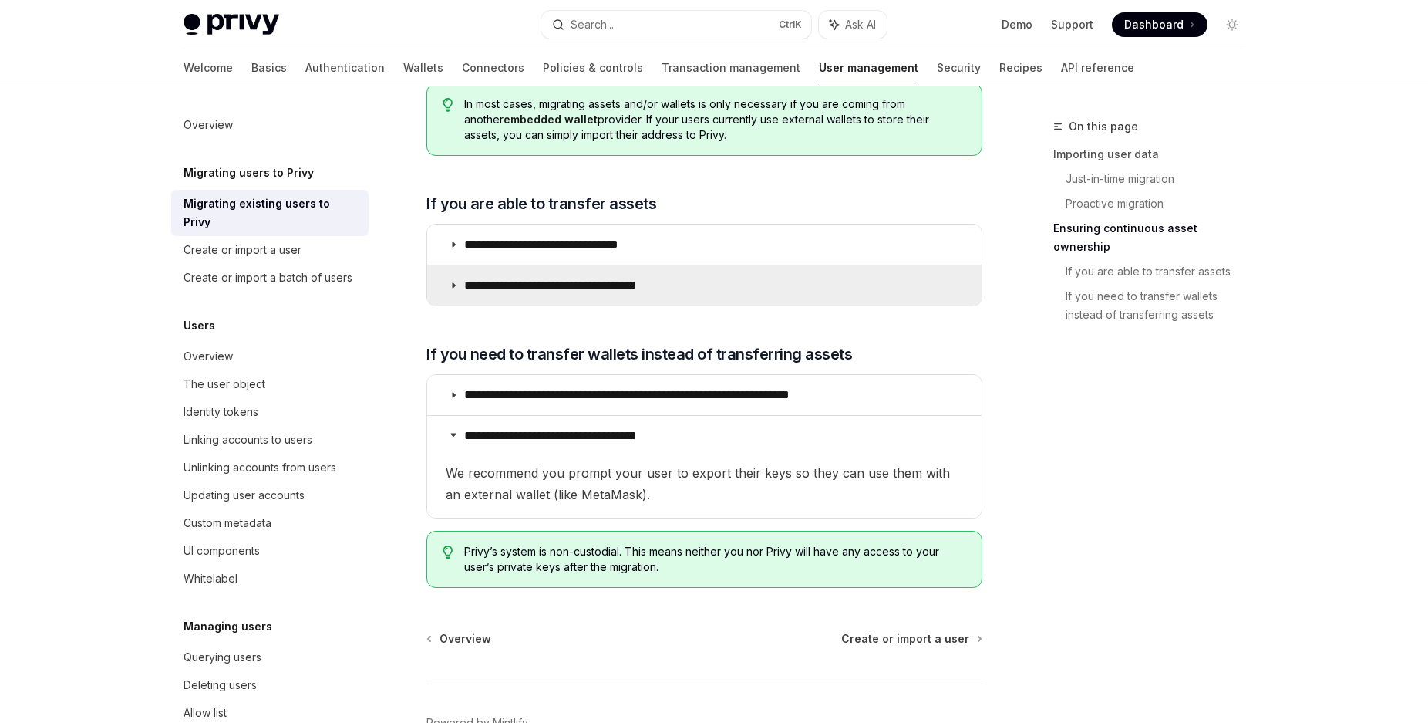
click at [459, 278] on summary "**********" at bounding box center [704, 285] width 554 height 40
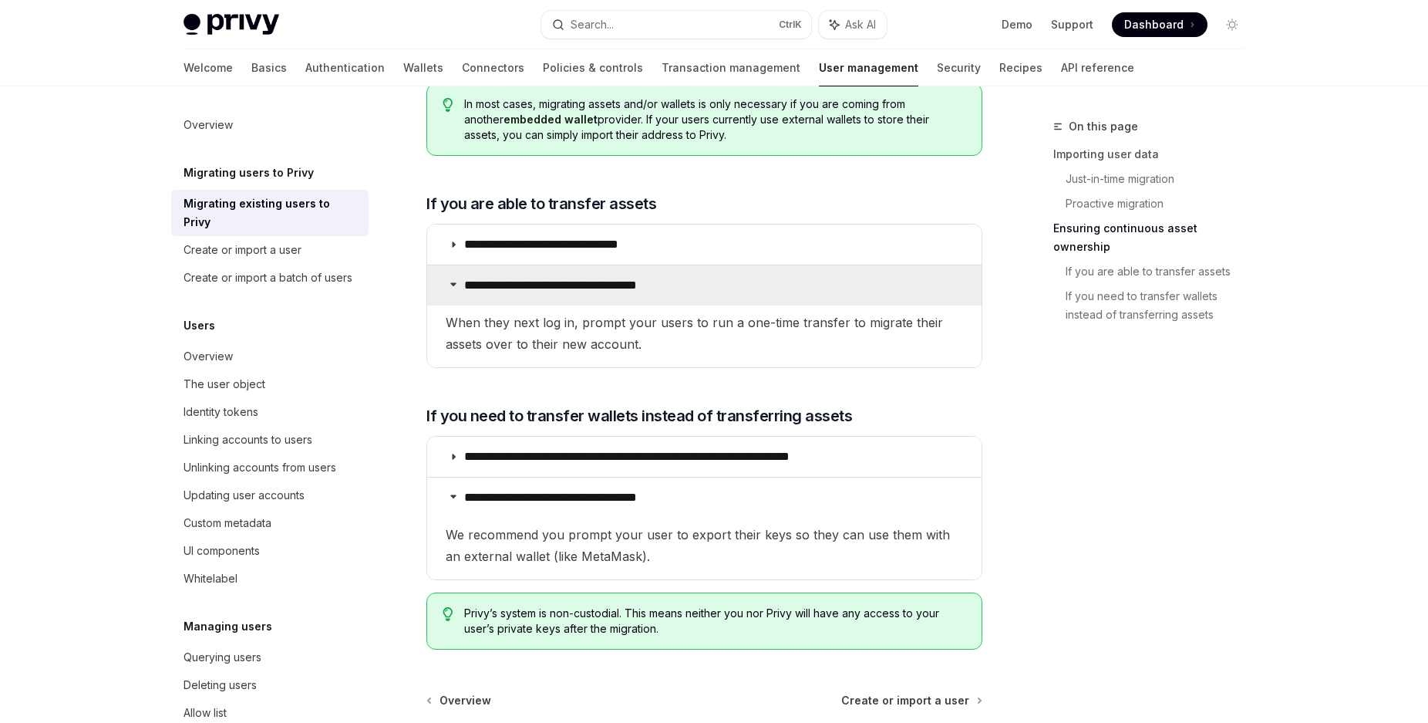
click at [452, 286] on icon at bounding box center [453, 283] width 9 height 9
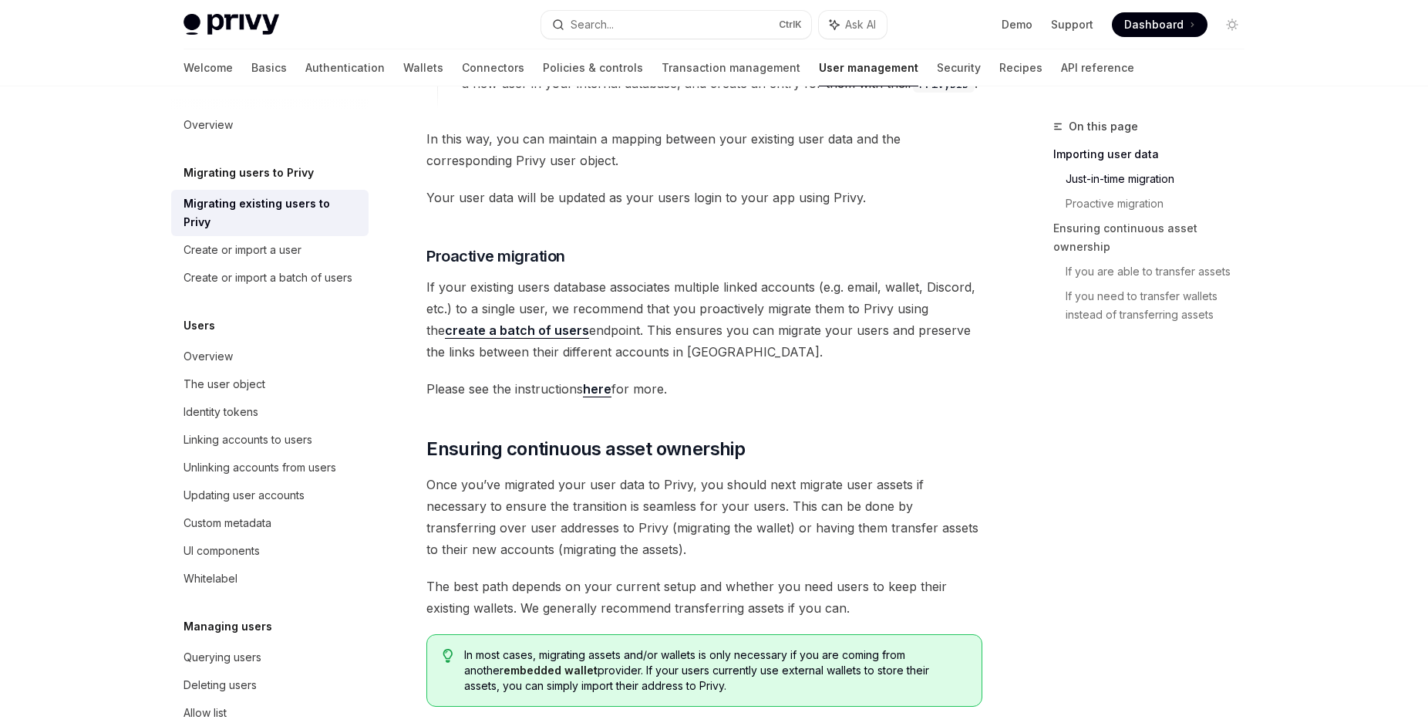
scroll to position [944, 0]
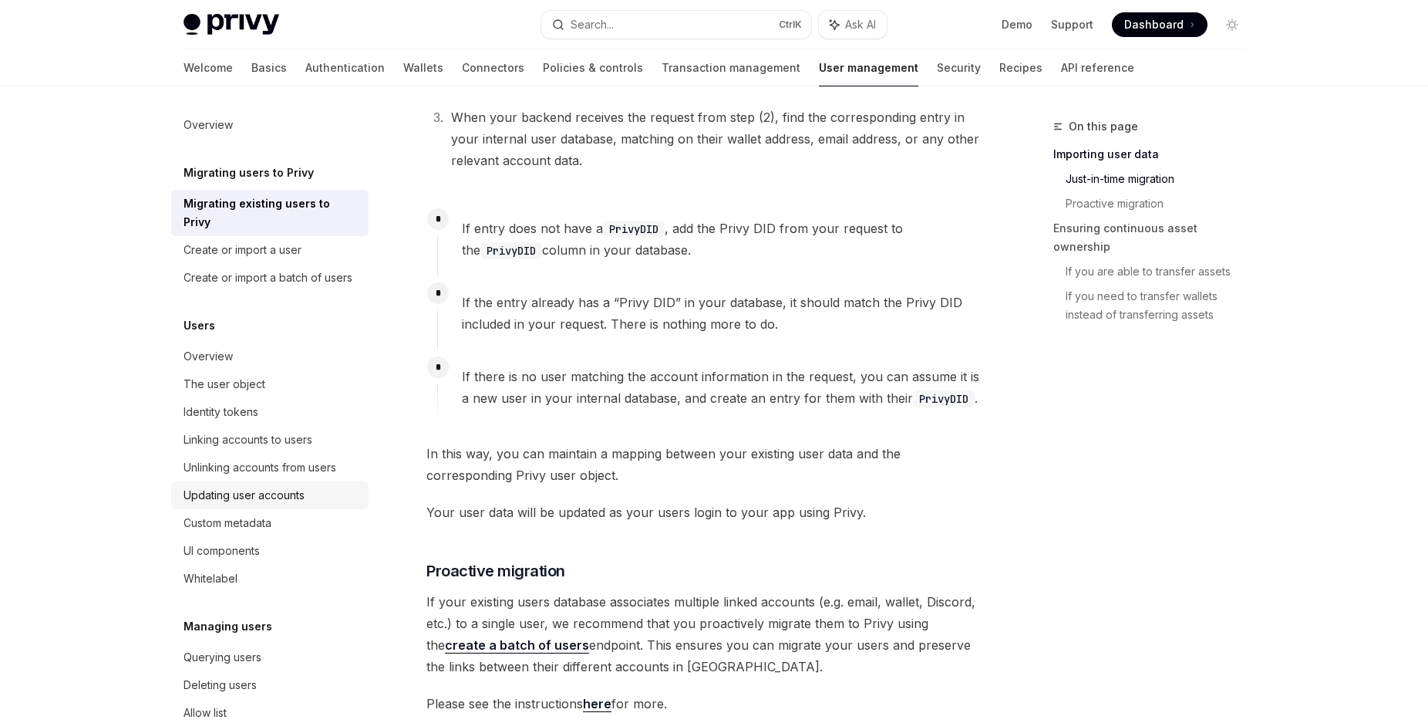
click at [300, 504] on div "Updating user accounts" at bounding box center [244, 495] width 121 height 19
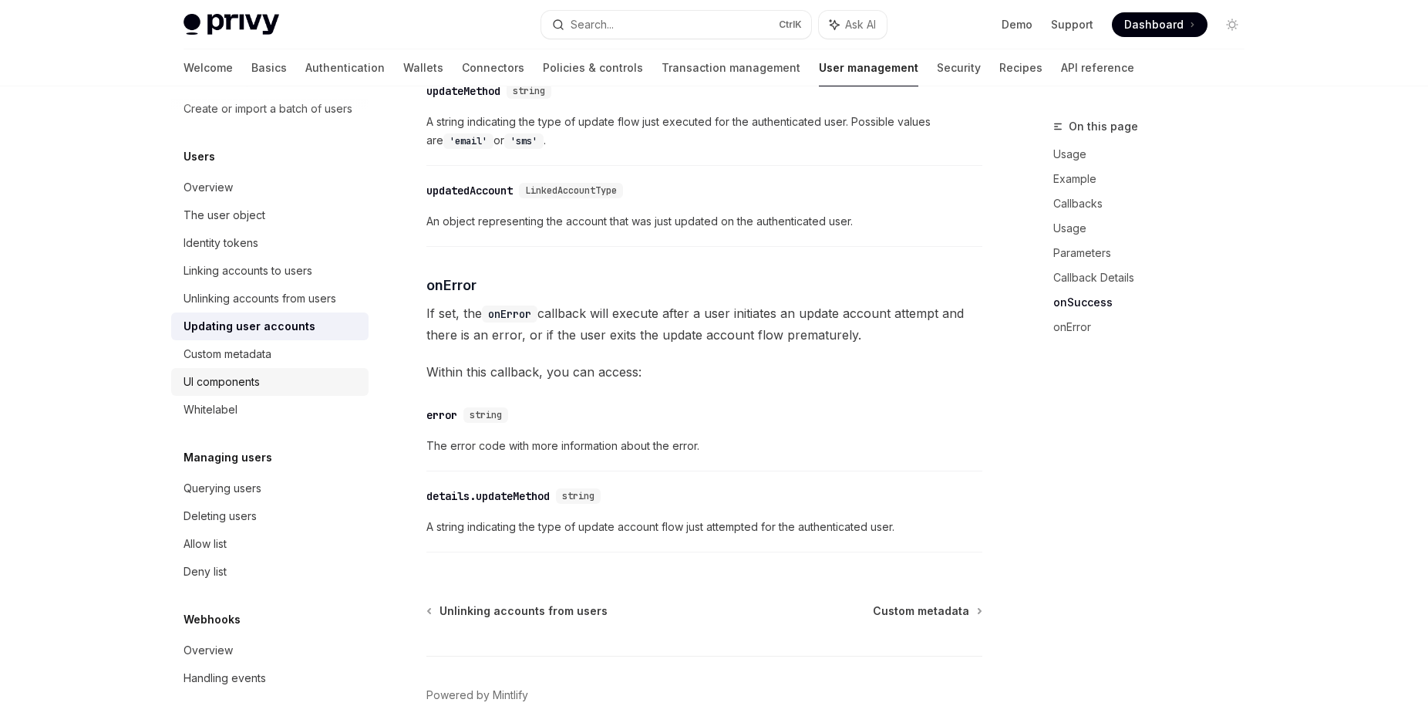
scroll to position [187, 0]
click at [292, 491] on div "Querying users" at bounding box center [272, 488] width 176 height 19
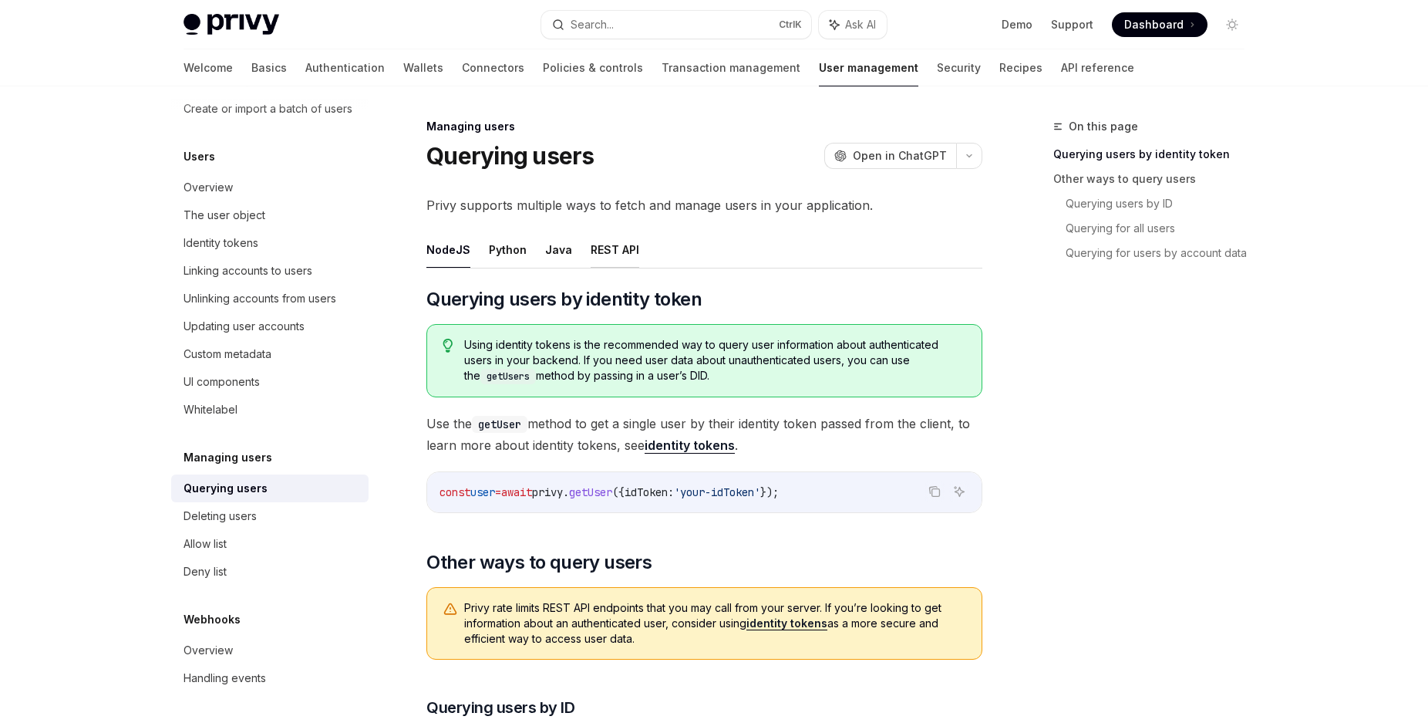
click at [613, 247] on button "REST API" at bounding box center [615, 249] width 49 height 36
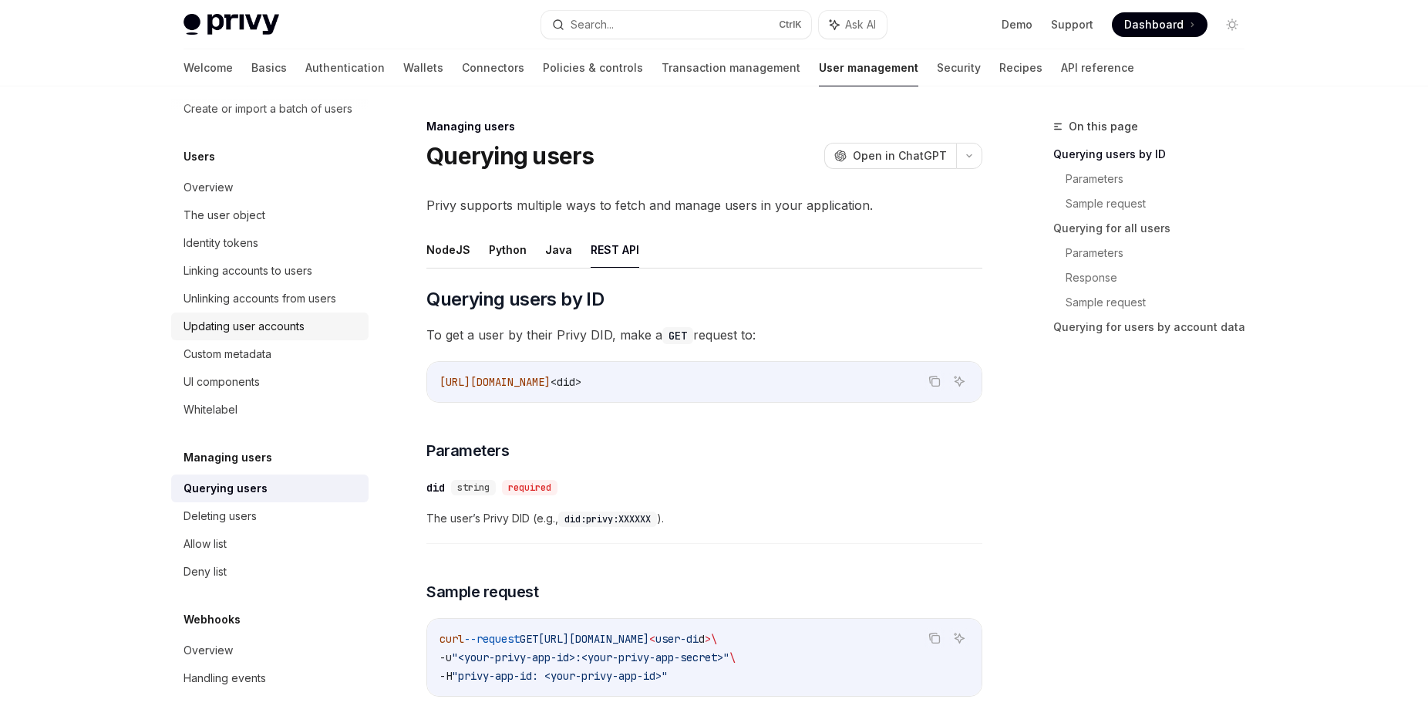
click at [215, 325] on div "Updating user accounts" at bounding box center [244, 326] width 121 height 19
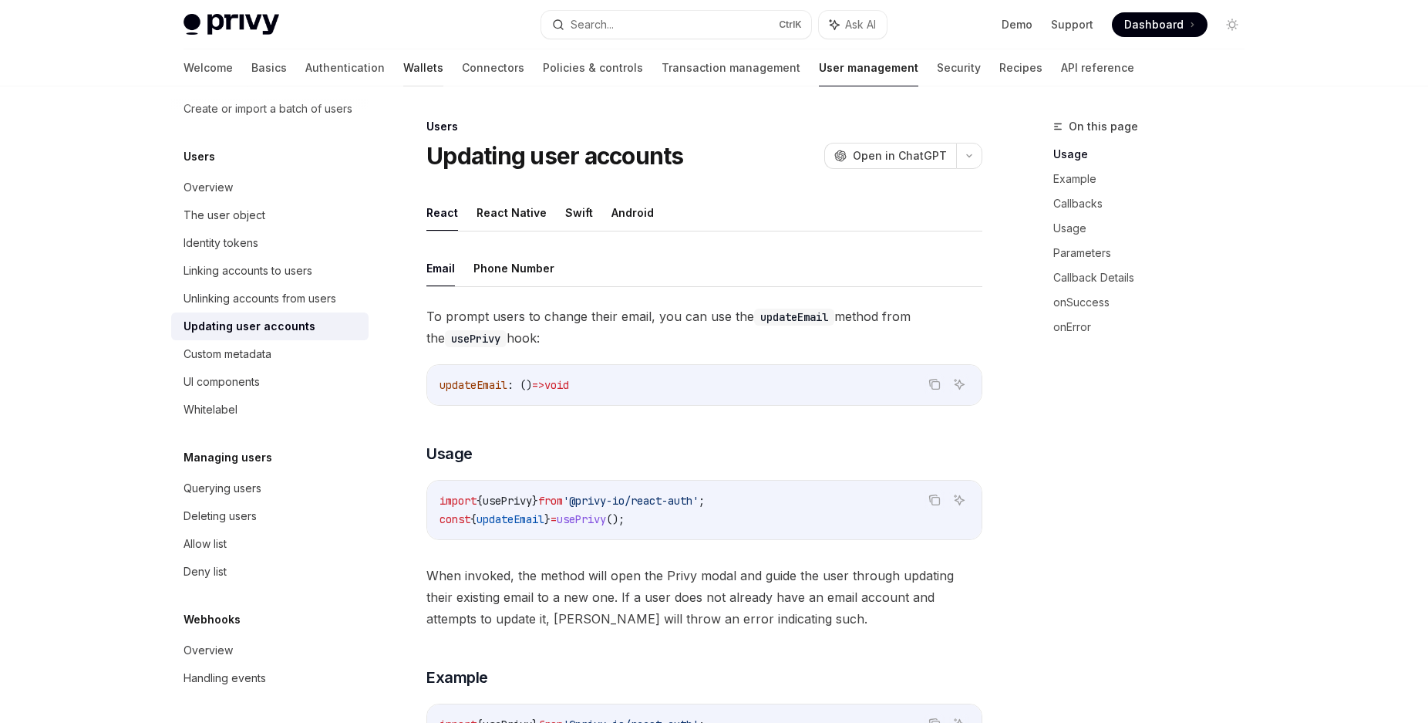
click at [403, 73] on link "Wallets" at bounding box center [423, 67] width 40 height 37
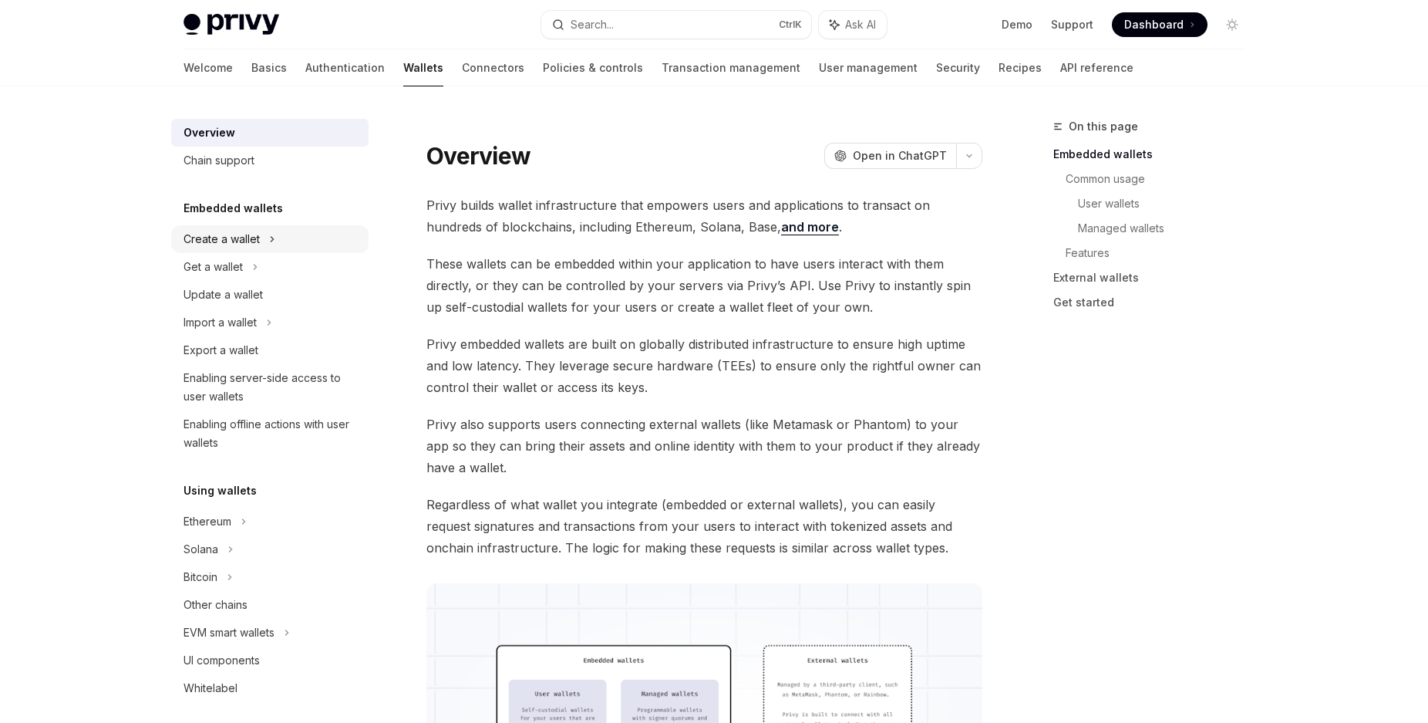
click at [251, 237] on div "Create a wallet" at bounding box center [222, 239] width 76 height 19
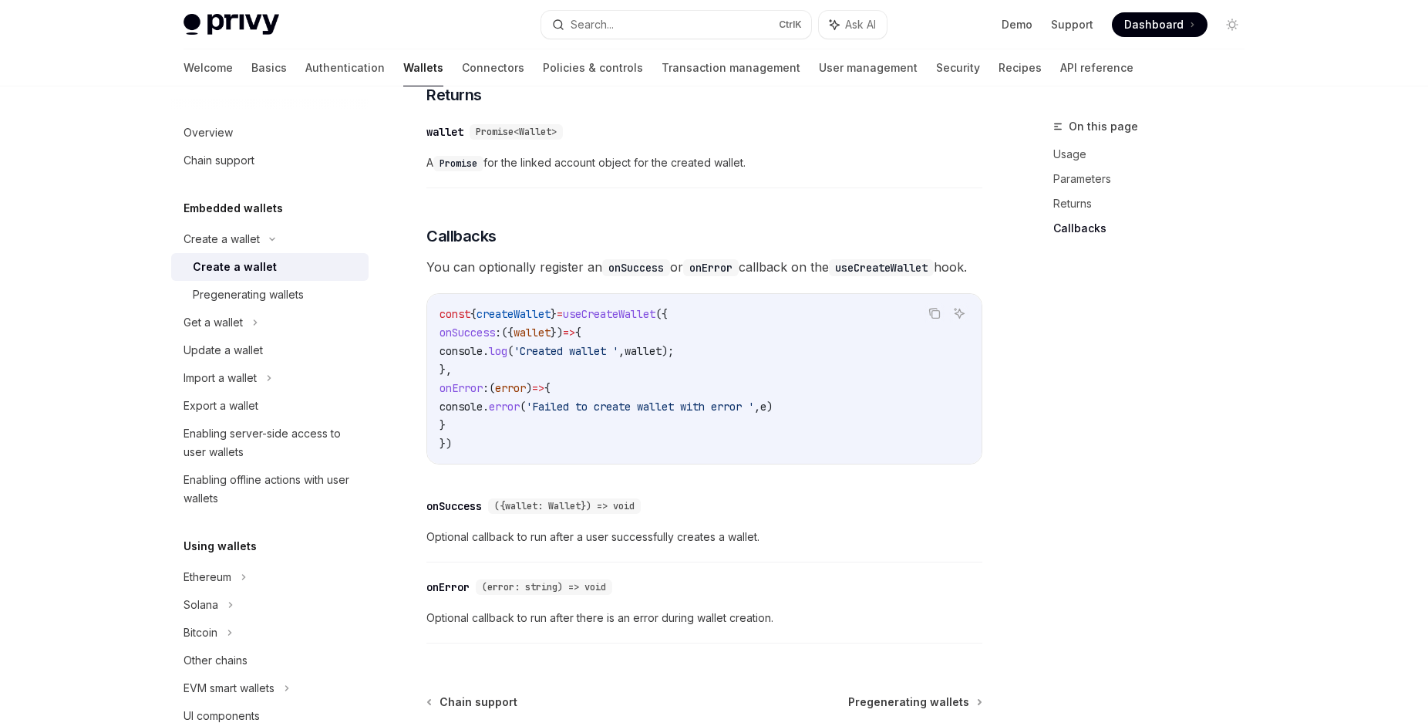
scroll to position [1101, 0]
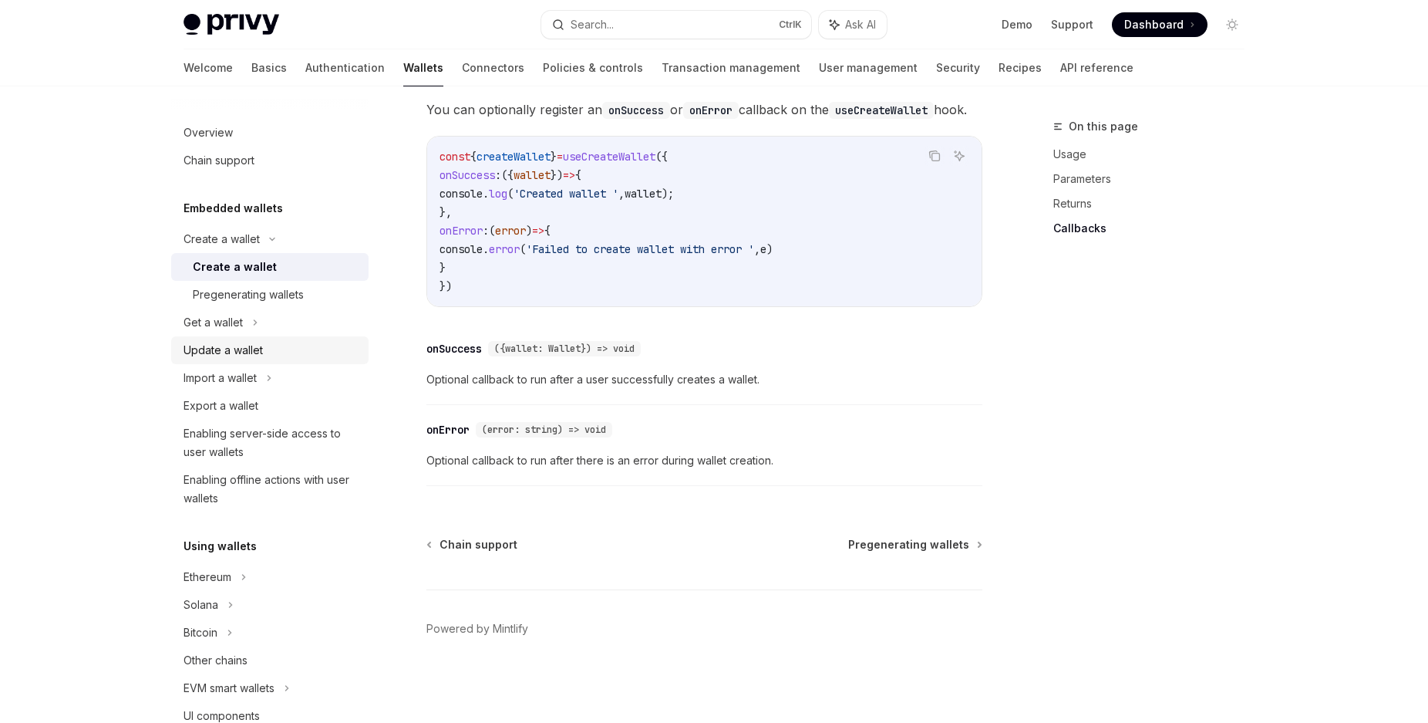
click at [262, 352] on div "Update a wallet" at bounding box center [223, 350] width 79 height 19
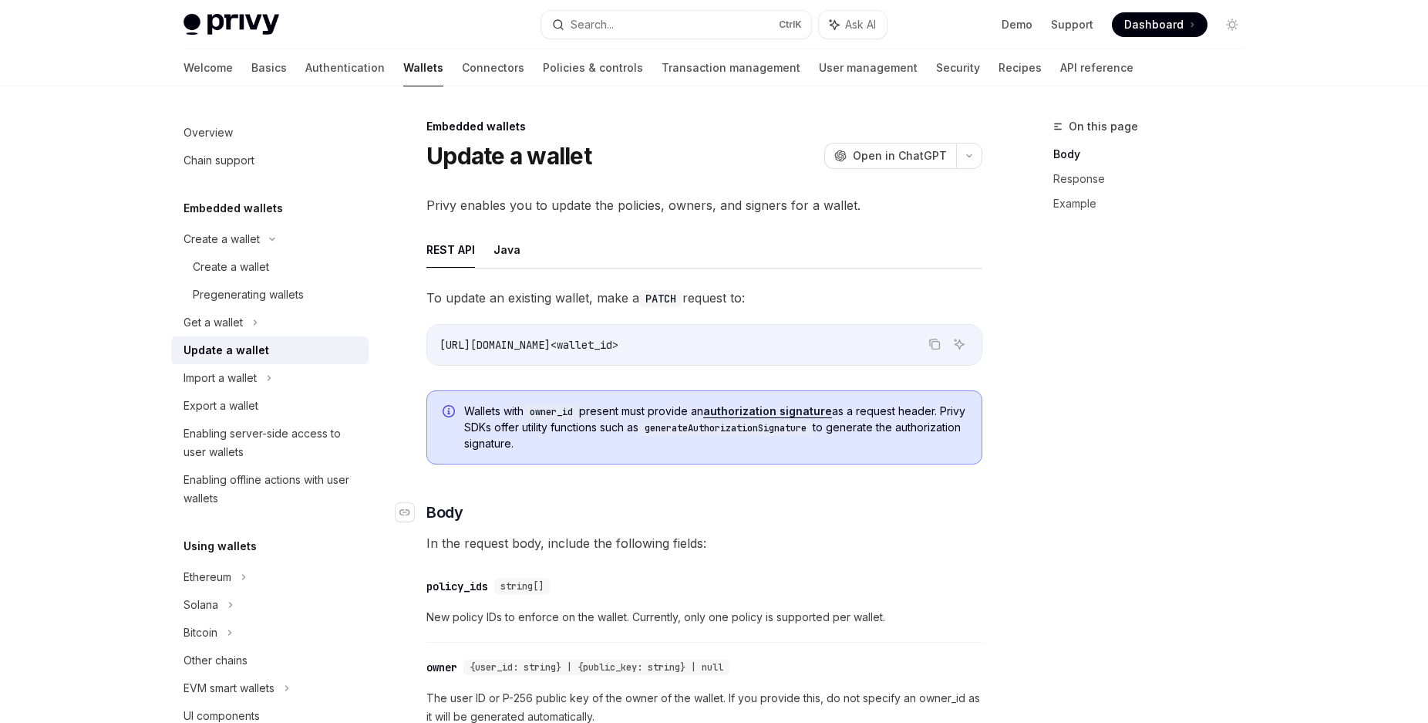
scroll to position [79, 0]
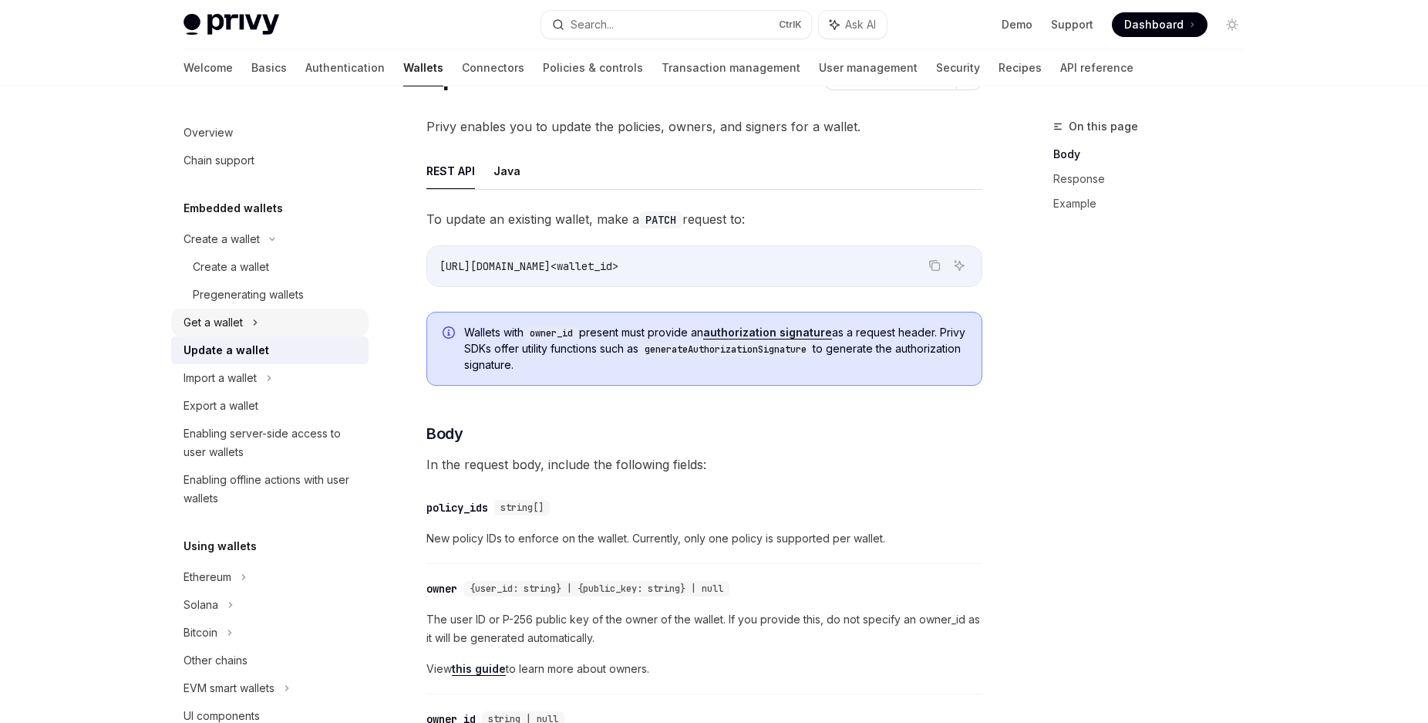
click at [245, 329] on div "Get a wallet" at bounding box center [269, 322] width 197 height 28
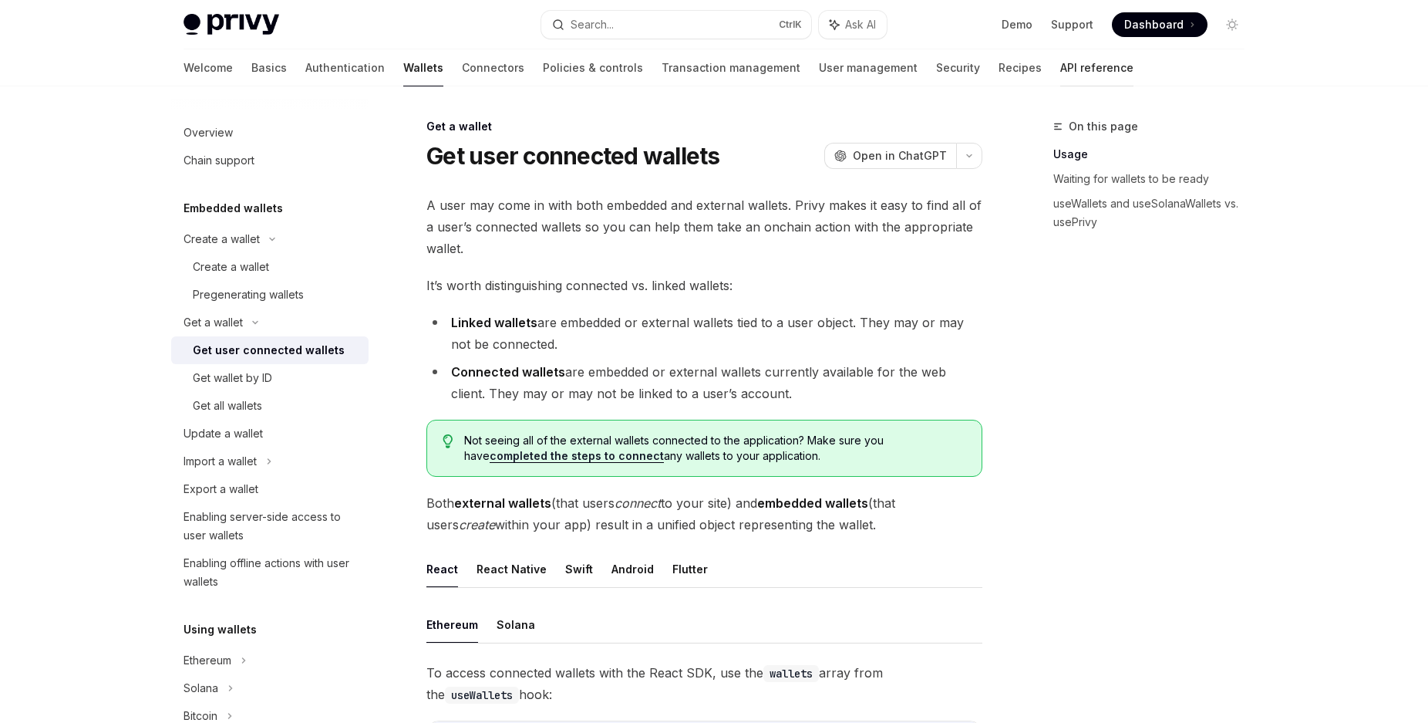
click at [1060, 75] on link "API reference" at bounding box center [1096, 67] width 73 height 37
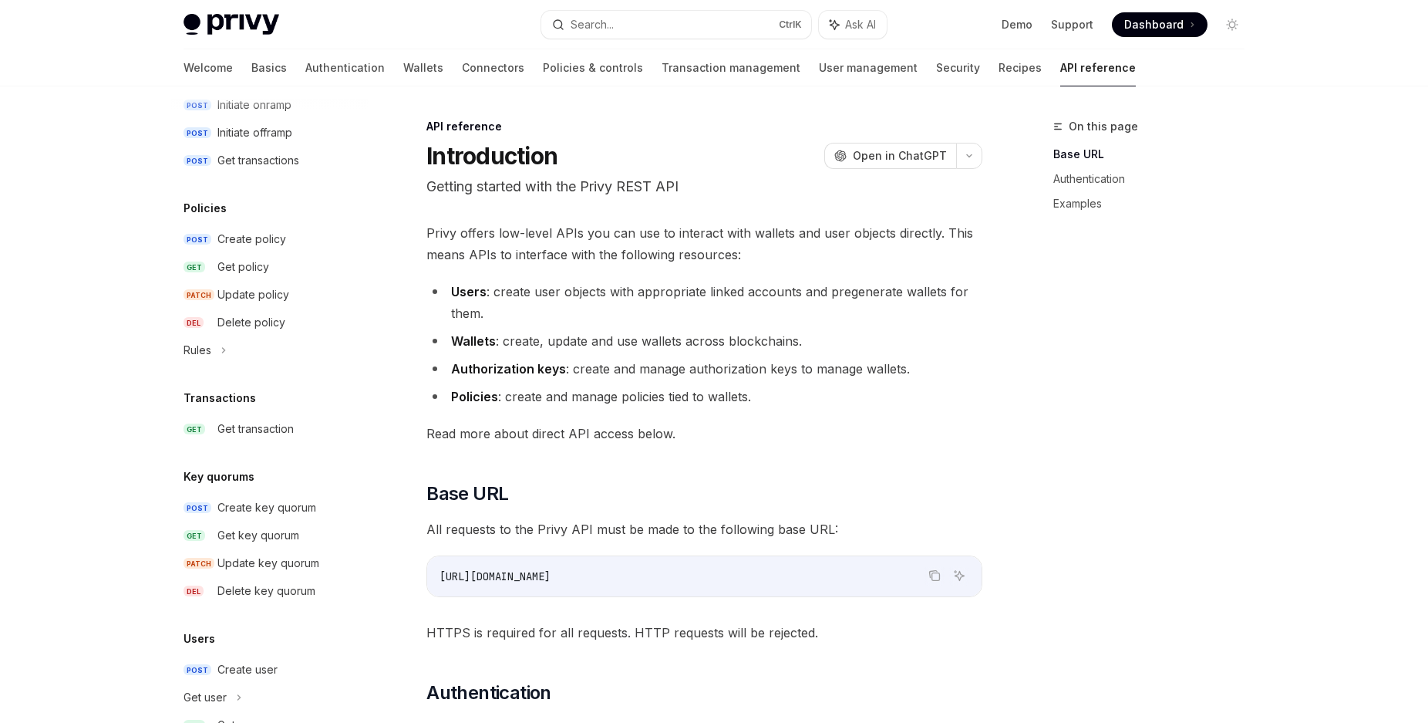
scroll to position [871, 0]
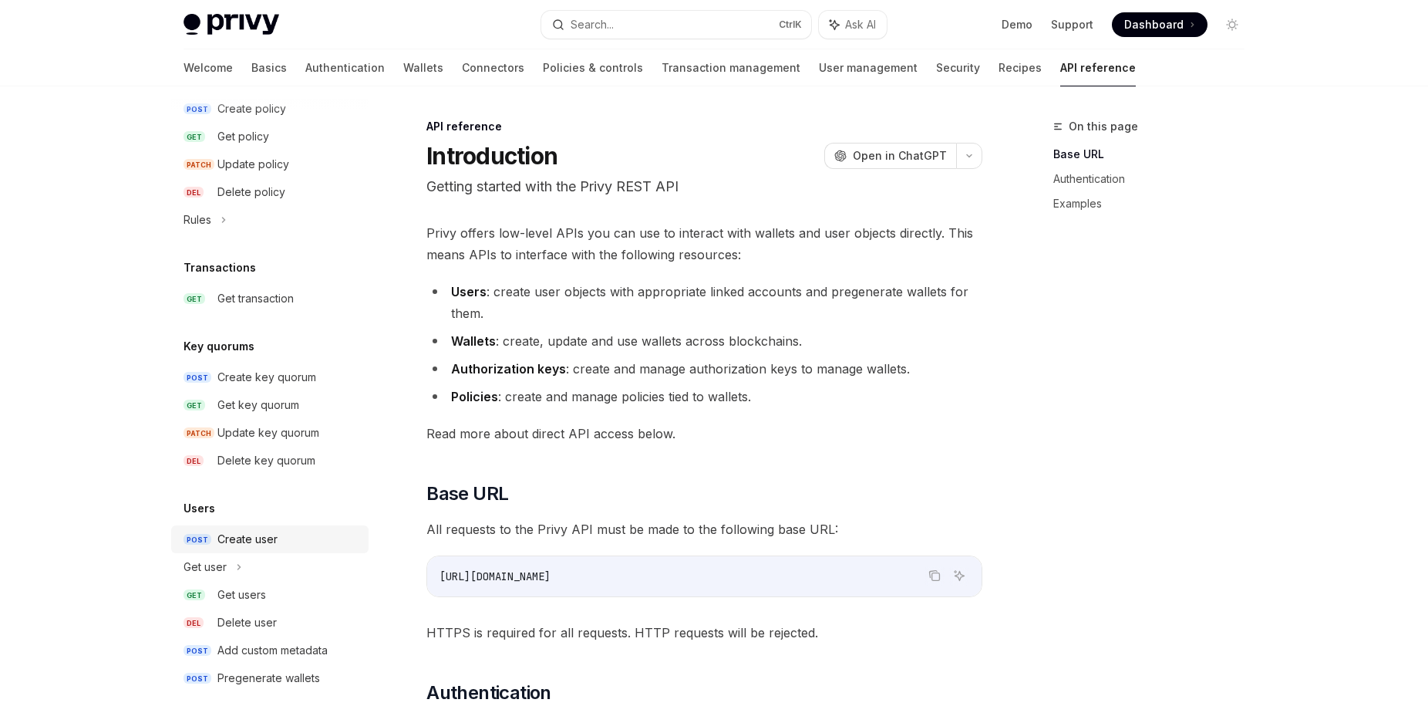
click at [263, 546] on div "Create user" at bounding box center [247, 539] width 60 height 19
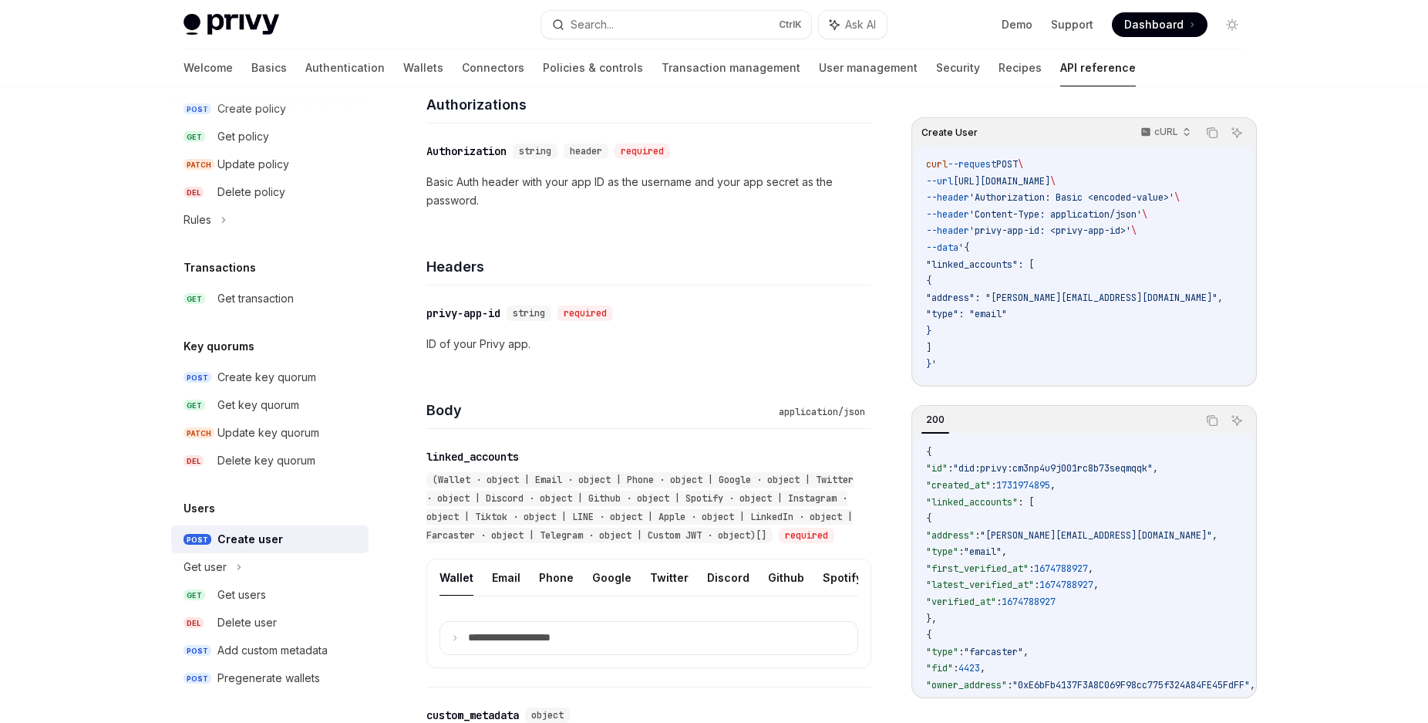
scroll to position [157, 0]
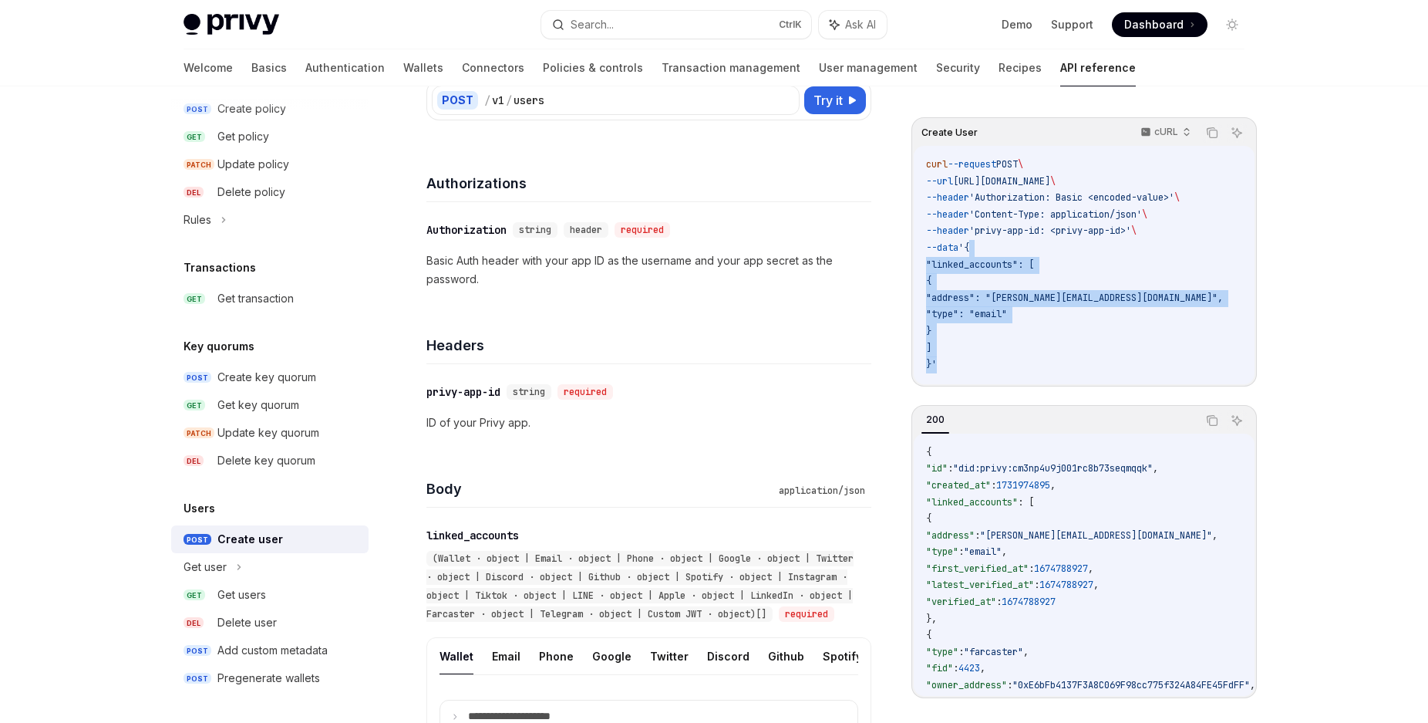
drag, startPoint x: 939, startPoint y: 369, endPoint x: 984, endPoint y: 245, distance: 131.5
click at [984, 245] on code "curl --request POST \ --url https://api.privy.io/v1/users \ --header 'Authoriza…" at bounding box center [1093, 265] width 334 height 217
copy code "{ "linked_accounts": [ { "address": "tom.bombadill@privy.io", "type": "email" }…"
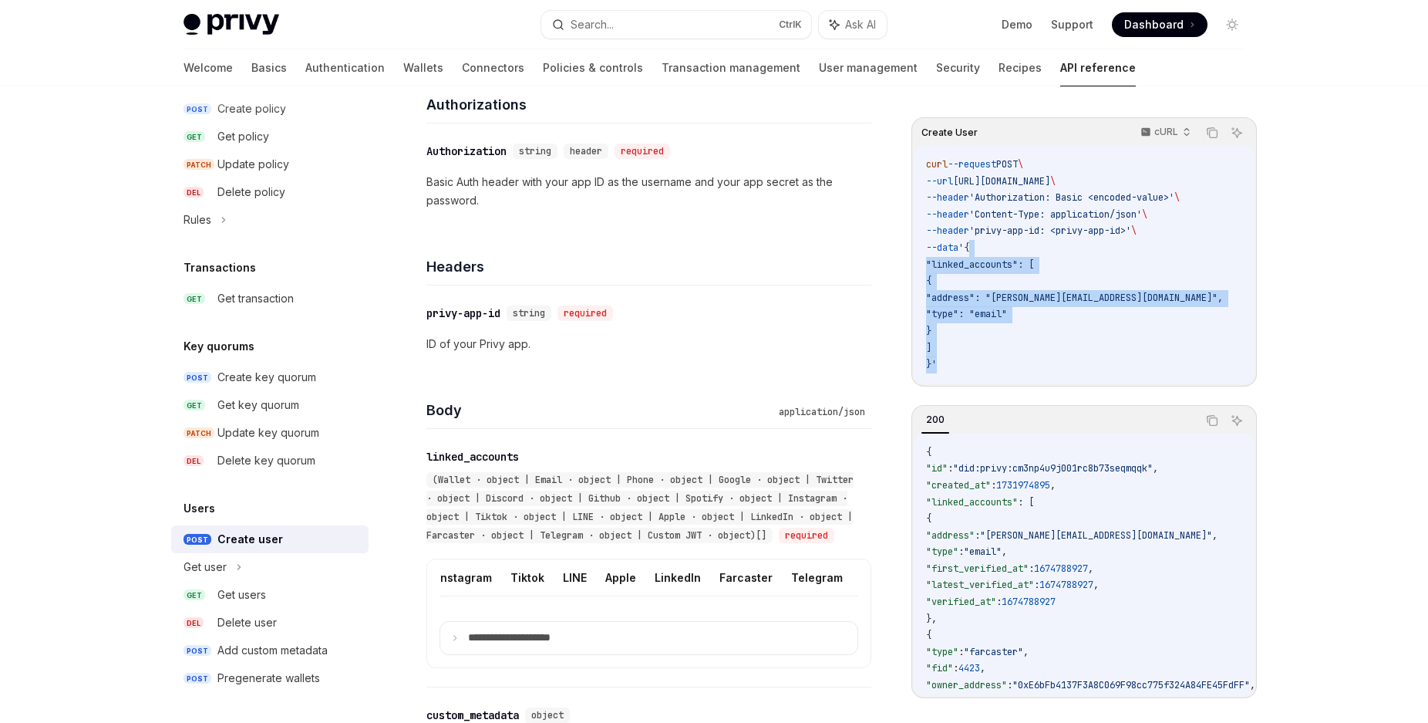
scroll to position [0, 482]
click at [767, 595] on button "Telegram" at bounding box center [779, 577] width 52 height 36
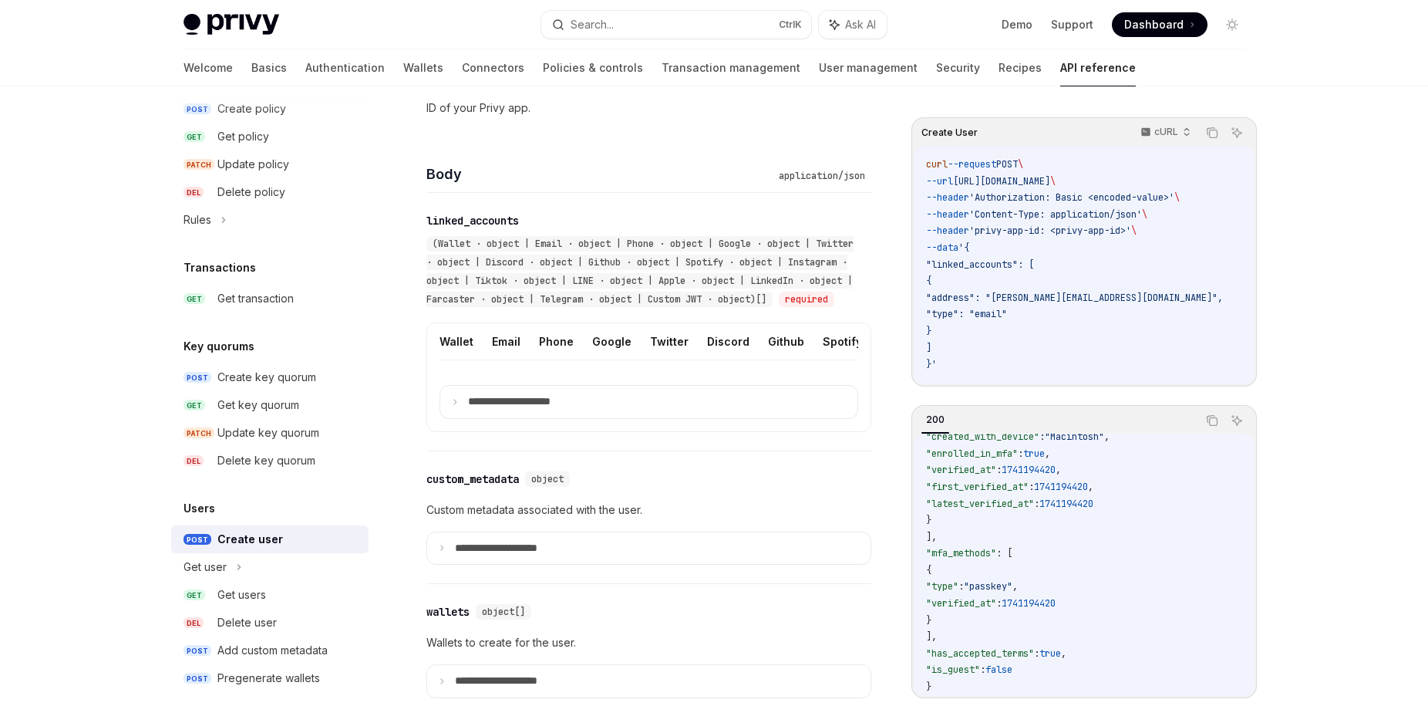
scroll to position [315, 0]
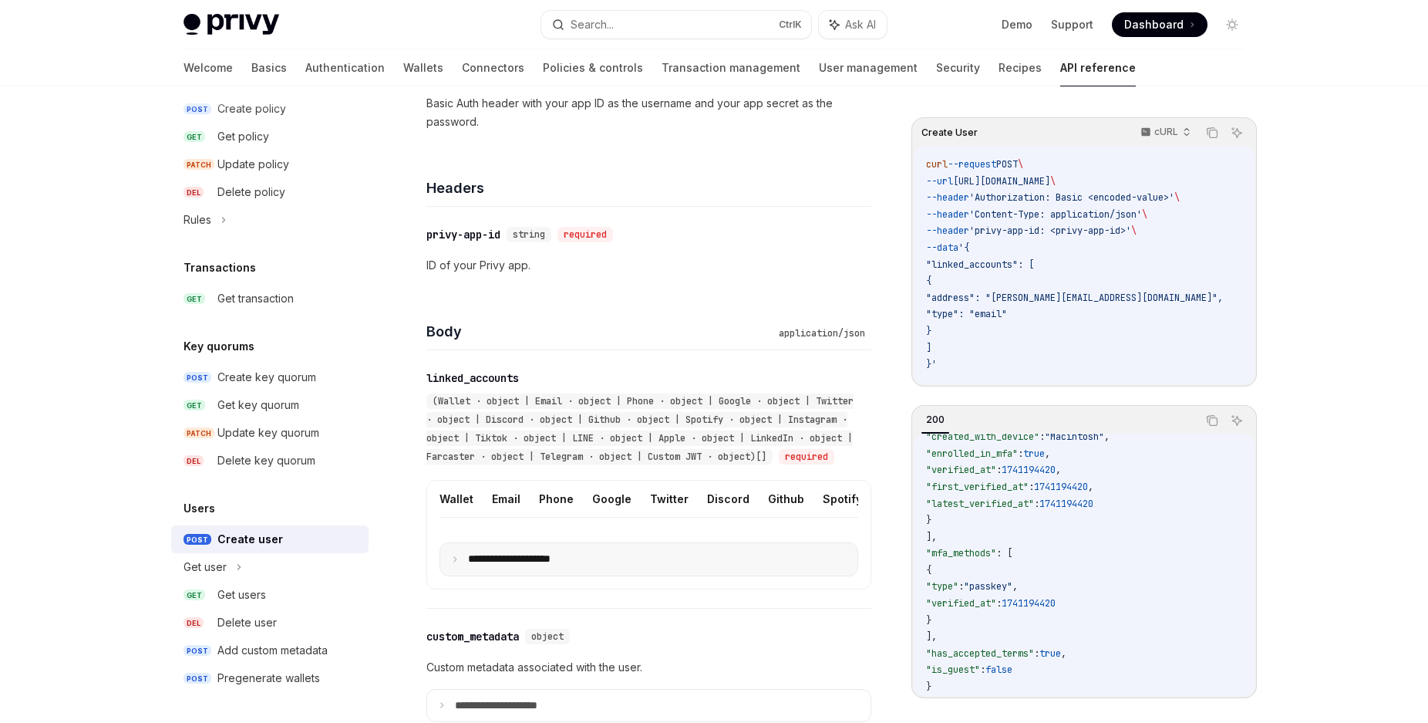
click at [458, 563] on icon at bounding box center [455, 559] width 8 height 8
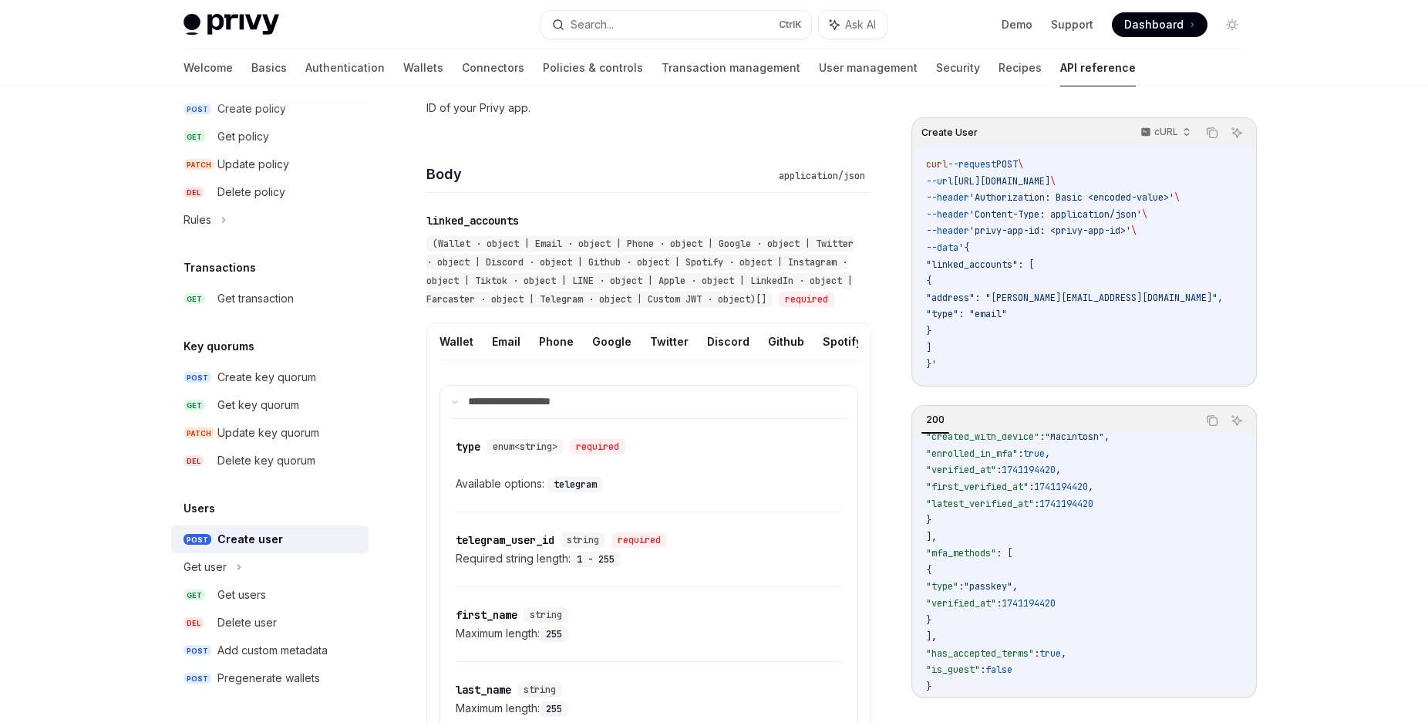
scroll to position [551, 0]
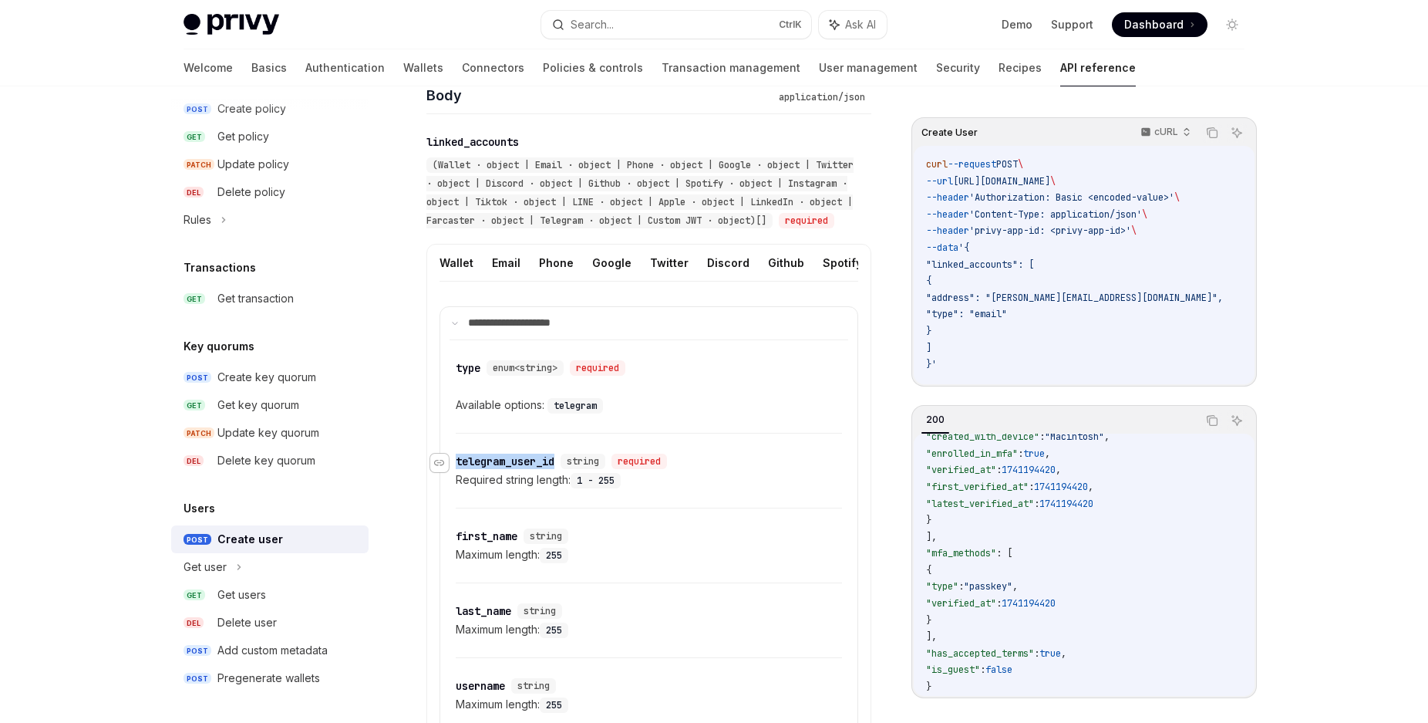
drag, startPoint x: 562, startPoint y: 494, endPoint x: 441, endPoint y: 490, distance: 121.1
click at [456, 469] on div "​ telegram_user_id string required" at bounding box center [564, 460] width 217 height 15
copy div "telegram_user_id"
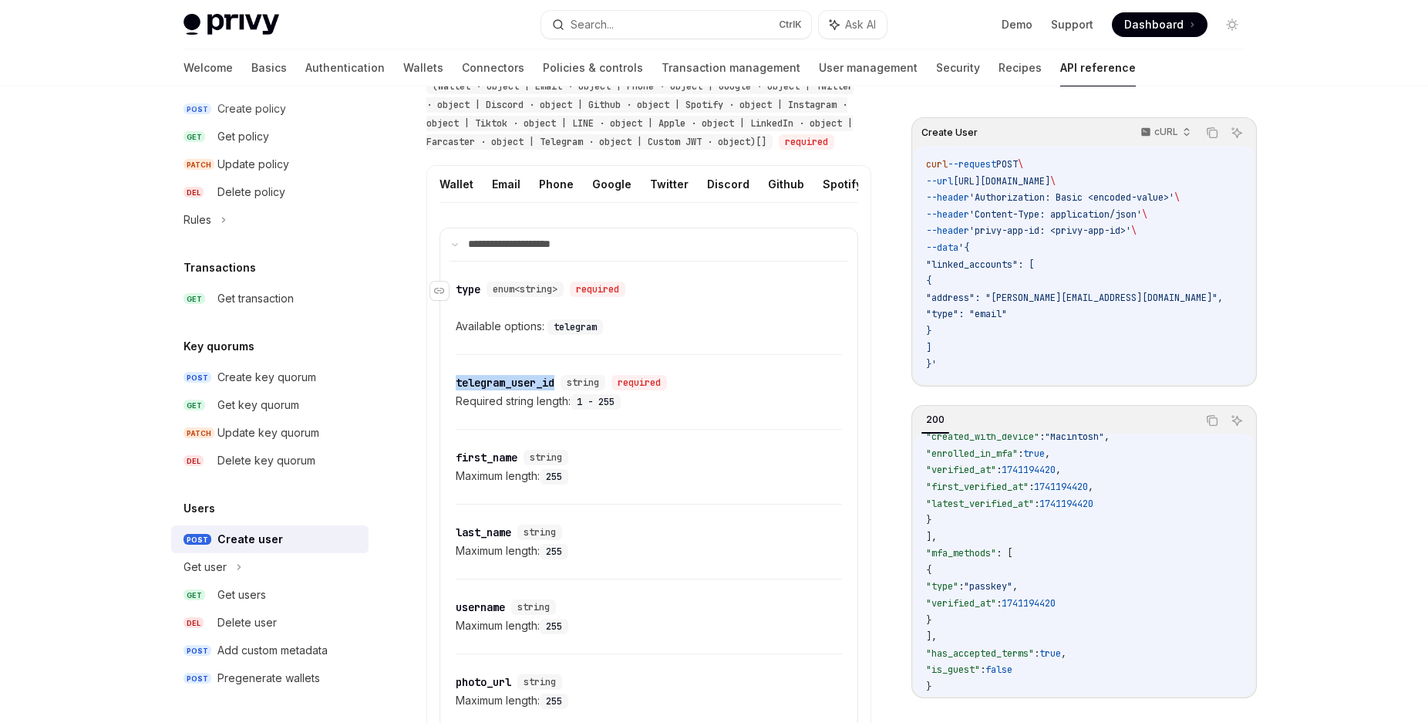
scroll to position [472, 0]
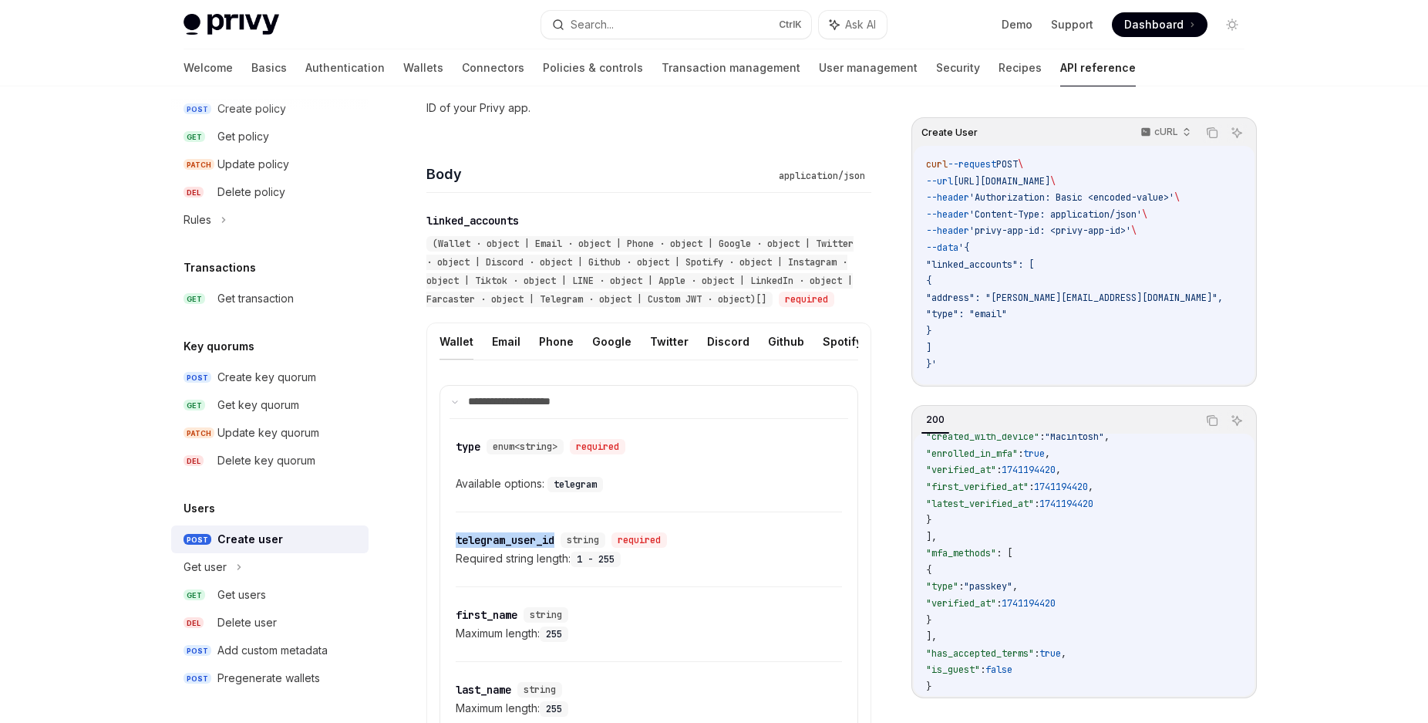
click at [446, 359] on button "Wallet" at bounding box center [457, 341] width 34 height 36
type textarea "*"
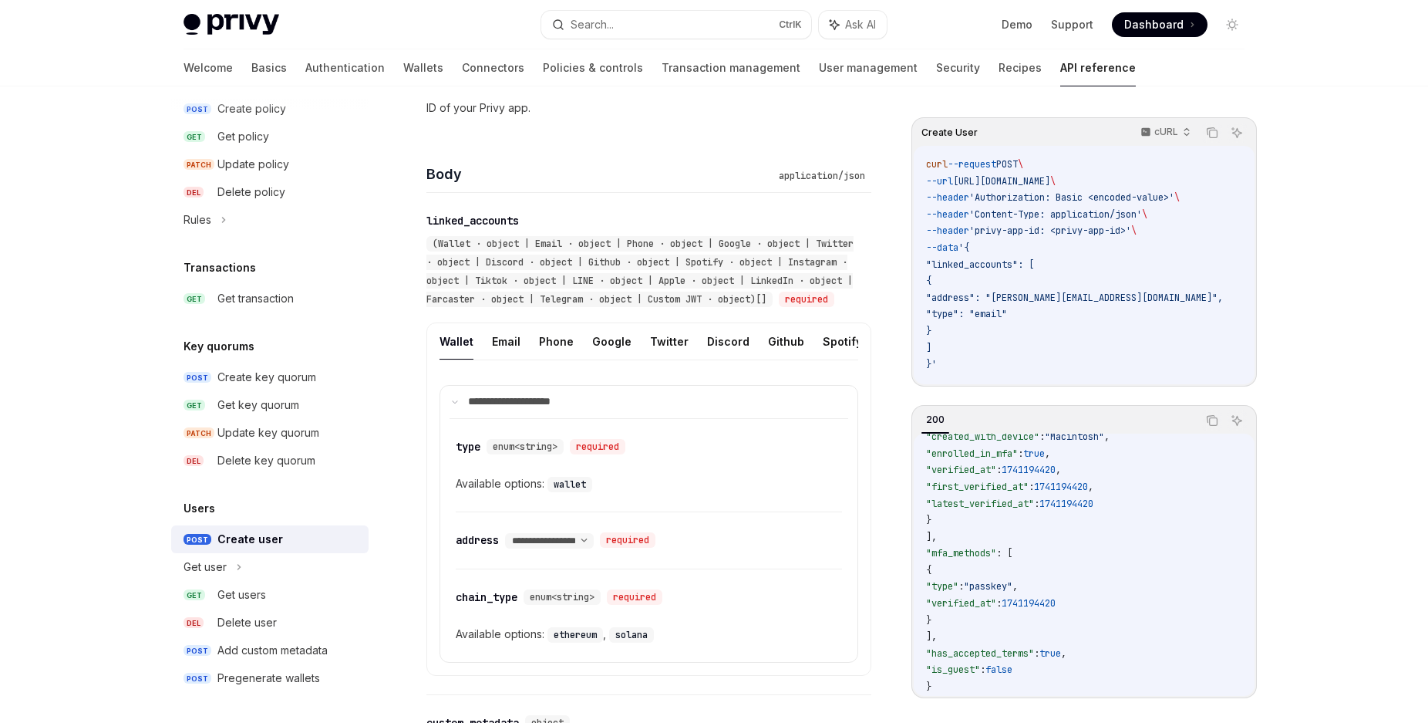
scroll to position [551, 0]
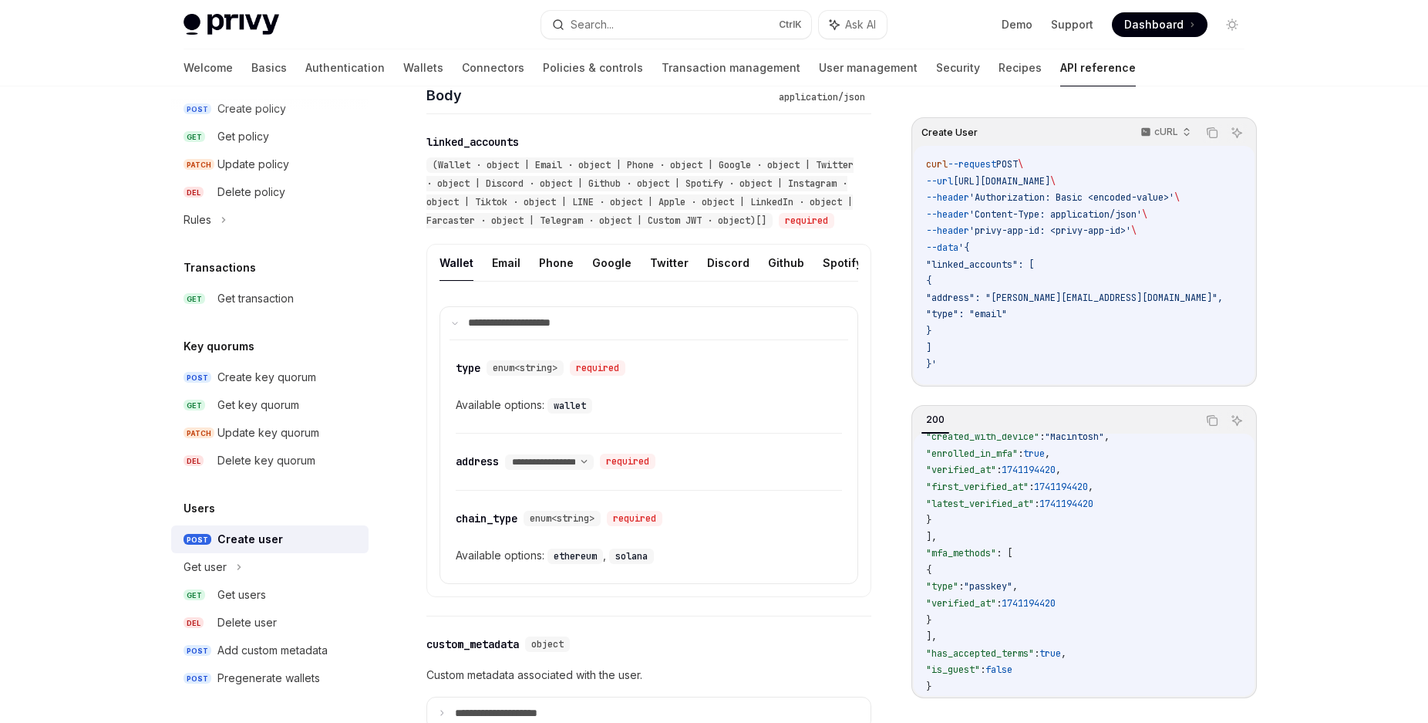
click at [585, 564] on code "ethereum" at bounding box center [576, 555] width 56 height 15
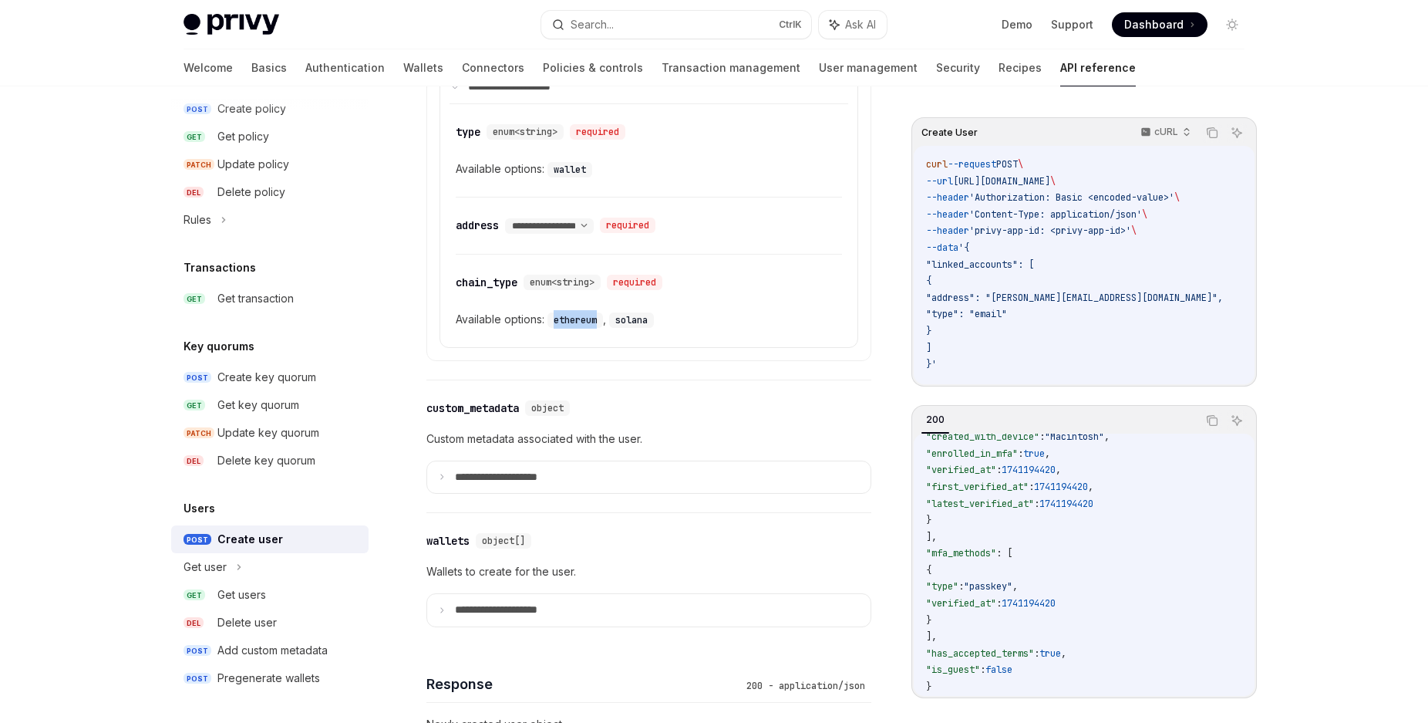
scroll to position [708, 0]
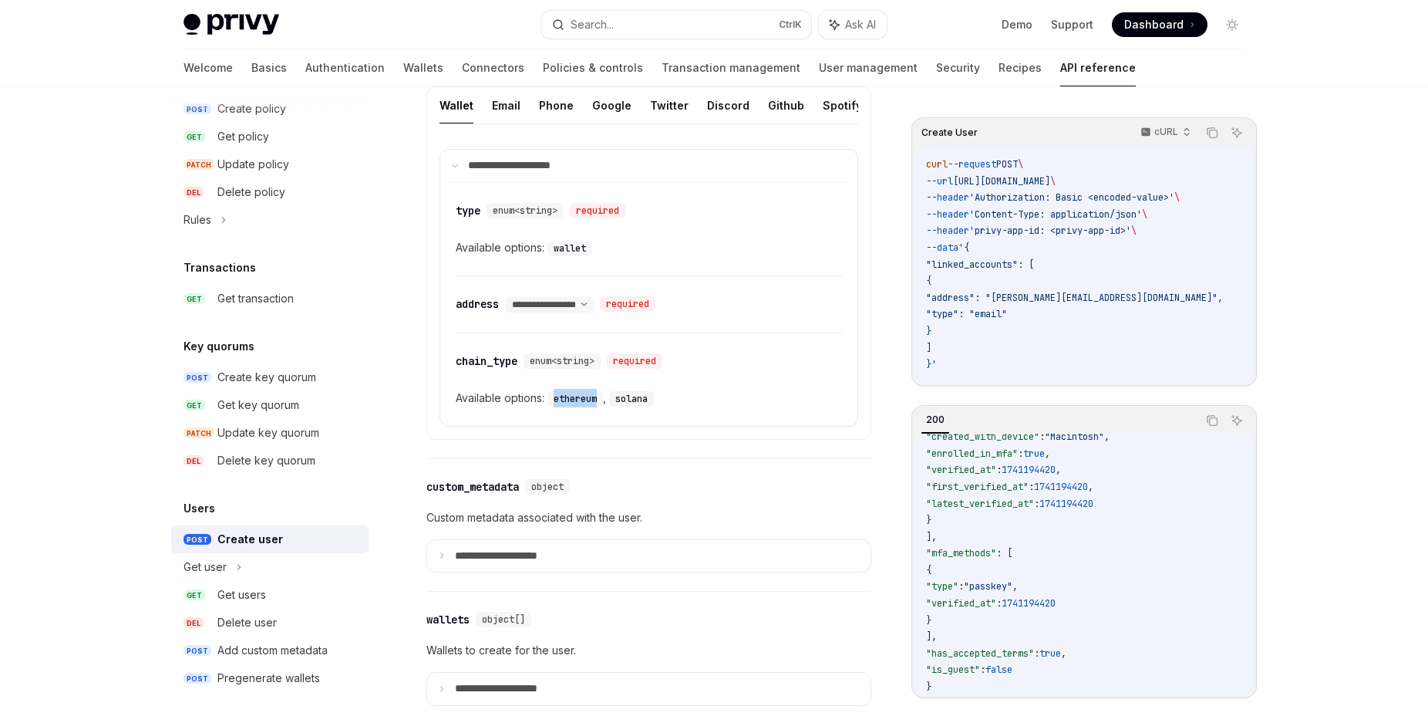
click at [54, 327] on div "Privy Docs home page Search... Ctrl K Ask AI Demo Support Dashboard Dashboard S…" at bounding box center [714, 647] width 1428 height 2711
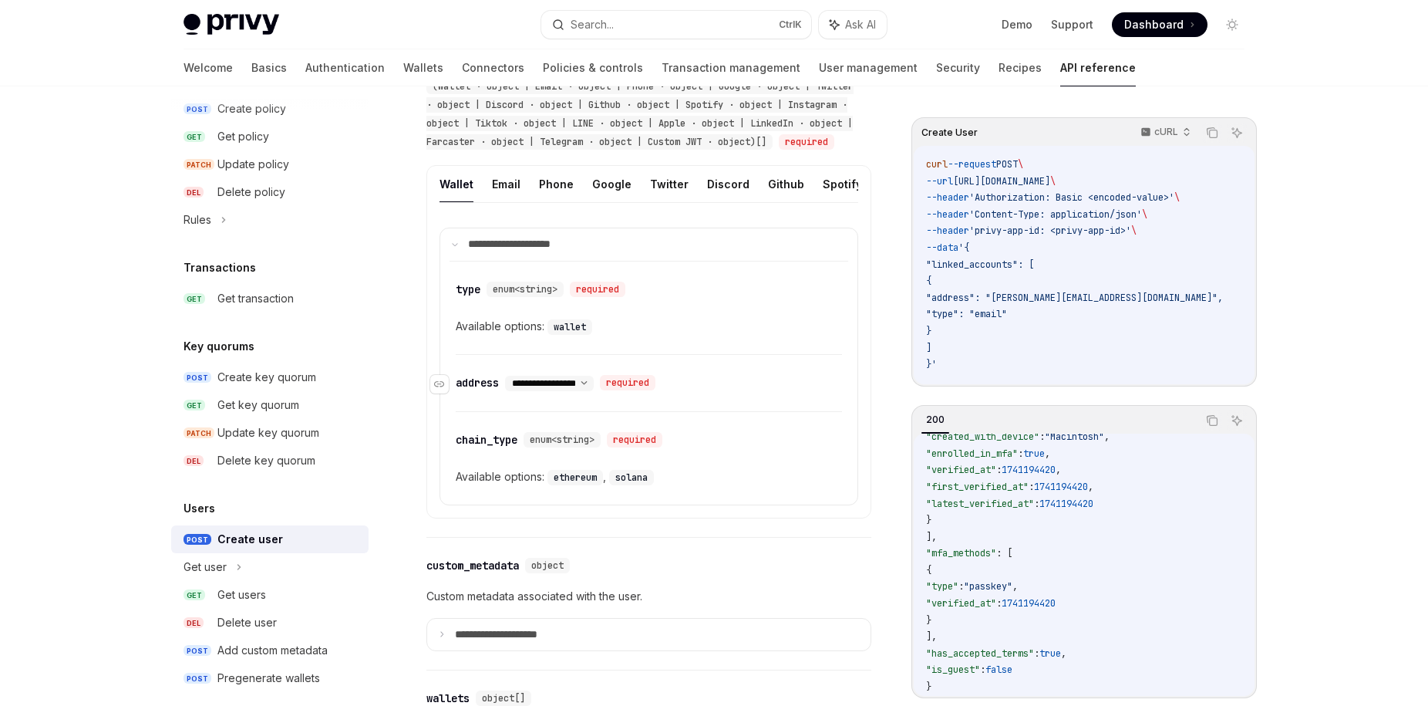
click at [505, 377] on select "**********" at bounding box center [549, 383] width 89 height 12
select select "*"
click option "**********" at bounding box center [0, 0] width 0 height 0
click at [594, 391] on div "**********" at bounding box center [549, 383] width 89 height 15
click at [505, 377] on select "**********" at bounding box center [549, 383] width 89 height 12
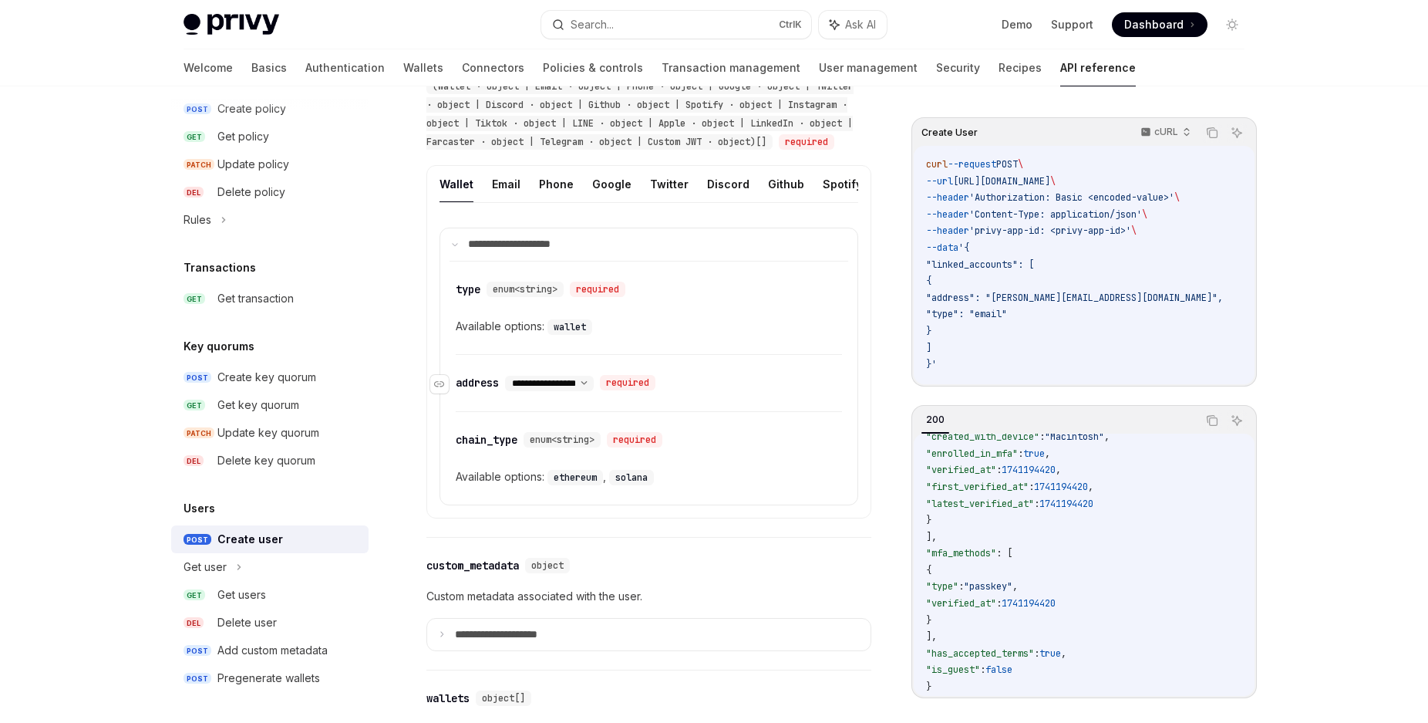
click at [655, 390] on div "required" at bounding box center [628, 382] width 56 height 15
click at [270, 594] on div "Get users" at bounding box center [288, 594] width 142 height 19
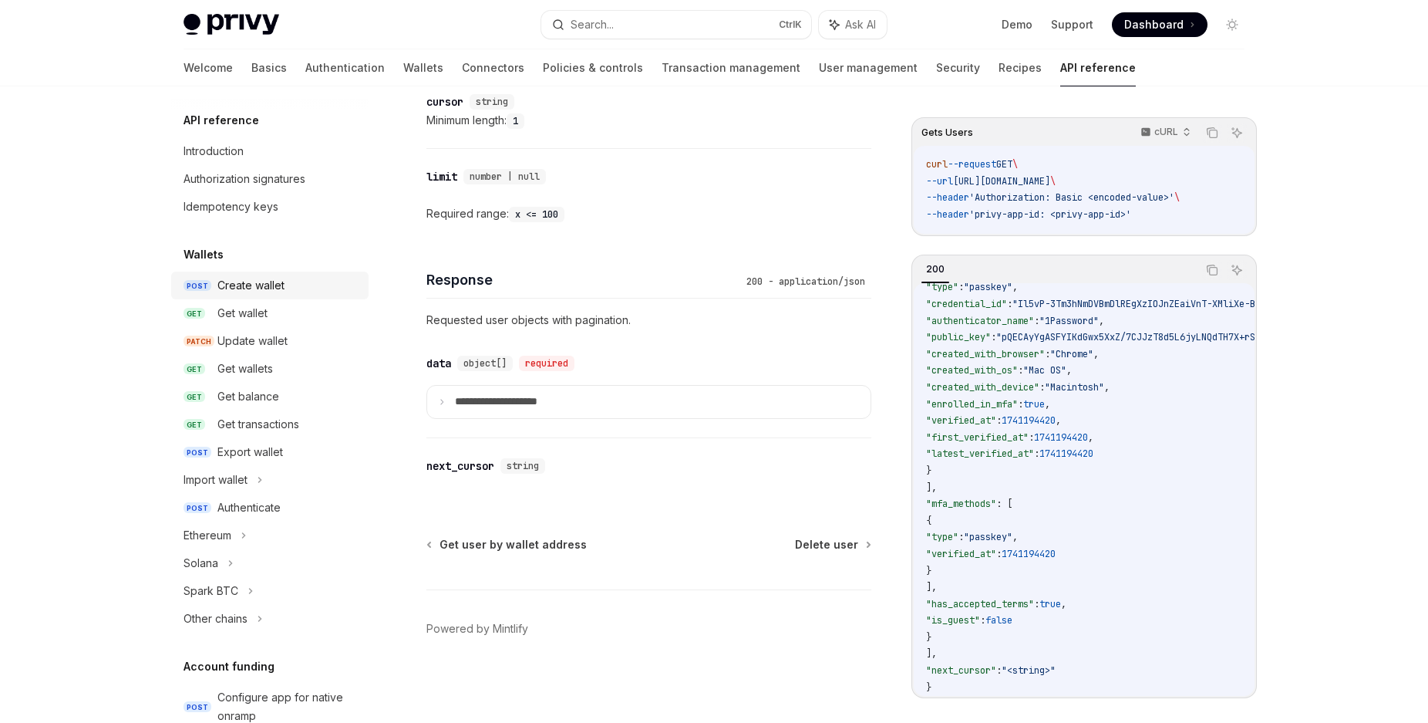
click at [284, 285] on div "Create wallet" at bounding box center [250, 285] width 67 height 19
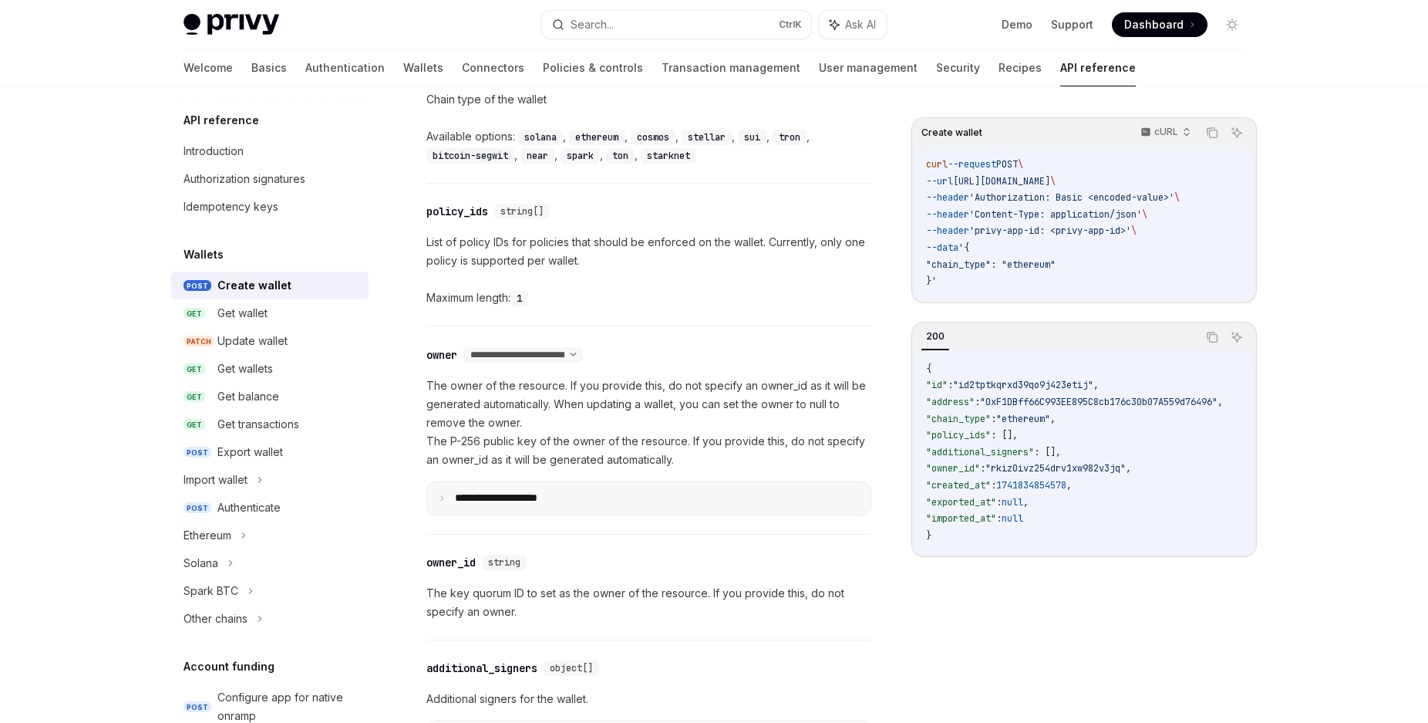
scroll to position [629, 0]
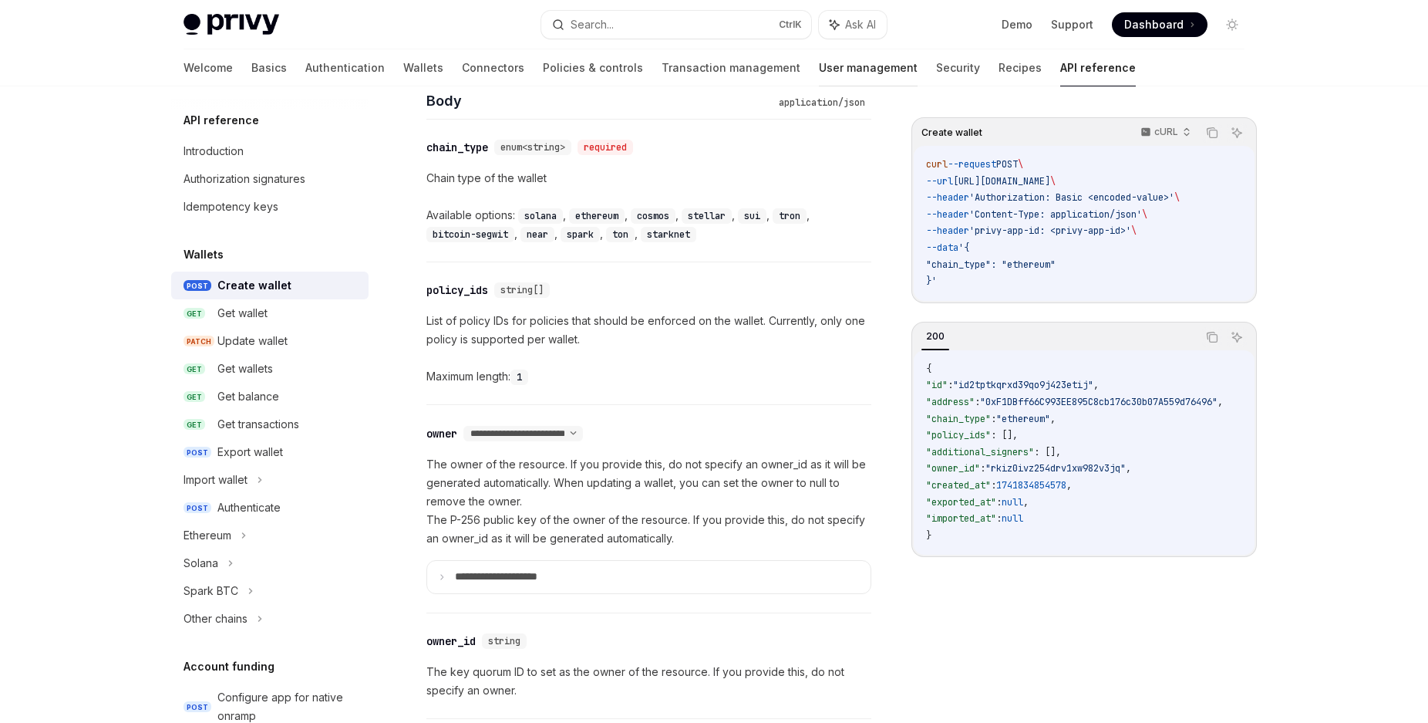
click at [819, 69] on link "User management" at bounding box center [868, 67] width 99 height 37
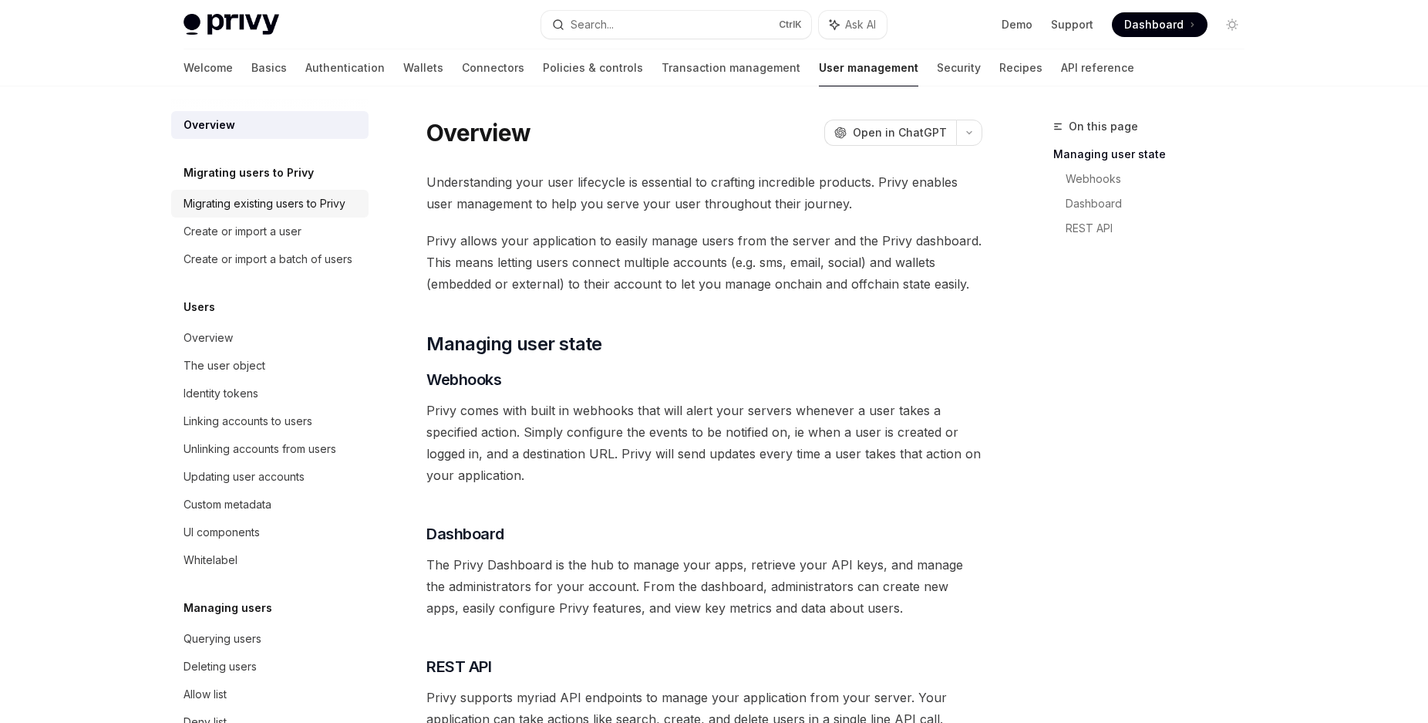
click at [256, 210] on div "Migrating existing users to Privy" at bounding box center [265, 203] width 162 height 19
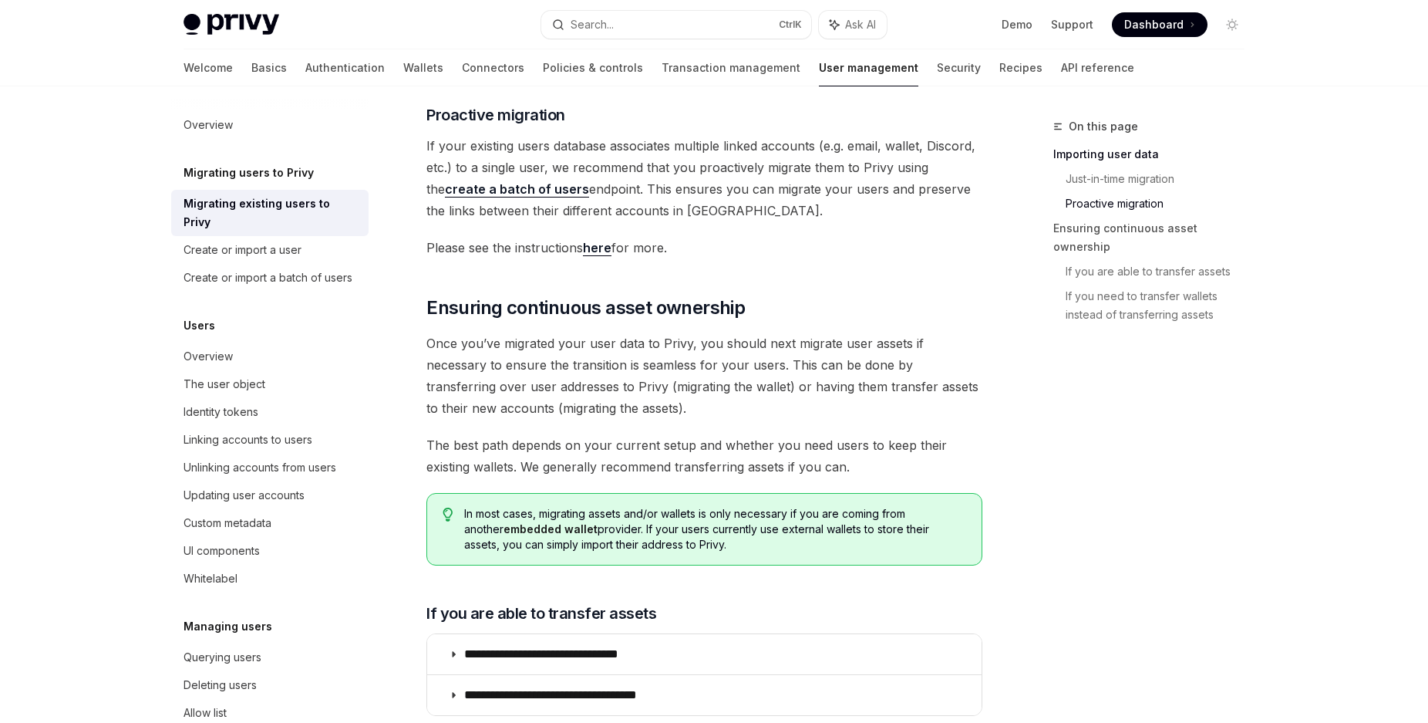
scroll to position [1394, 0]
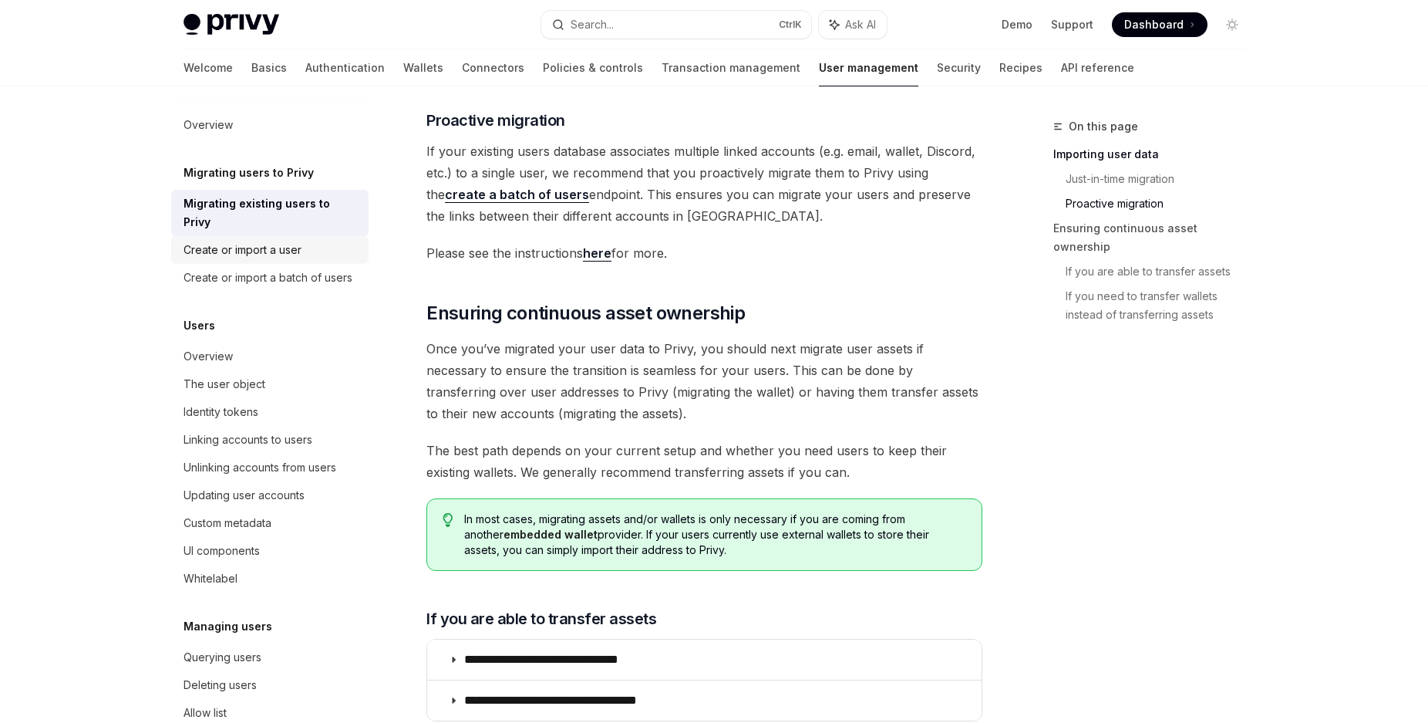
click at [288, 249] on div "Create or import a user" at bounding box center [243, 250] width 118 height 19
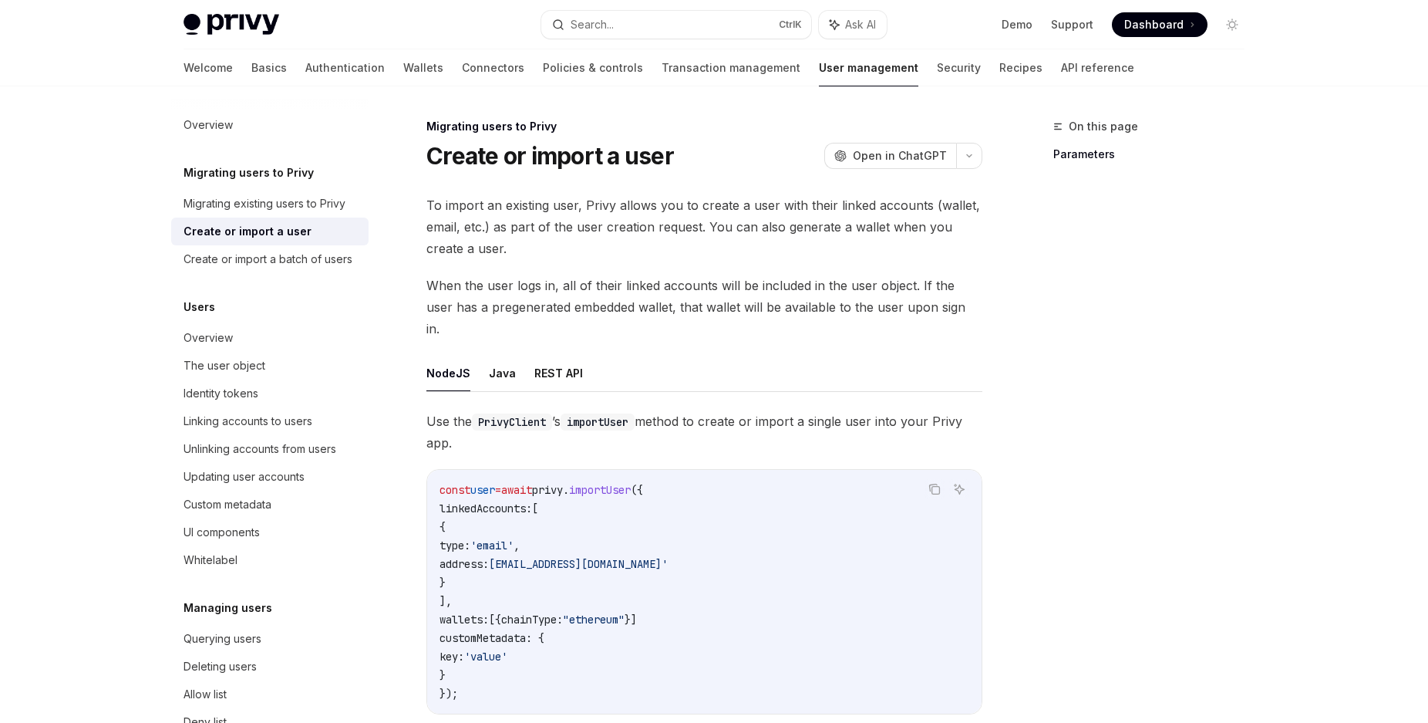
scroll to position [24, 0]
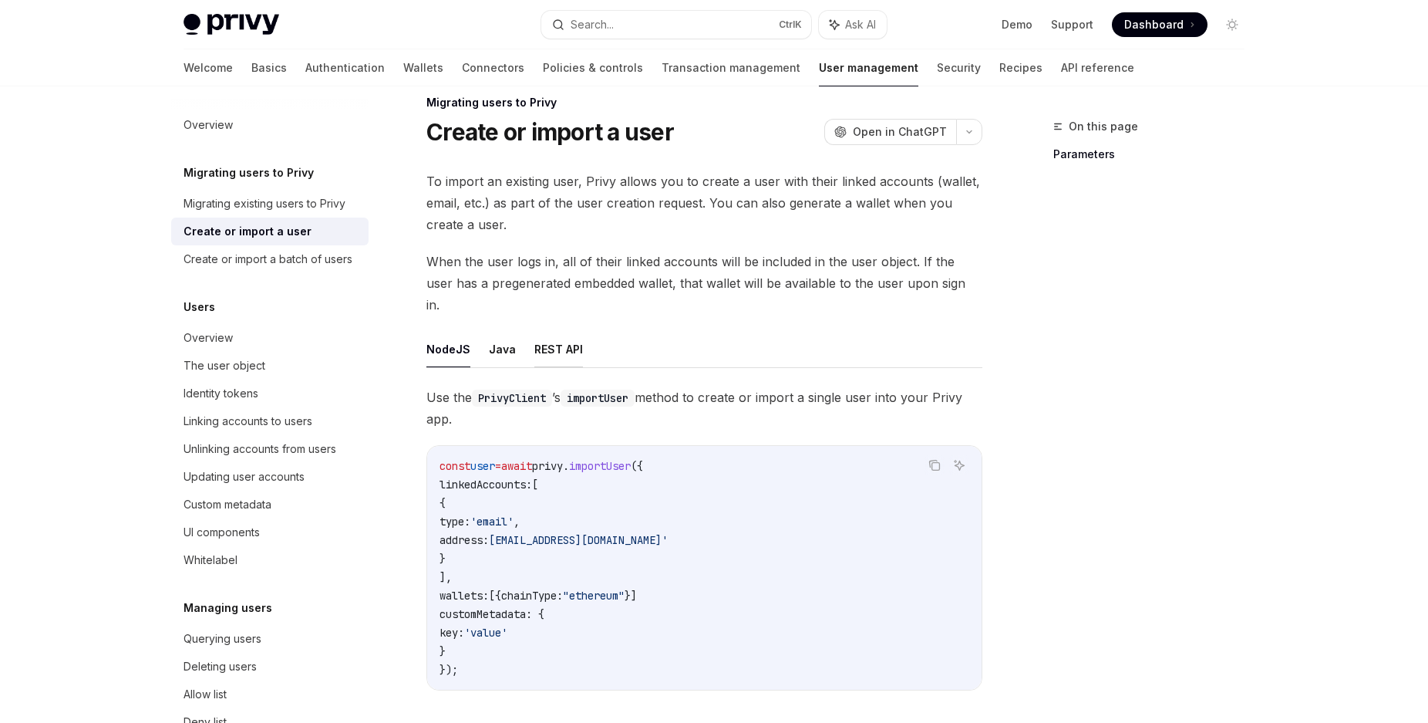
click at [557, 331] on button "REST API" at bounding box center [558, 349] width 49 height 36
type textarea "*"
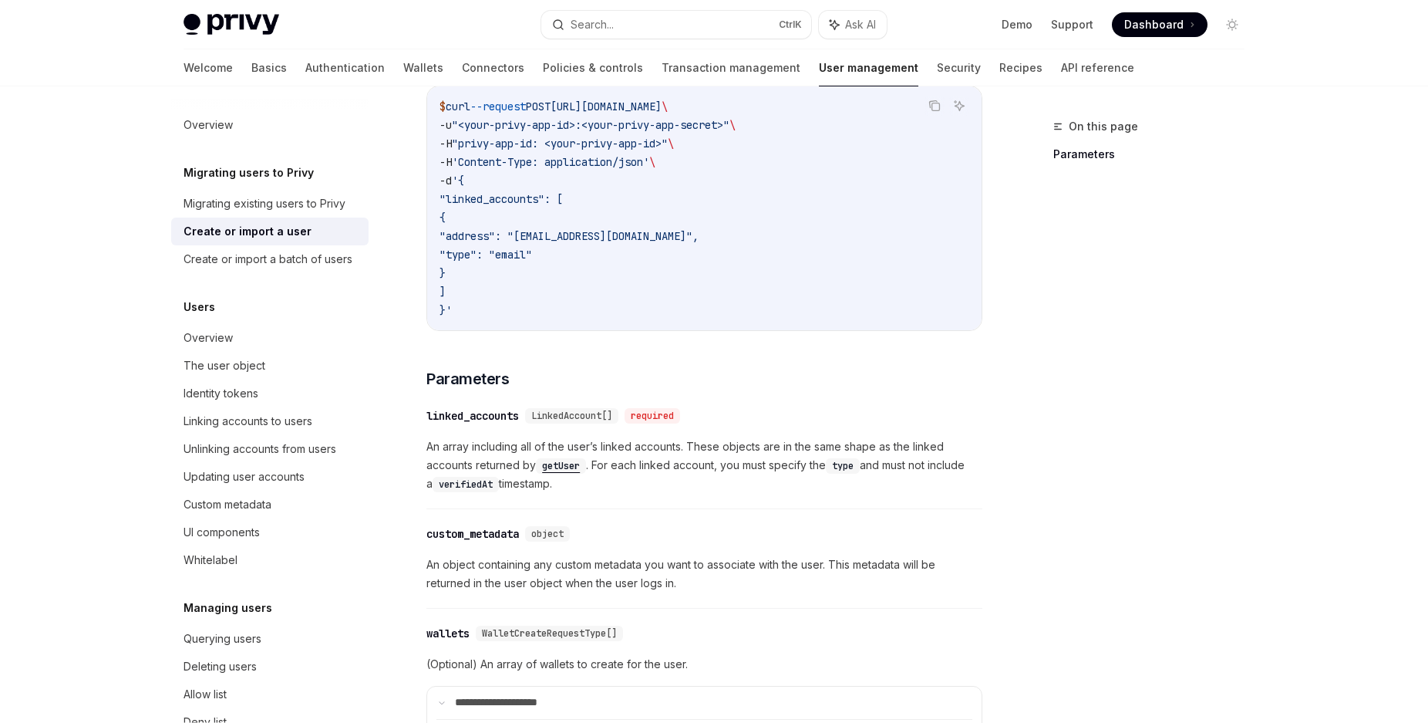
scroll to position [489, 0]
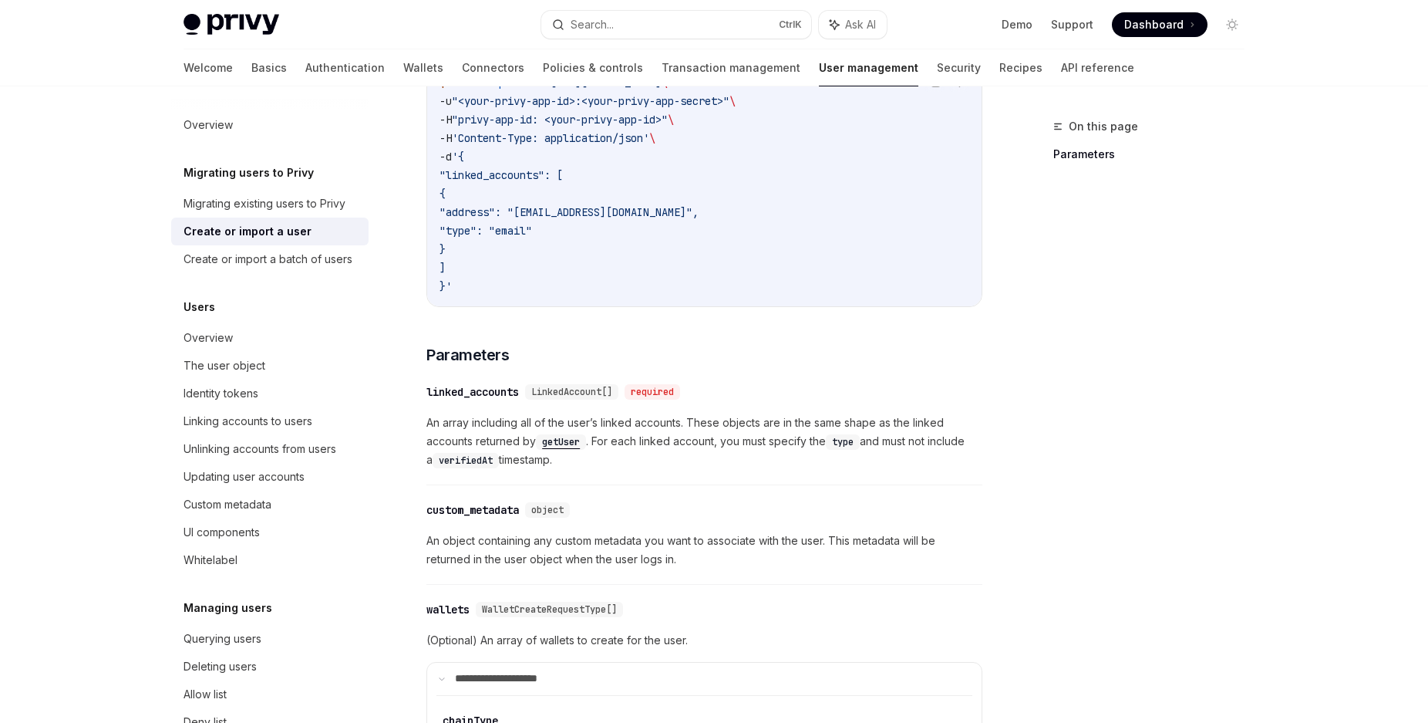
click at [69, 238] on div "Privy Docs home page Search... Ctrl K Ask AI Demo Support Dashboard Dashboard S…" at bounding box center [714, 728] width 1428 height 2435
